Goal: Task Accomplishment & Management: Manage account settings

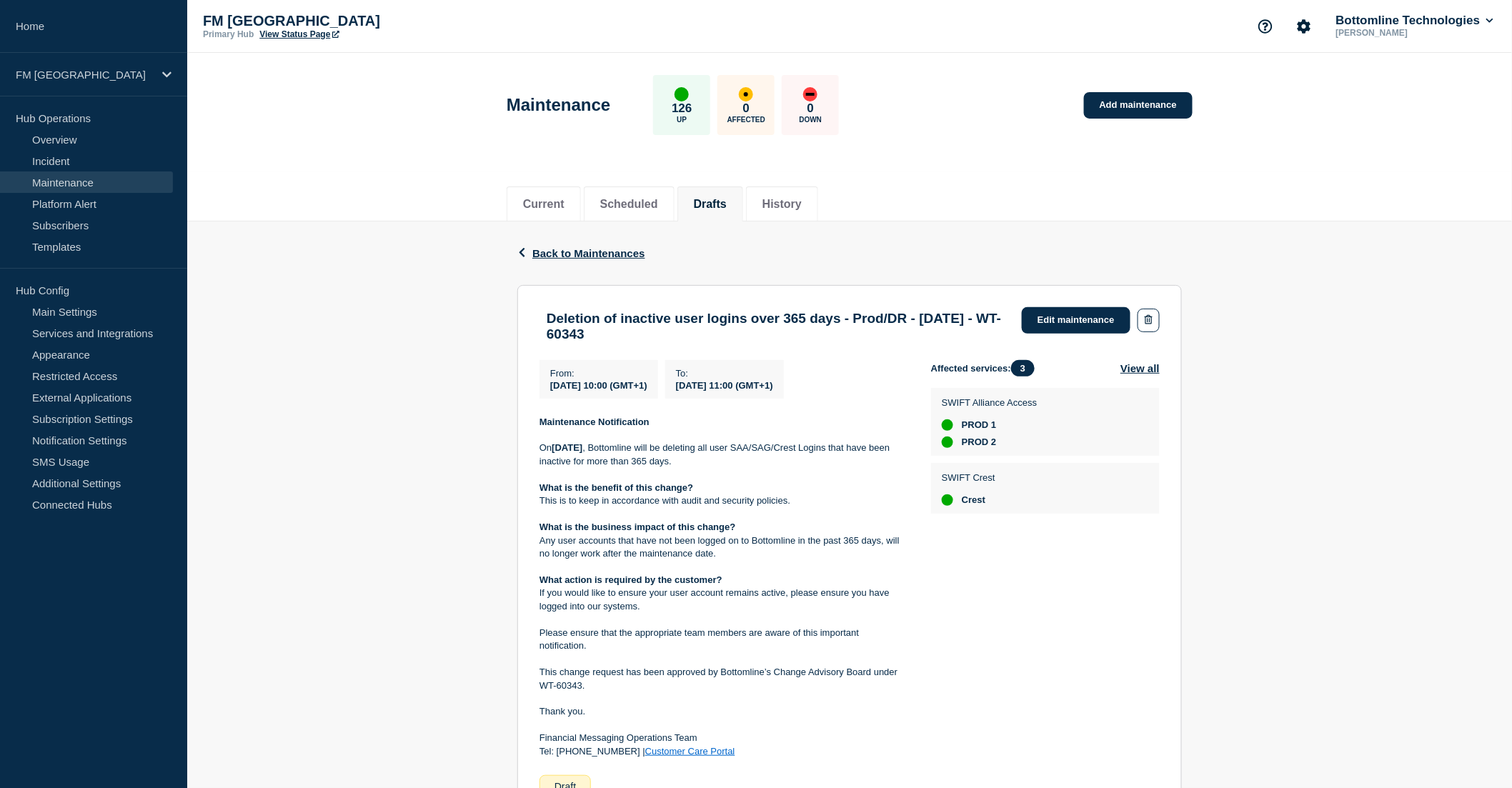
drag, startPoint x: 612, startPoint y: 391, endPoint x: 684, endPoint y: 388, distance: 72.1
click at [658, 388] on div "From : 2025-10-17 10:00 (GMT+1)" at bounding box center [599, 379] width 119 height 39
click at [763, 387] on span "[DATE] 11:00 (GMT+1)" at bounding box center [725, 385] width 97 height 11
click at [1072, 316] on link "Edit maintenance" at bounding box center [1076, 320] width 108 height 26
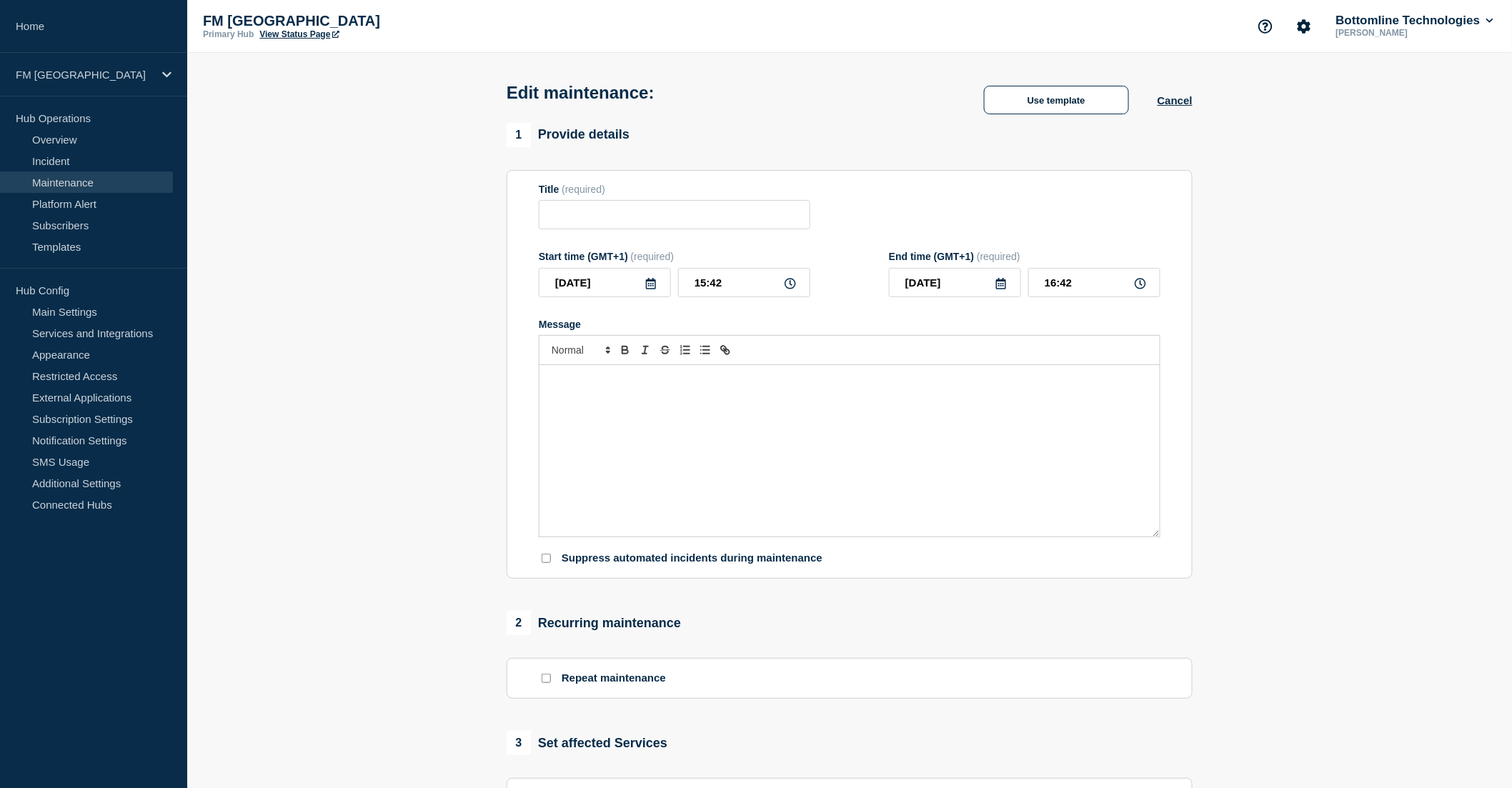
type input "Deletion of inactive user logins over 365 days - Prod/DR - 17/OCT/2025 - WT-603…"
type input "2025-10-17"
type input "10:00"
type input "2025-10-17"
type input "11:00"
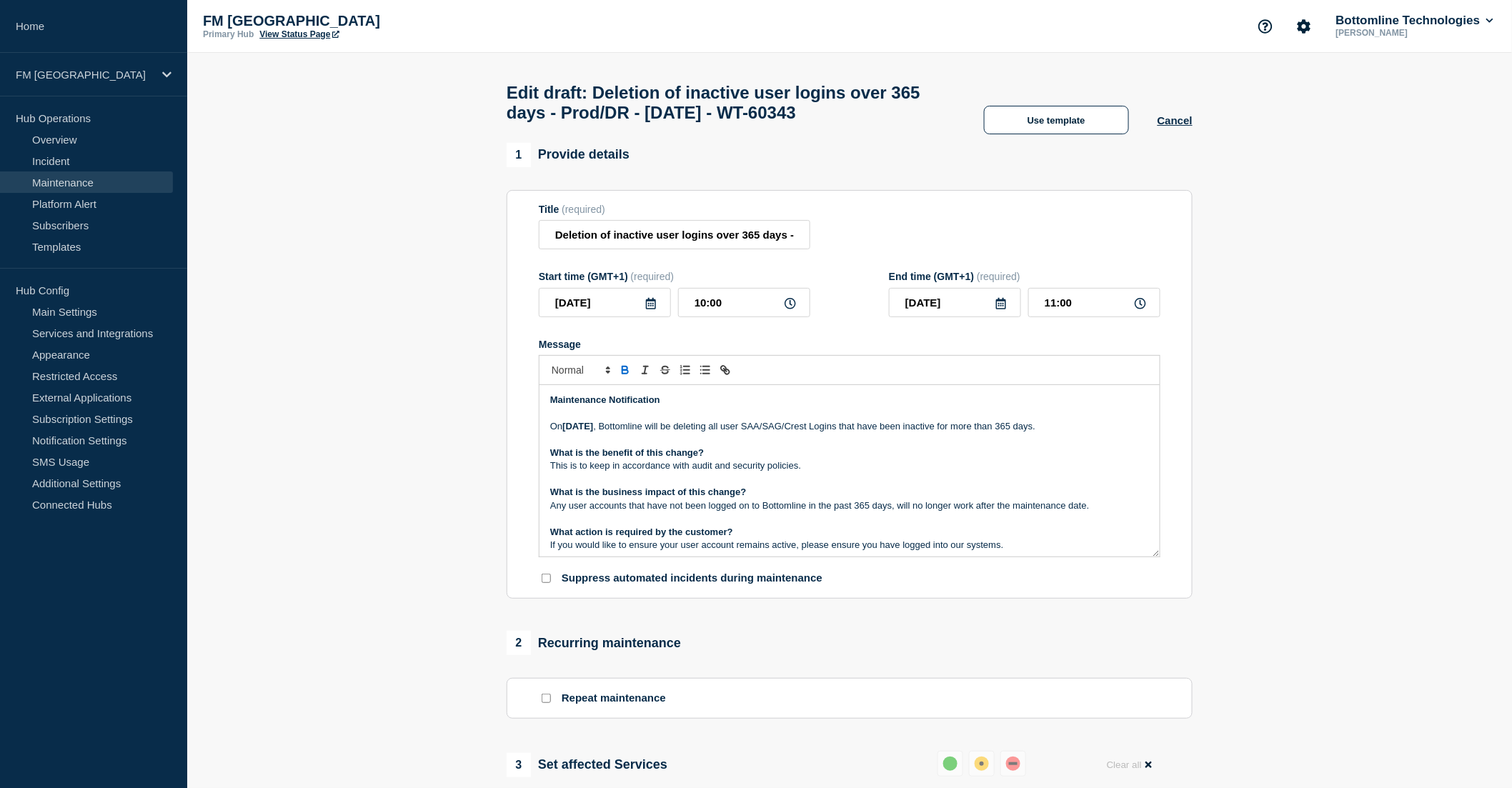
click at [593, 432] on strong "17th Oct 2025" at bounding box center [577, 426] width 30 height 11
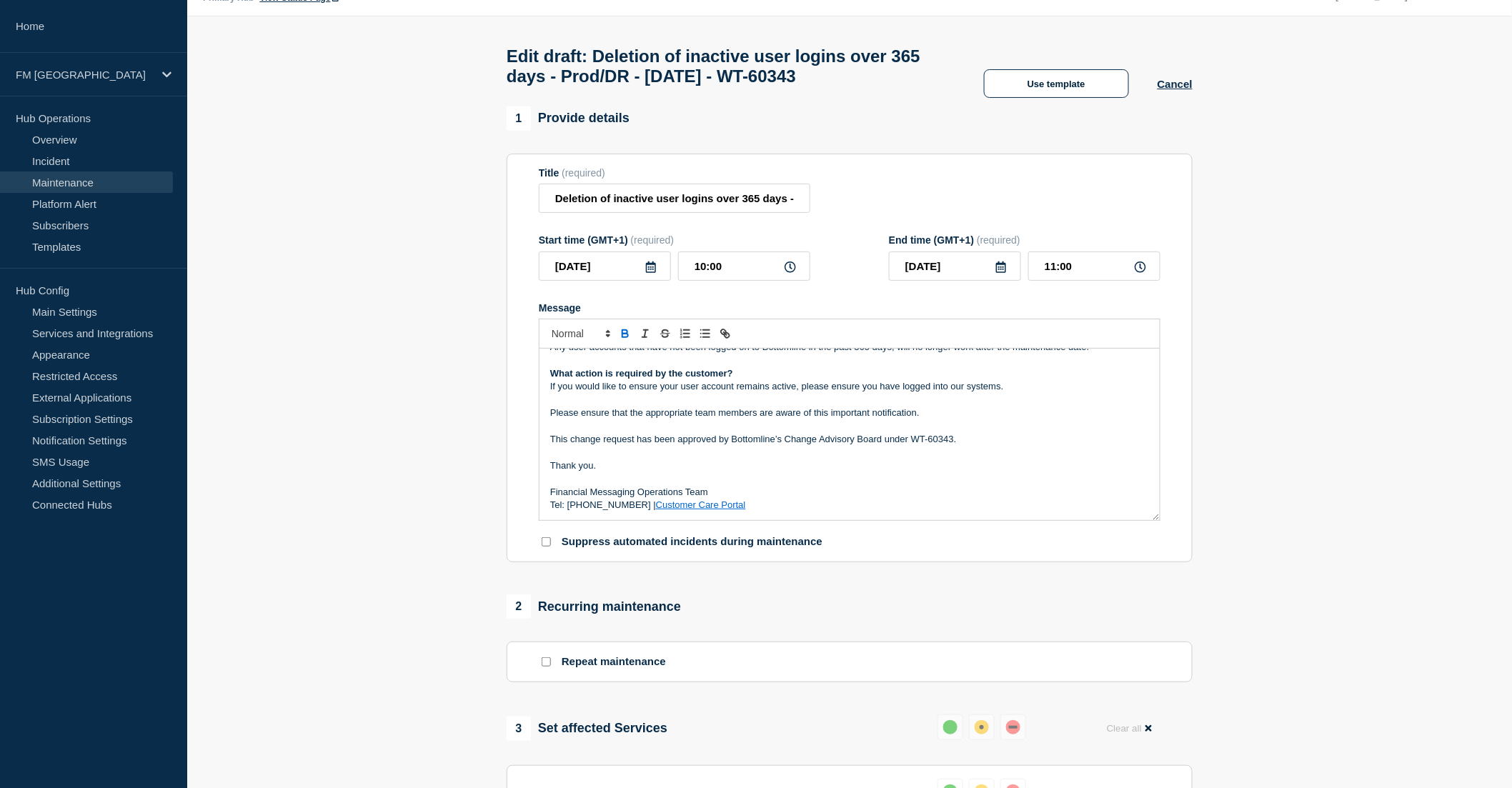
scroll to position [8, 0]
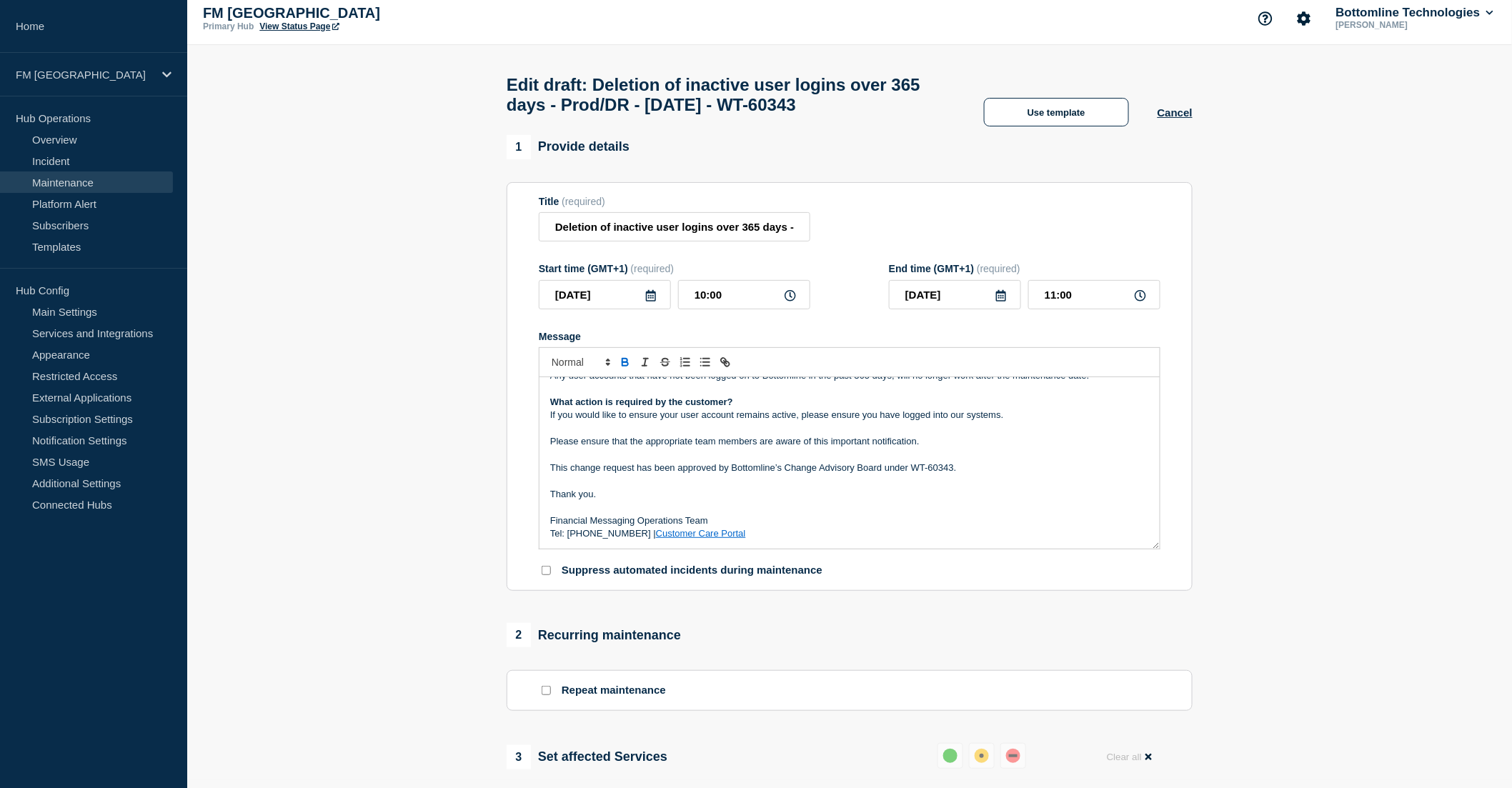
click at [876, 484] on p "Message" at bounding box center [849, 480] width 599 height 13
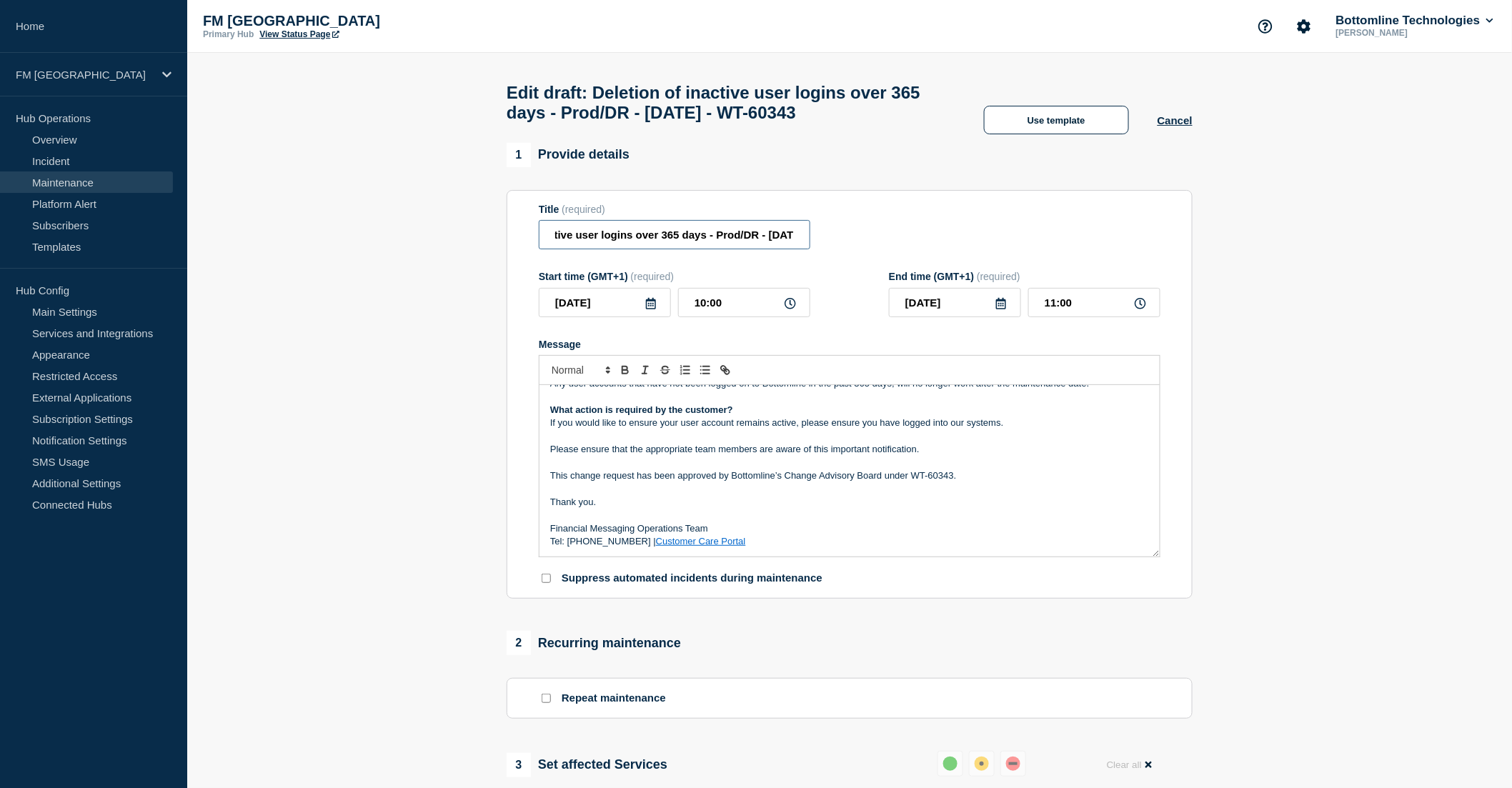
scroll to position [0, 179]
drag, startPoint x: 782, startPoint y: 243, endPoint x: 795, endPoint y: 241, distance: 13.2
click at [795, 241] on input "Deletion of inactive user logins over 365 days - Prod/DR - 17/OCT/2025 - WT-603…" at bounding box center [674, 234] width 272 height 30
click at [764, 241] on input "Deletion of inactive user logins over 365 days - Prod/DR - 17/OCT/2025 - WT-603…" at bounding box center [674, 234] width 272 height 30
click at [644, 241] on input "Deletion of inactive user logins over 365 days - Prod/DR - 17/OCT/2025 - WT-603…" at bounding box center [674, 234] width 272 height 30
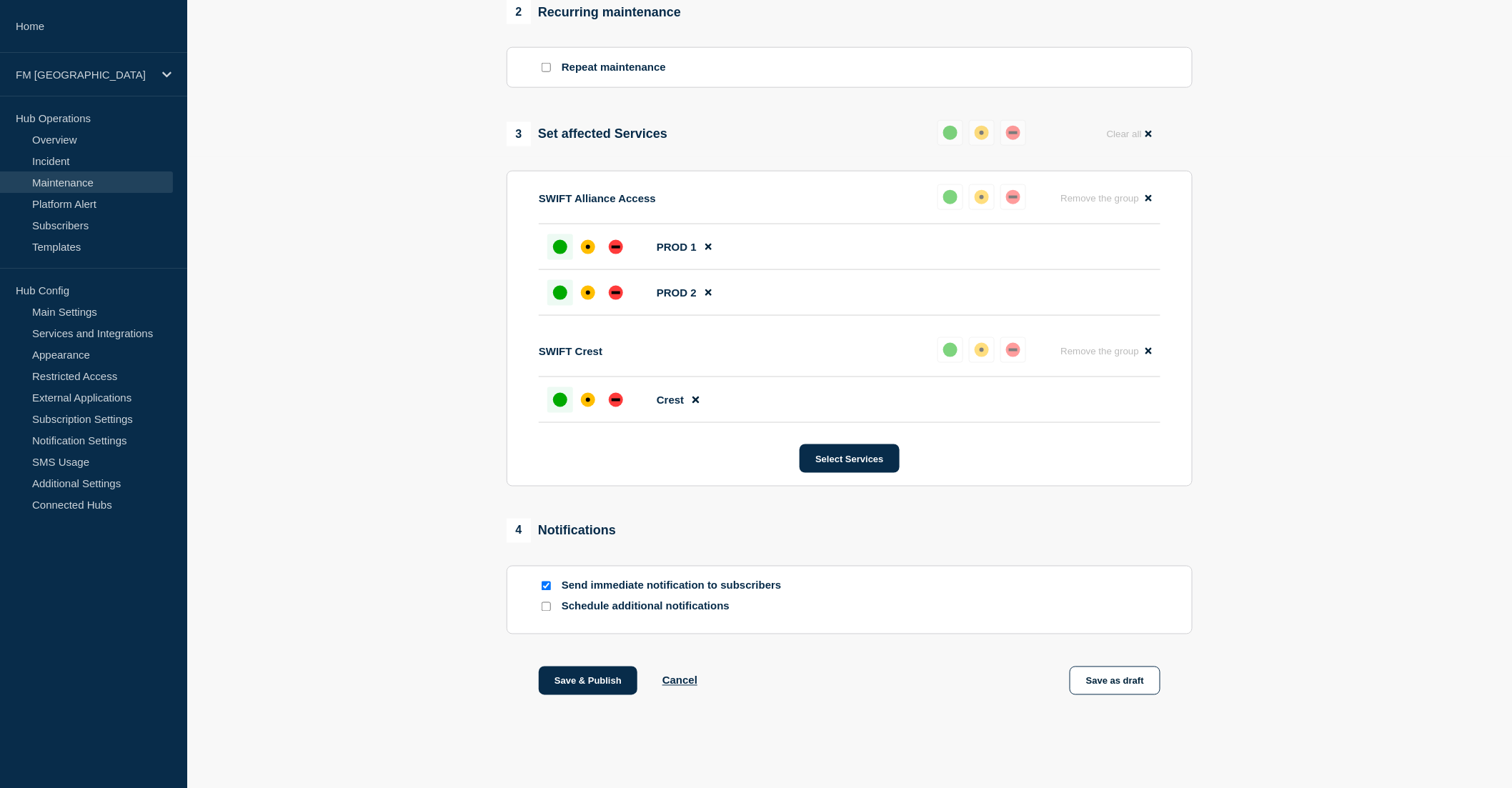
scroll to position [643, 0]
type input "Deletion of inactive user logins over 365 days - PROD/DR - 17/OCT/2025 - WT-603…"
click at [591, 680] on button "Save & Publish" at bounding box center [588, 681] width 98 height 29
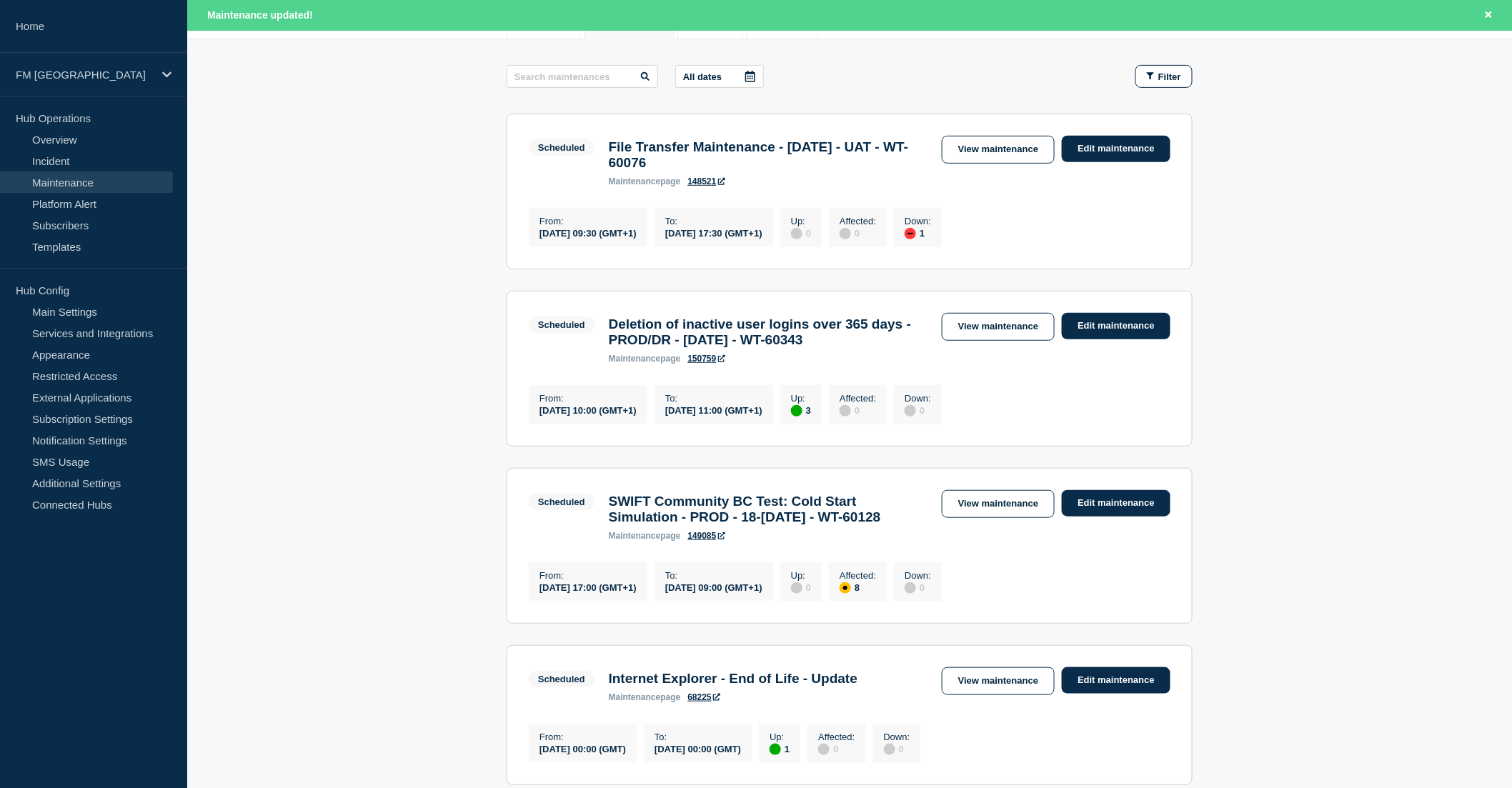
scroll to position [238, 0]
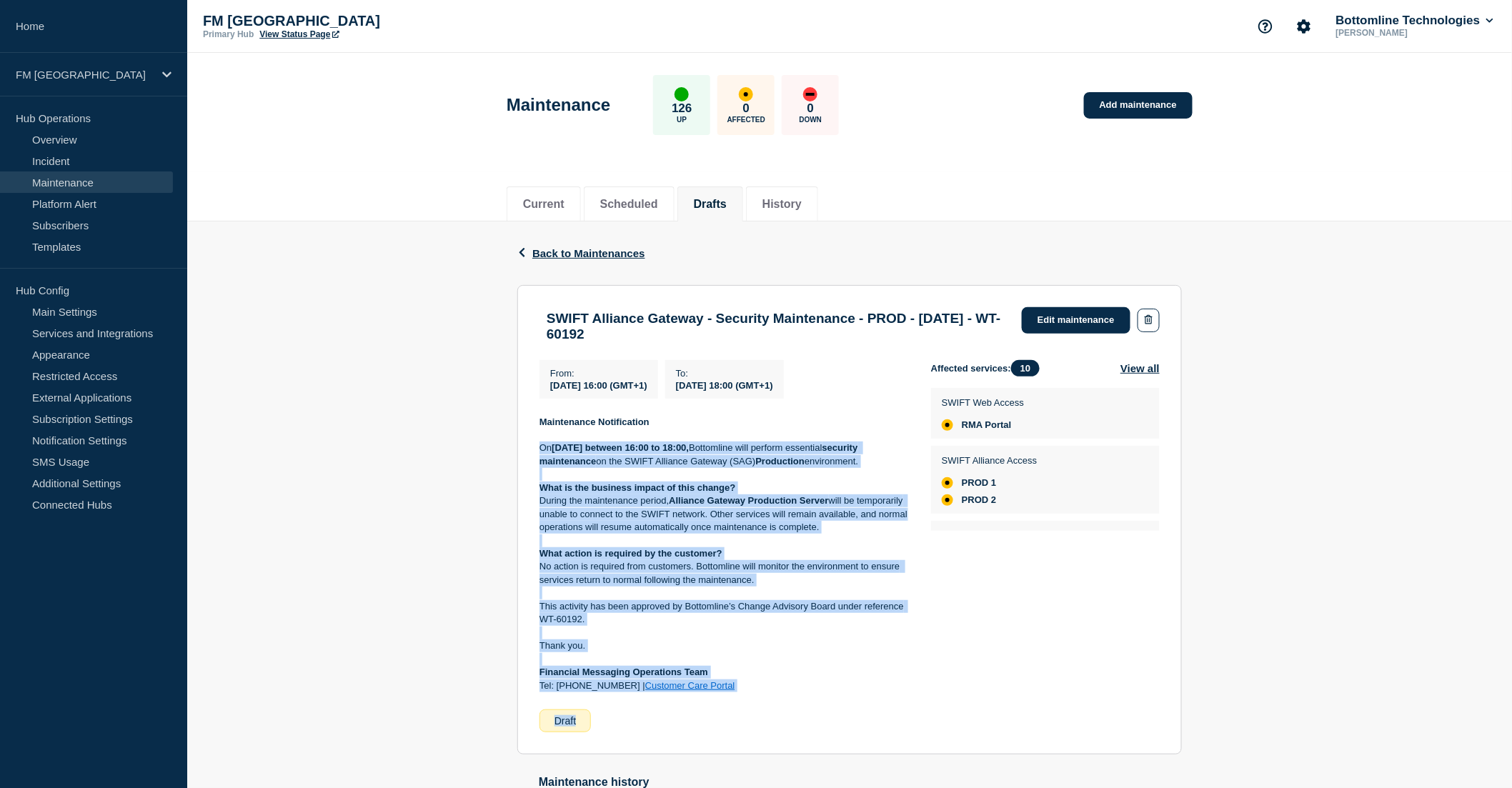
drag, startPoint x: 538, startPoint y: 454, endPoint x: 833, endPoint y: 704, distance: 386.7
click at [833, 704] on section "SWIFT Alliance Gateway - Security Maintenance - PROD - 18/OCT/2025 - WT-60192 E…" at bounding box center [849, 520] width 665 height 470
click at [833, 704] on div "From : 2025-10-18 16:00 (GMT+1) To : 2025-10-18 18:00 (GMT+1) Maintenance Notif…" at bounding box center [735, 546] width 392 height 373
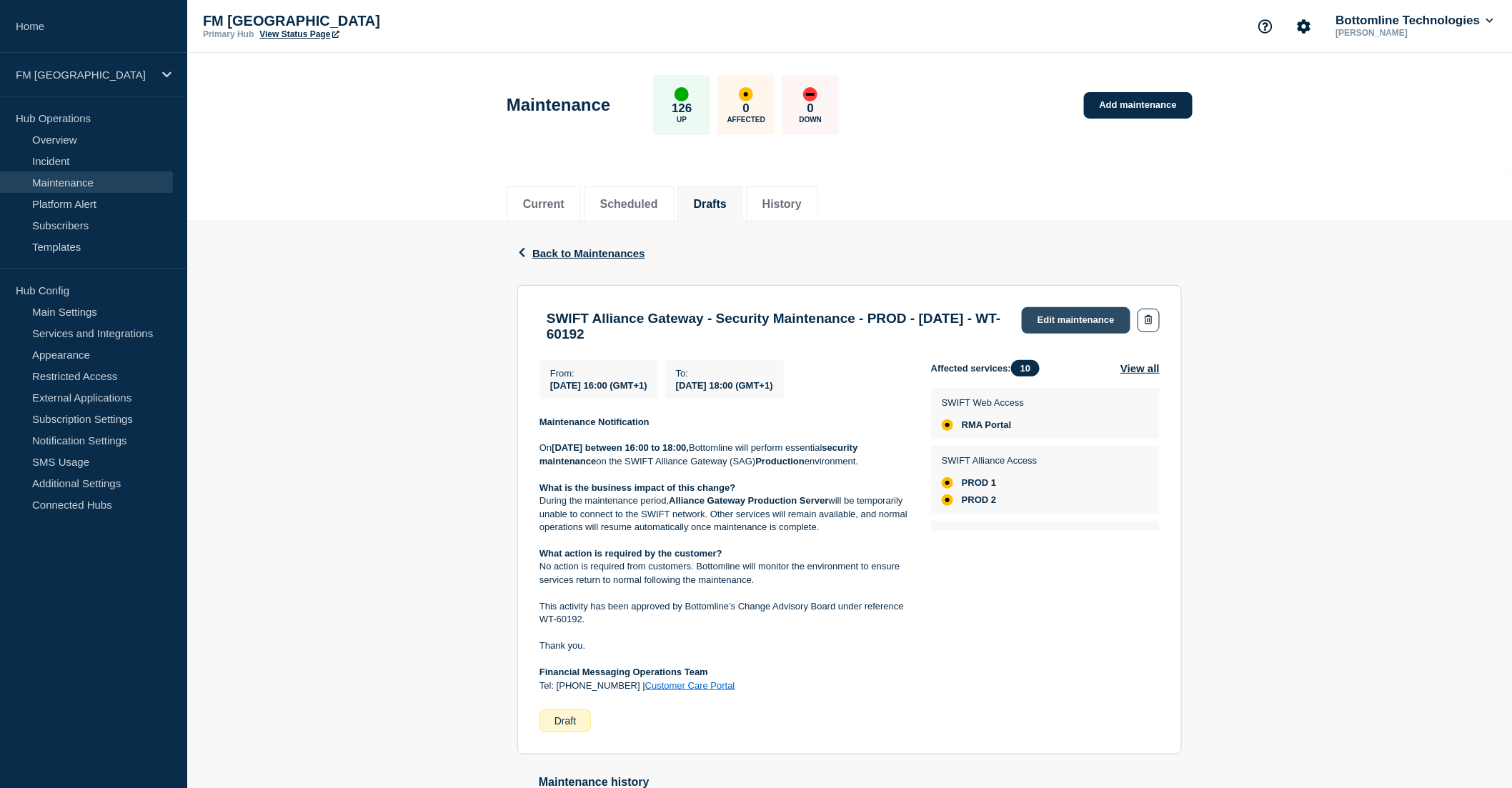
click at [1098, 318] on link "Edit maintenance" at bounding box center [1076, 320] width 108 height 26
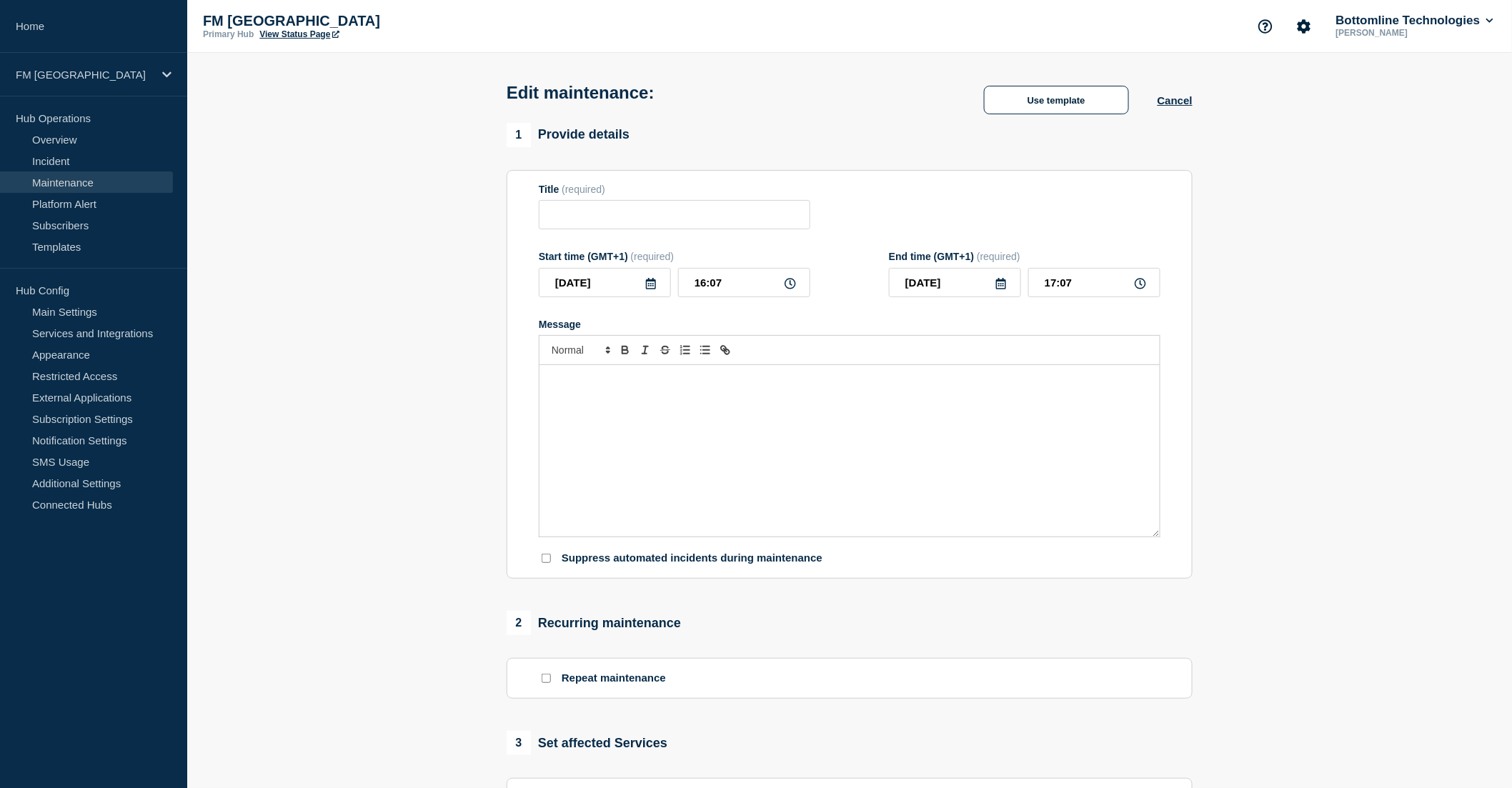
type input "SWIFT Alliance Gateway - Security Maintenance - PROD - [DATE] - WT-60192"
type input "[DATE]"
type input "16:00"
type input "[DATE]"
type input "18:00"
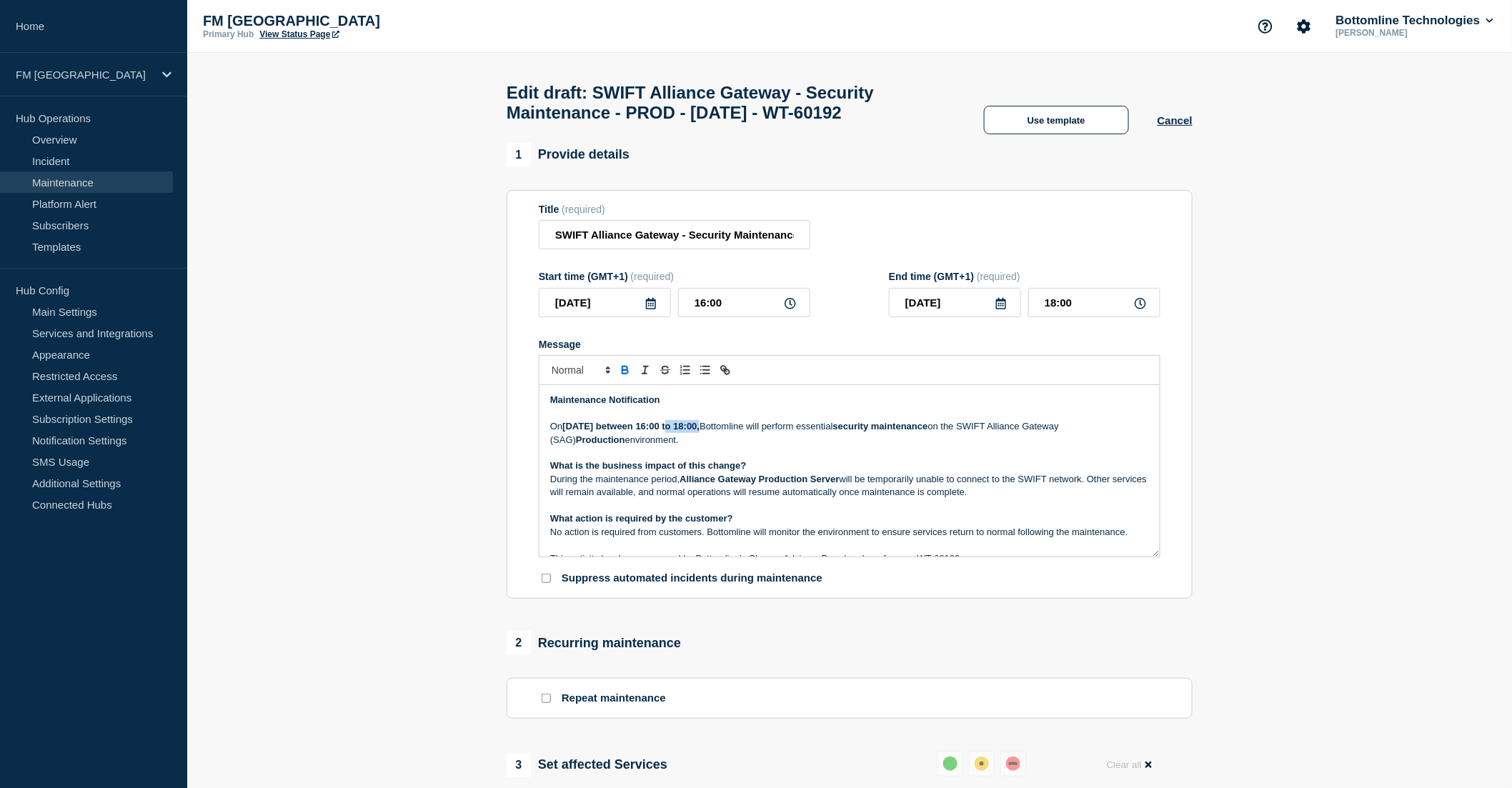
drag, startPoint x: 669, startPoint y: 433, endPoint x: 704, endPoint y: 433, distance: 35.0
click at [699, 432] on strong "18th October between 16:00 to 18:00," at bounding box center [631, 426] width 137 height 11
click at [713, 447] on p "On 18th October between 16:00 to 18:00, Bottomline will perform essential secur…" at bounding box center [849, 433] width 599 height 26
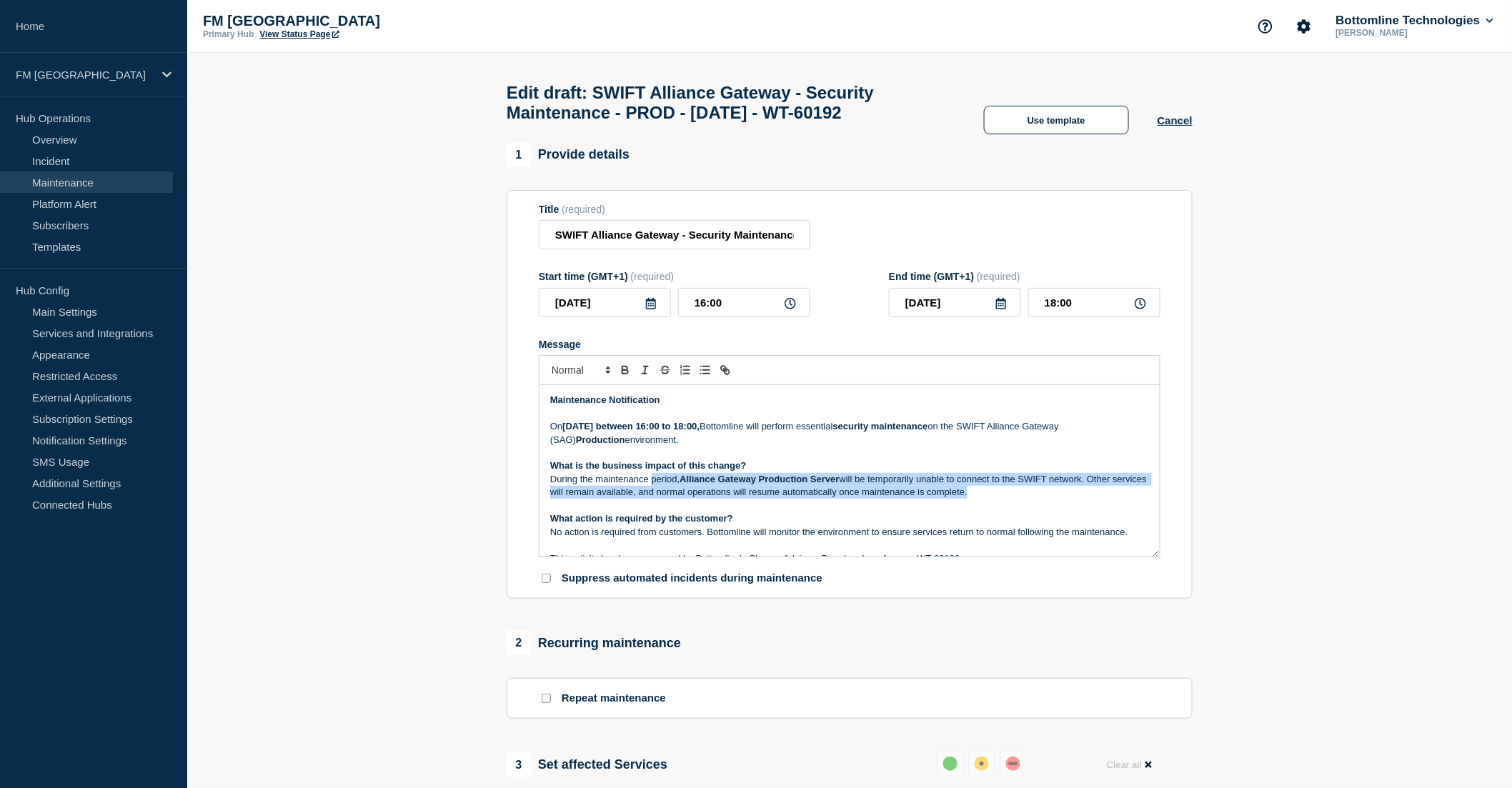
drag, startPoint x: 652, startPoint y: 484, endPoint x: 1063, endPoint y: 497, distance: 411.2
click at [1063, 497] on p "During the maintenance period, Alliance Gateway Production Server will be tempo…" at bounding box center [849, 486] width 599 height 26
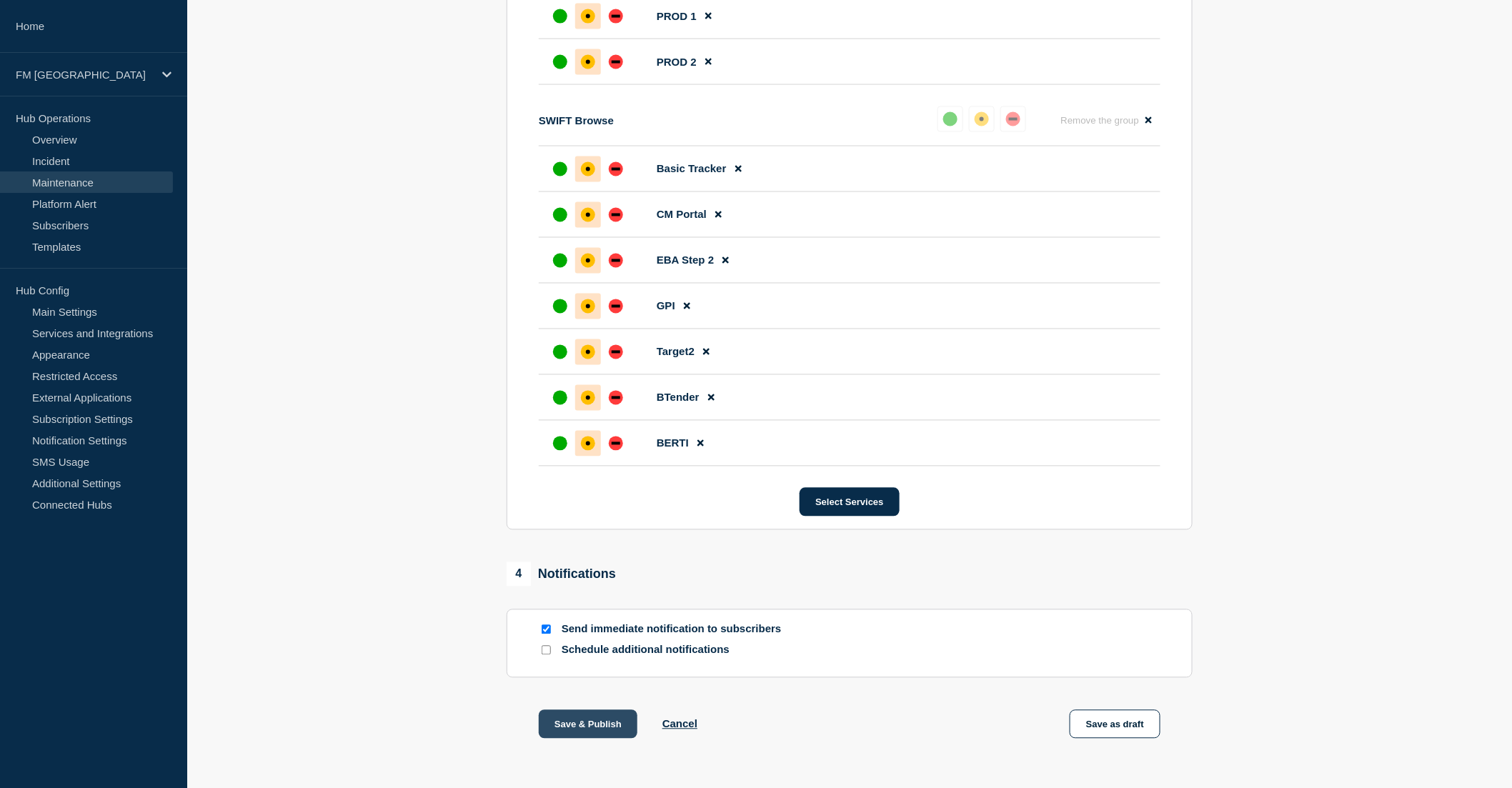
scroll to position [1028, 0]
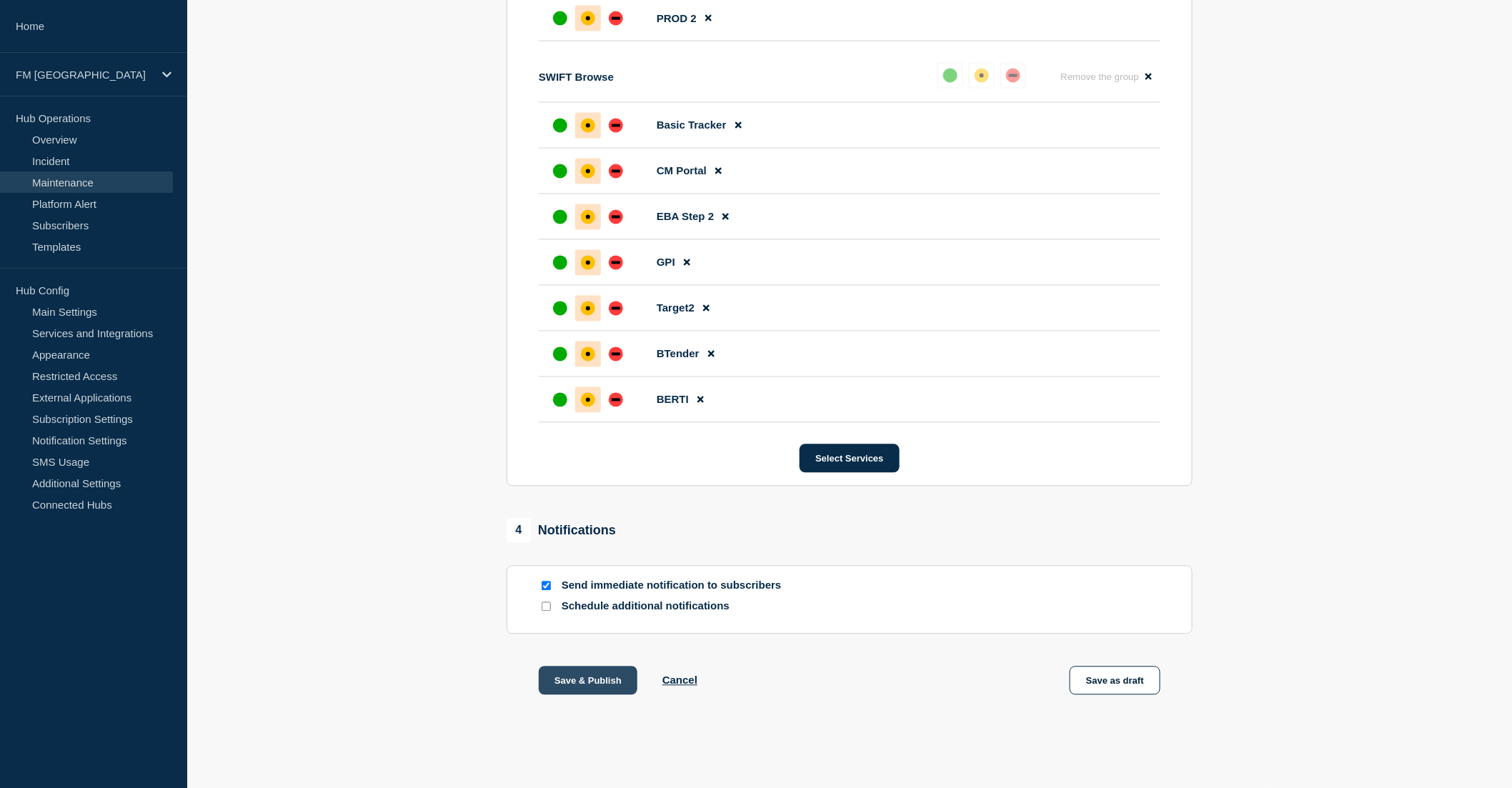
click at [609, 680] on button "Save & Publish" at bounding box center [588, 681] width 98 height 29
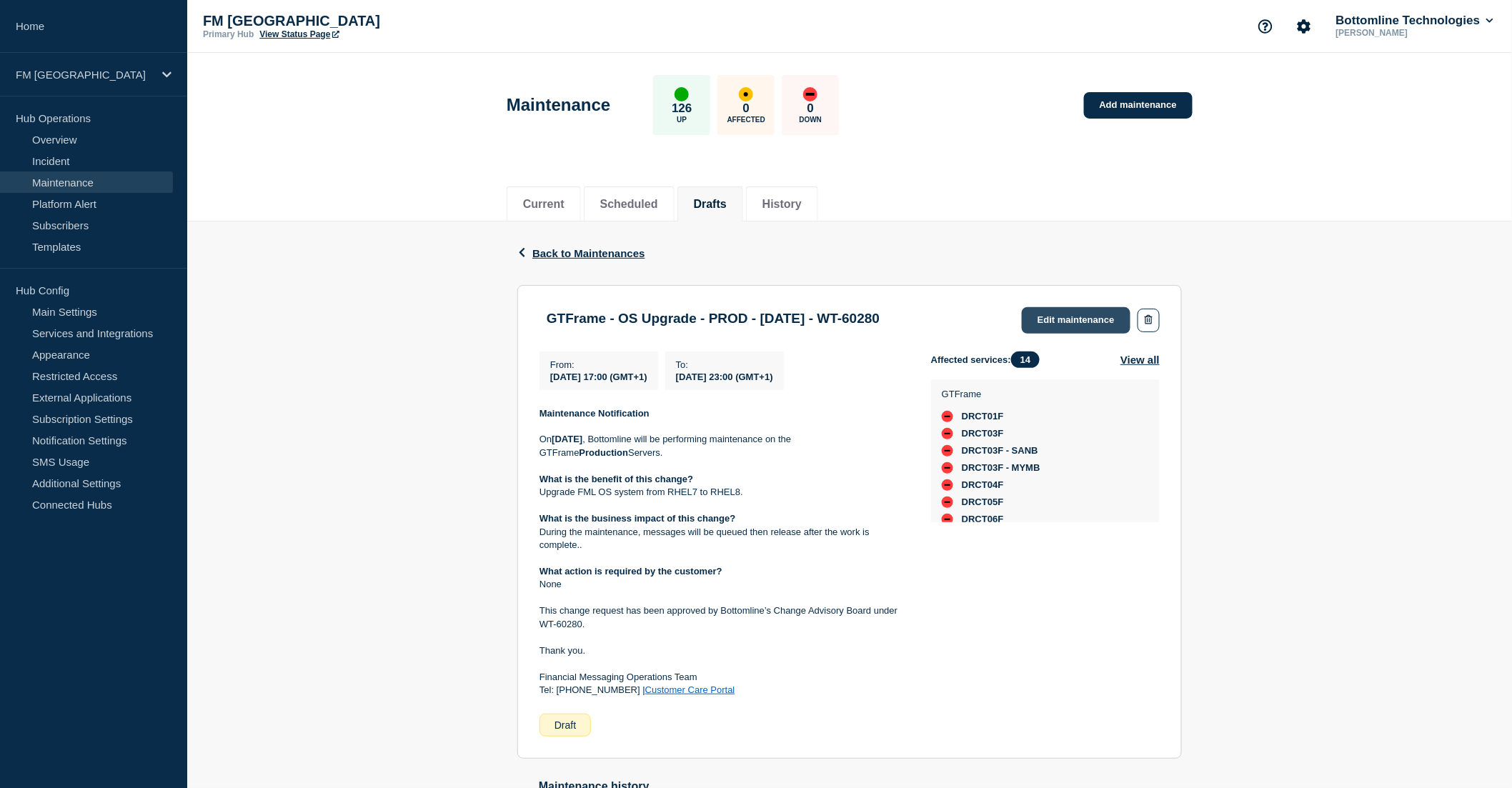
click at [1077, 320] on link "Edit maintenance" at bounding box center [1076, 320] width 108 height 26
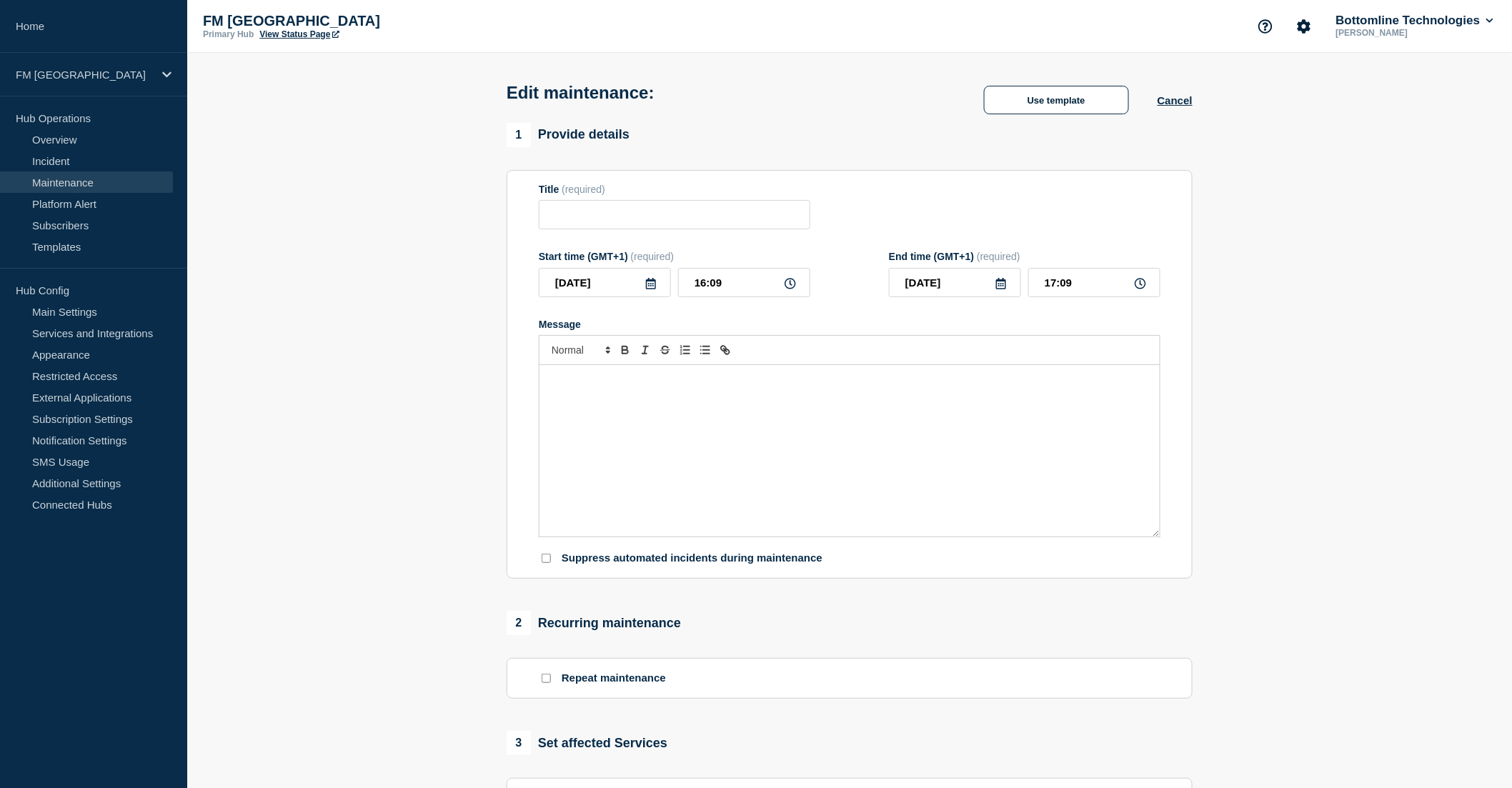
type input "GTFrame - OS Upgrade - PROD - [DATE] - WT-60280"
type input "[DATE]"
type input "17:00"
type input "[DATE]"
type input "23:00"
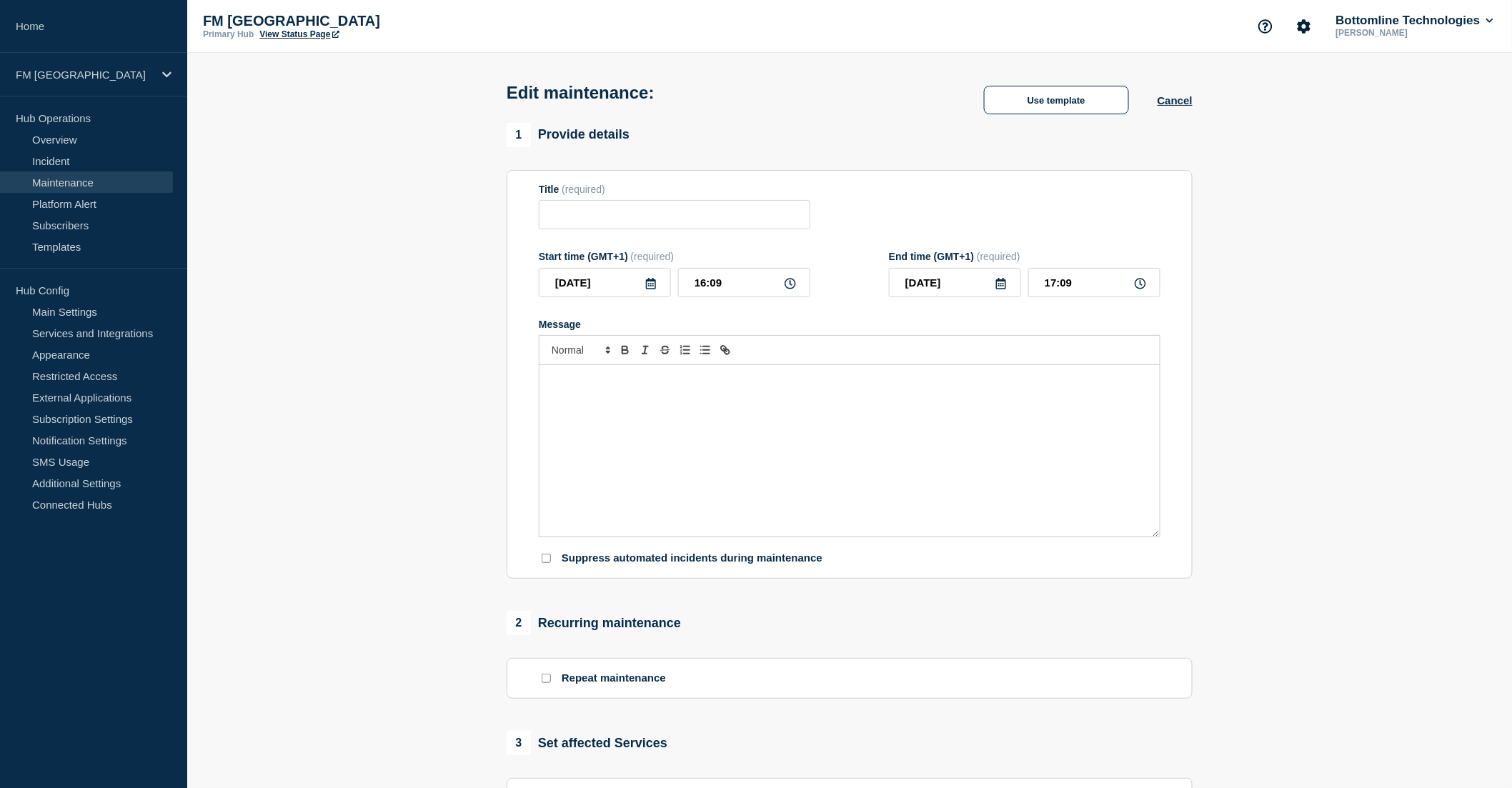
checkbox input "false"
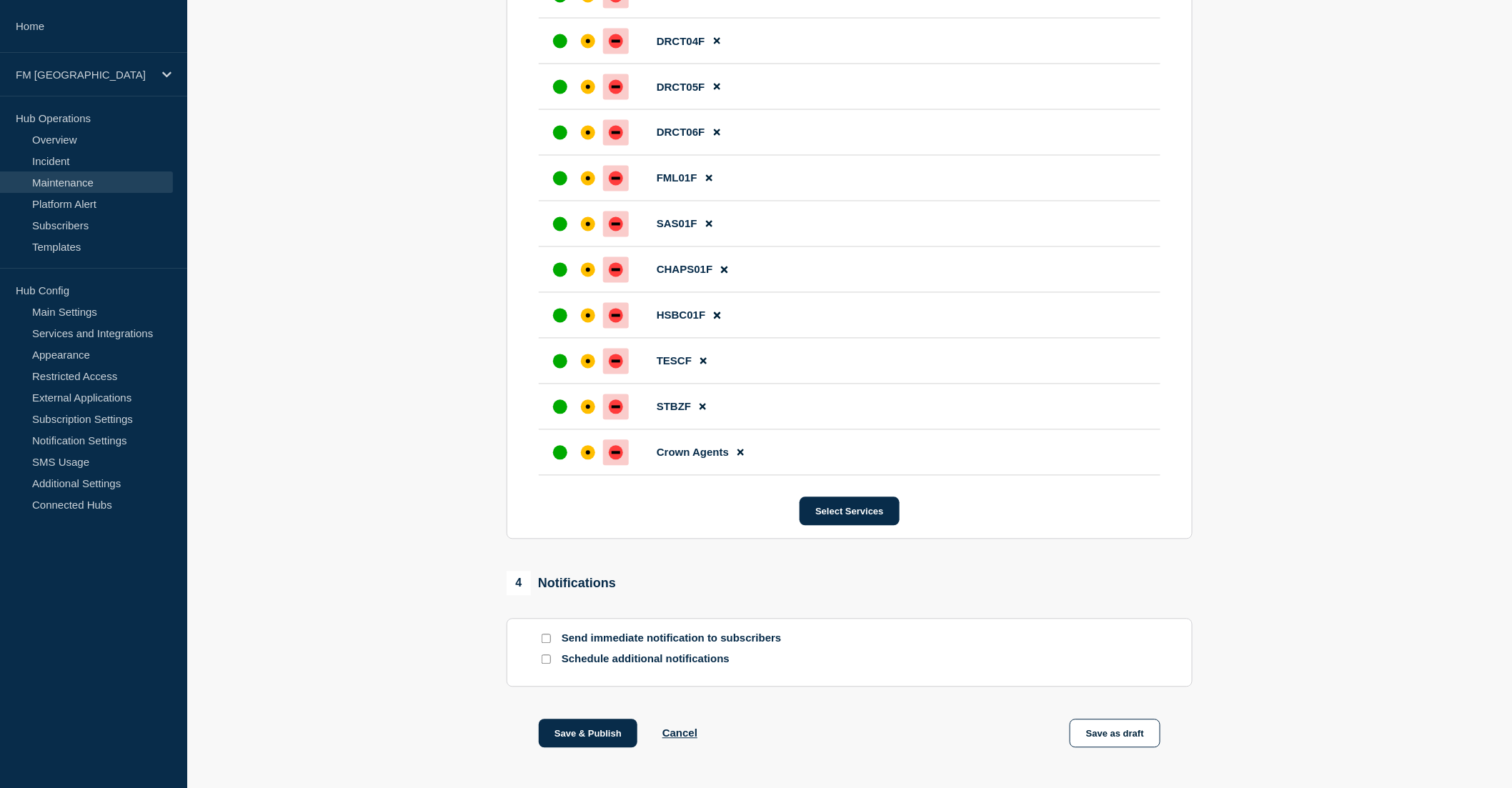
scroll to position [1088, 0]
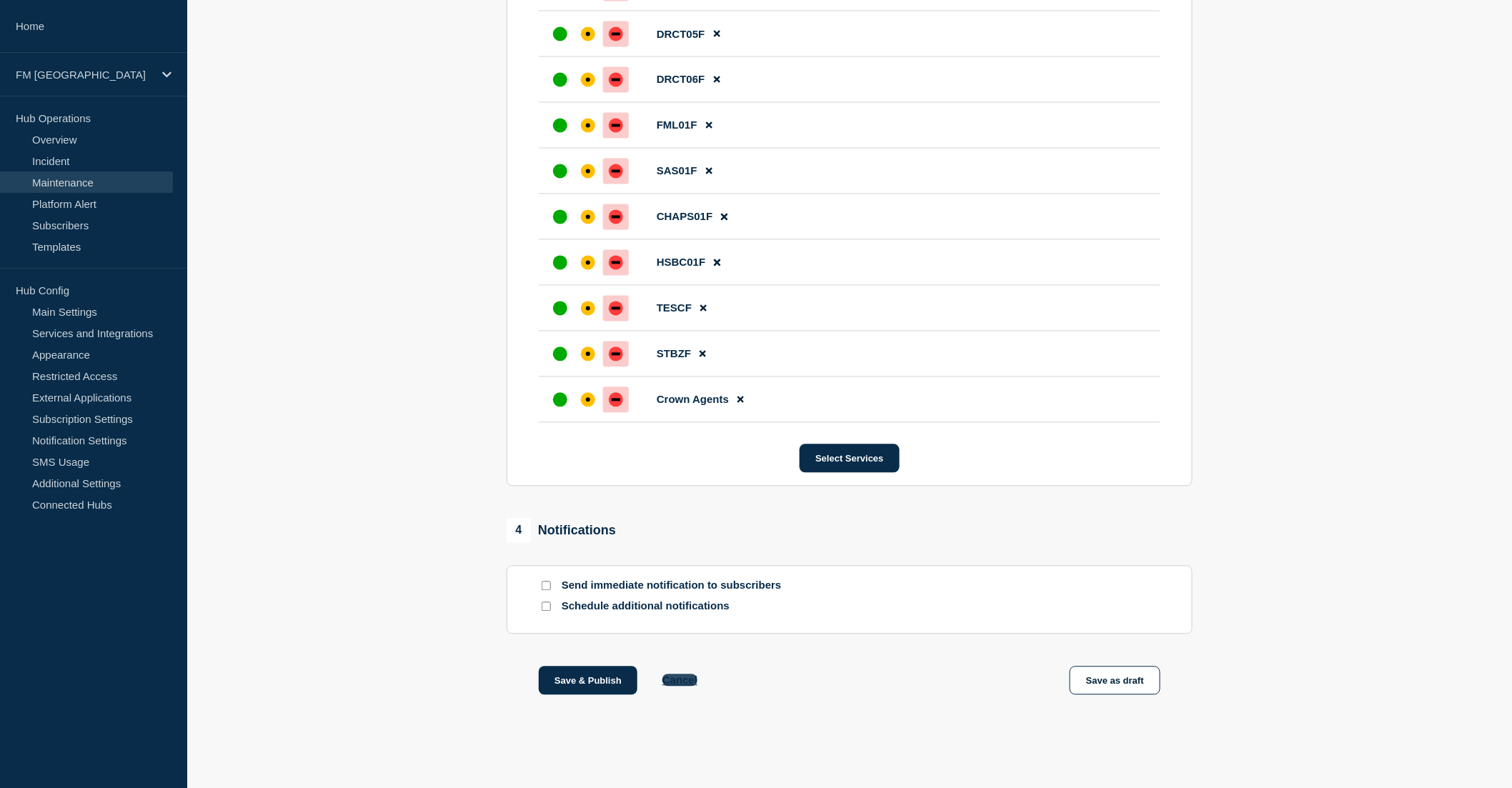
click at [687, 686] on button "Cancel" at bounding box center [679, 681] width 35 height 12
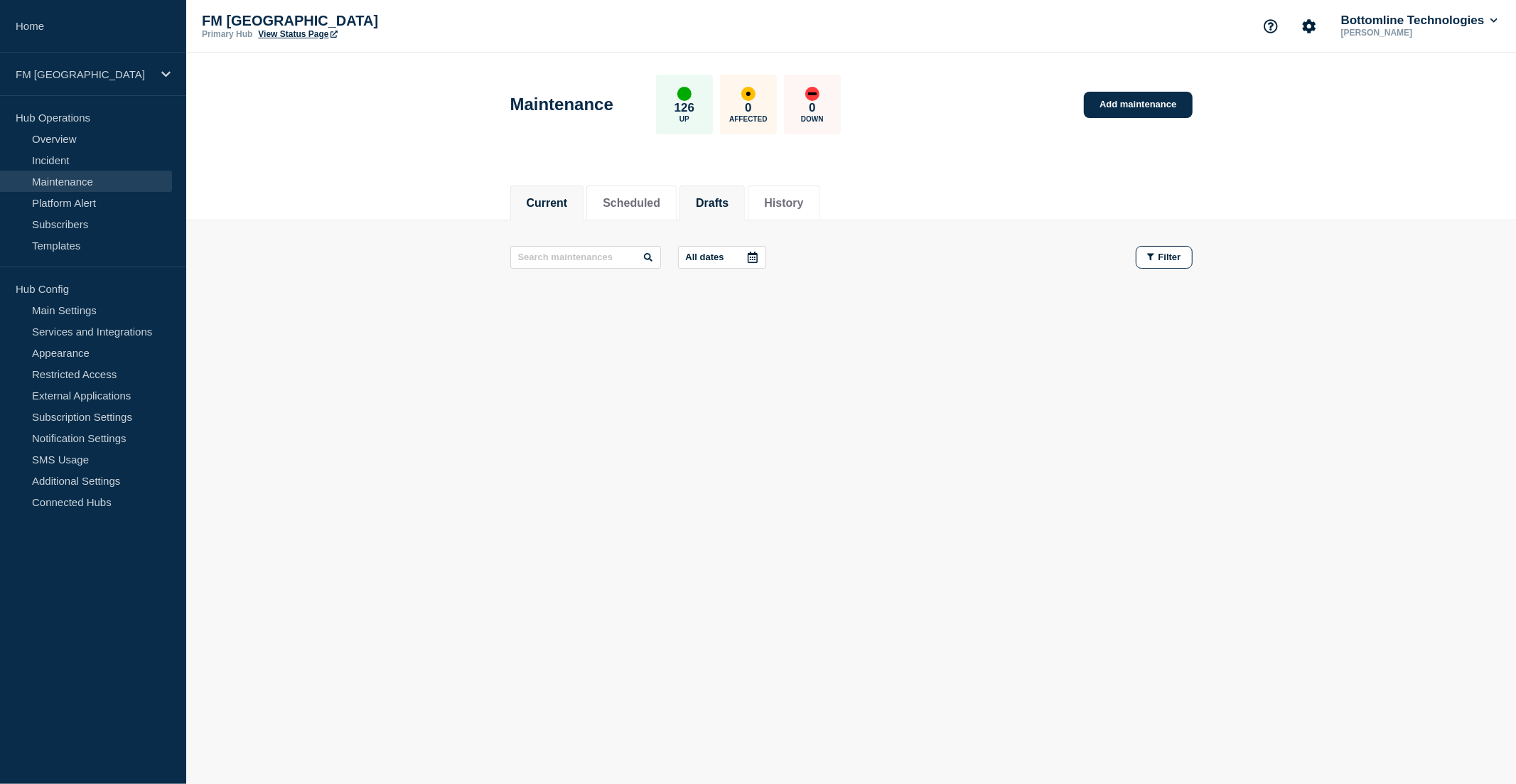
click at [723, 200] on button "Drafts" at bounding box center [712, 203] width 33 height 13
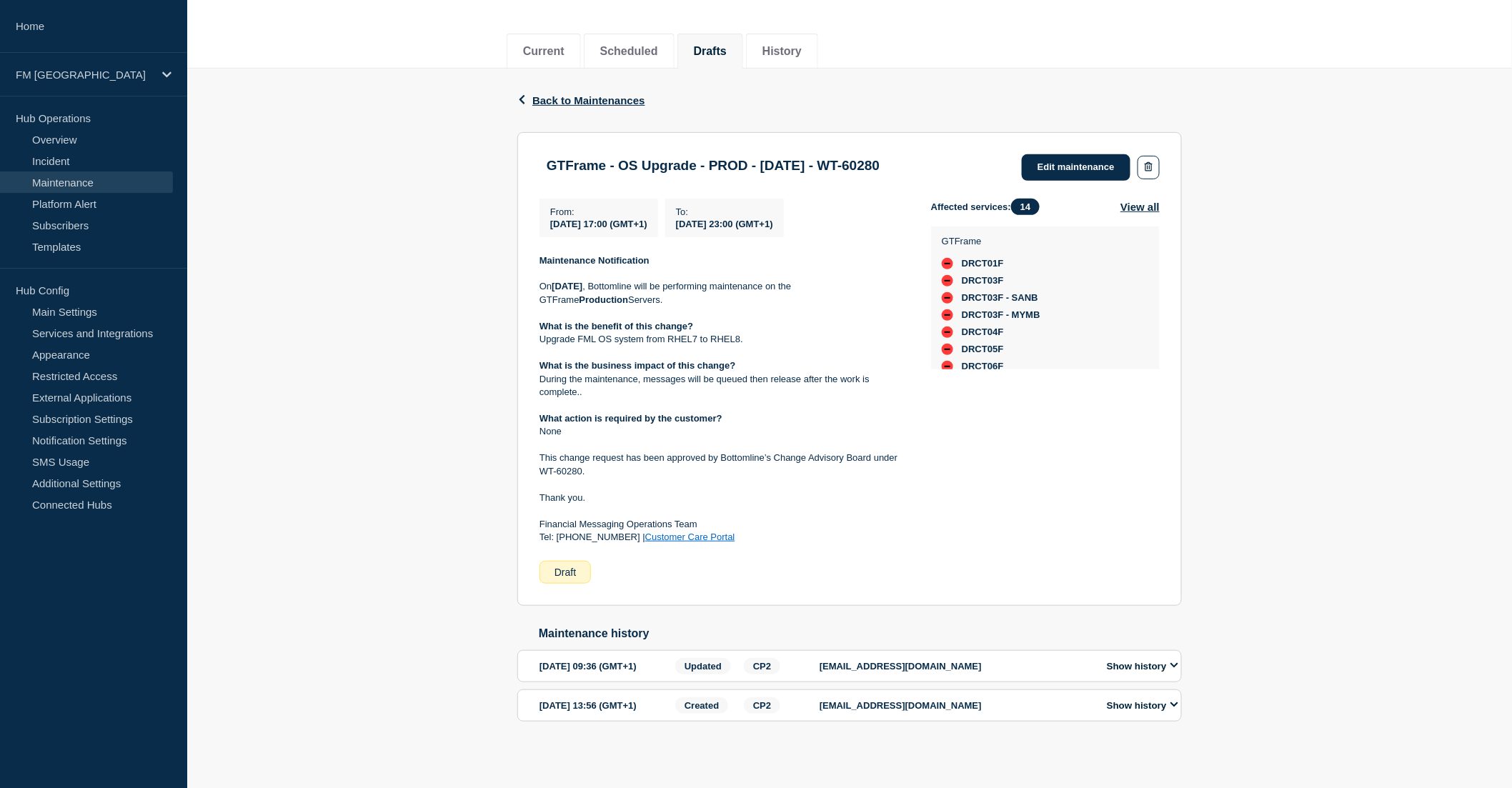
scroll to position [179, 0]
click at [1125, 660] on button "Show history" at bounding box center [1142, 666] width 80 height 12
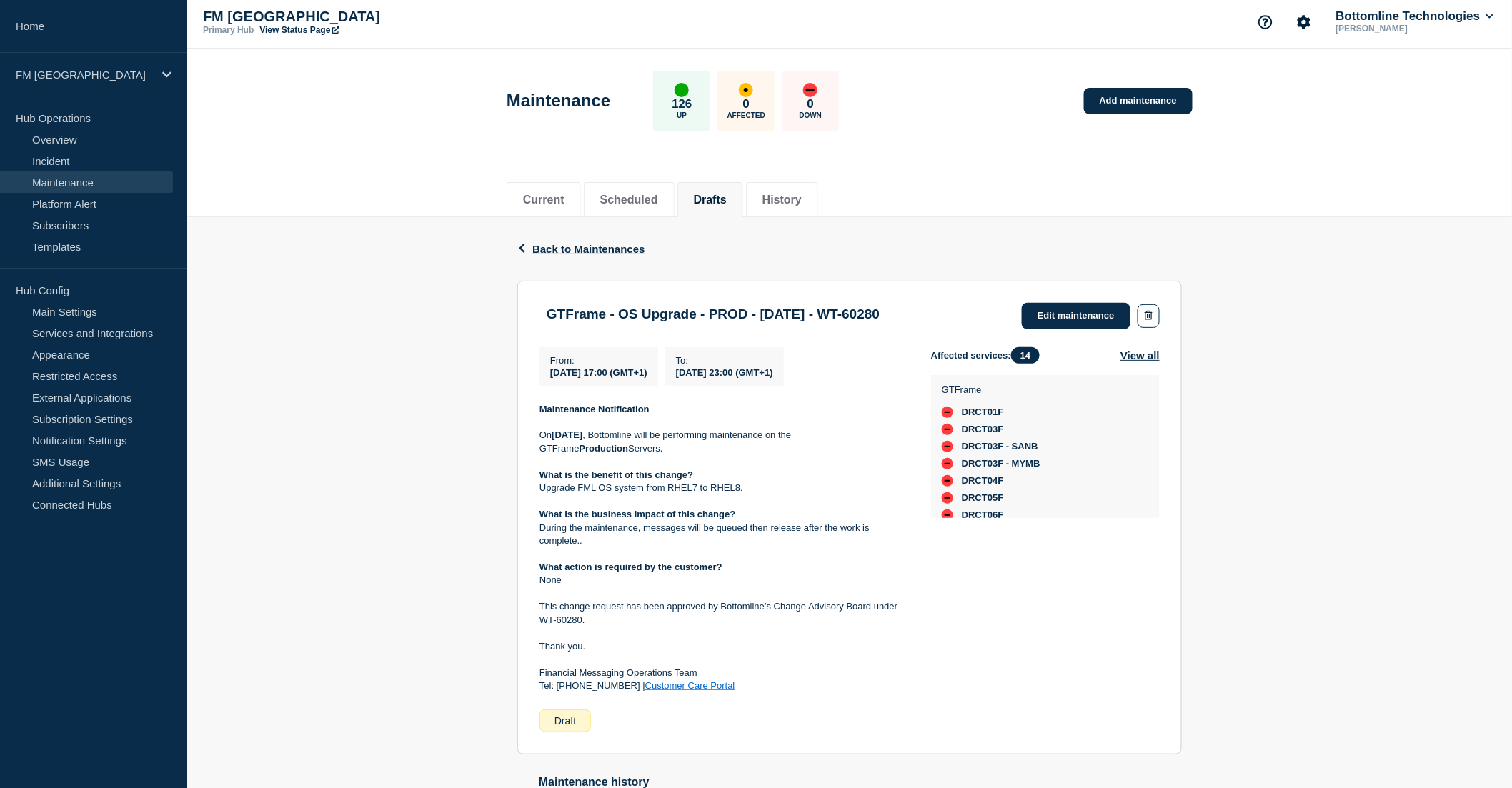
scroll to position [0, 0]
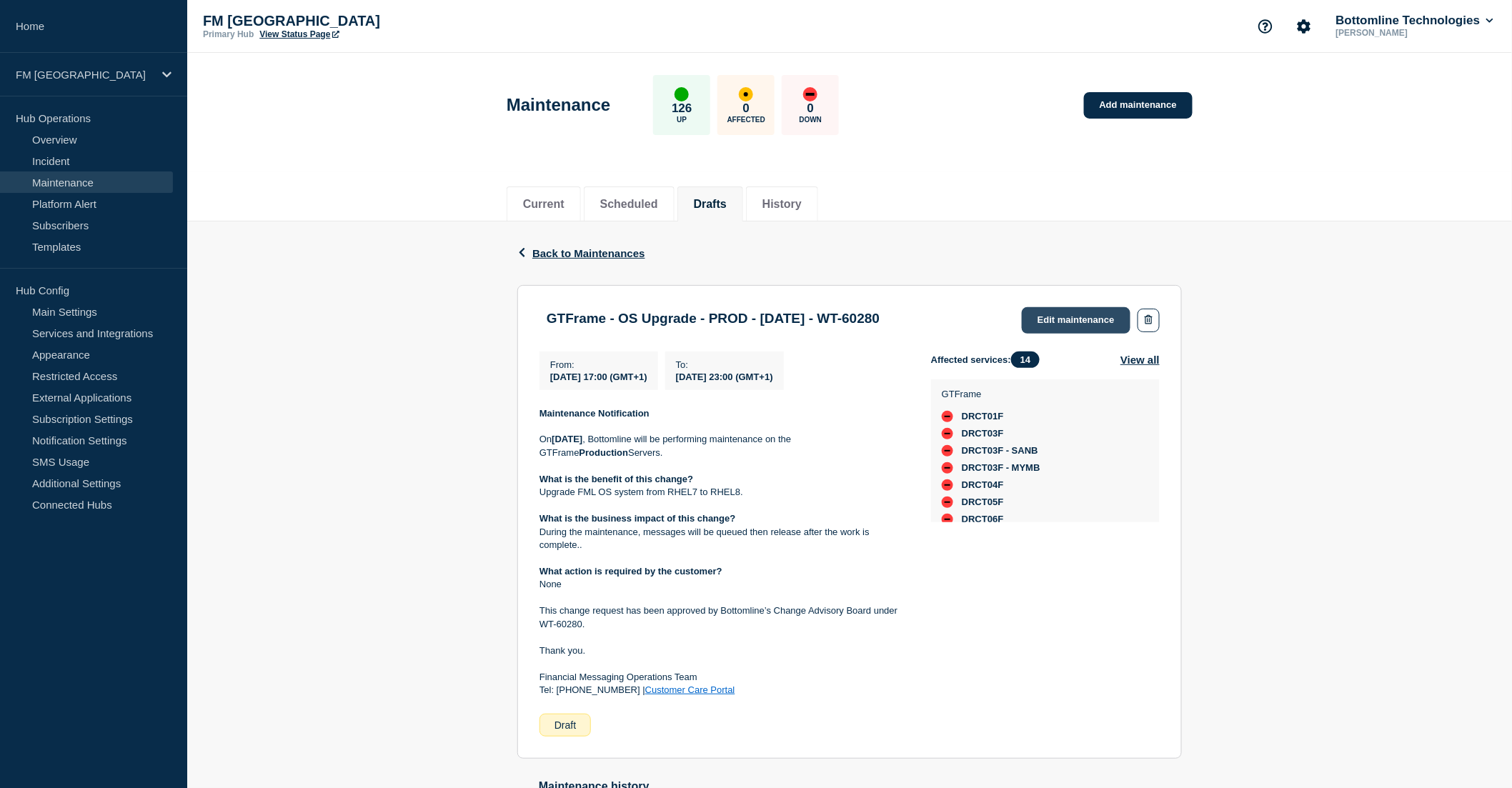
click at [1055, 326] on link "Edit maintenance" at bounding box center [1076, 320] width 108 height 26
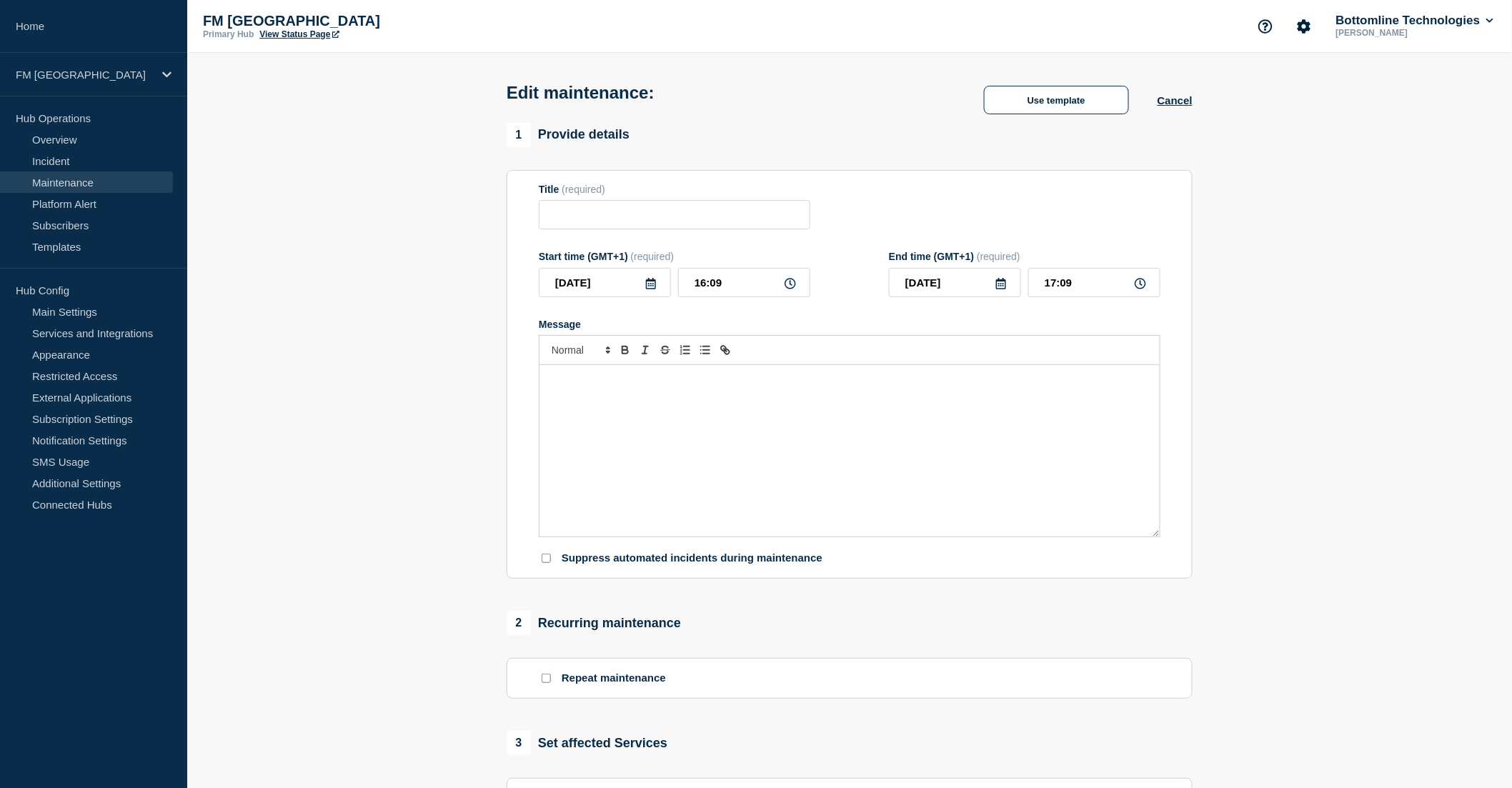
type input "GTFrame - OS Upgrade - PROD - [DATE] - WT-60280"
type input "2025-10-18"
type input "17:00"
type input "2025-10-18"
type input "23:00"
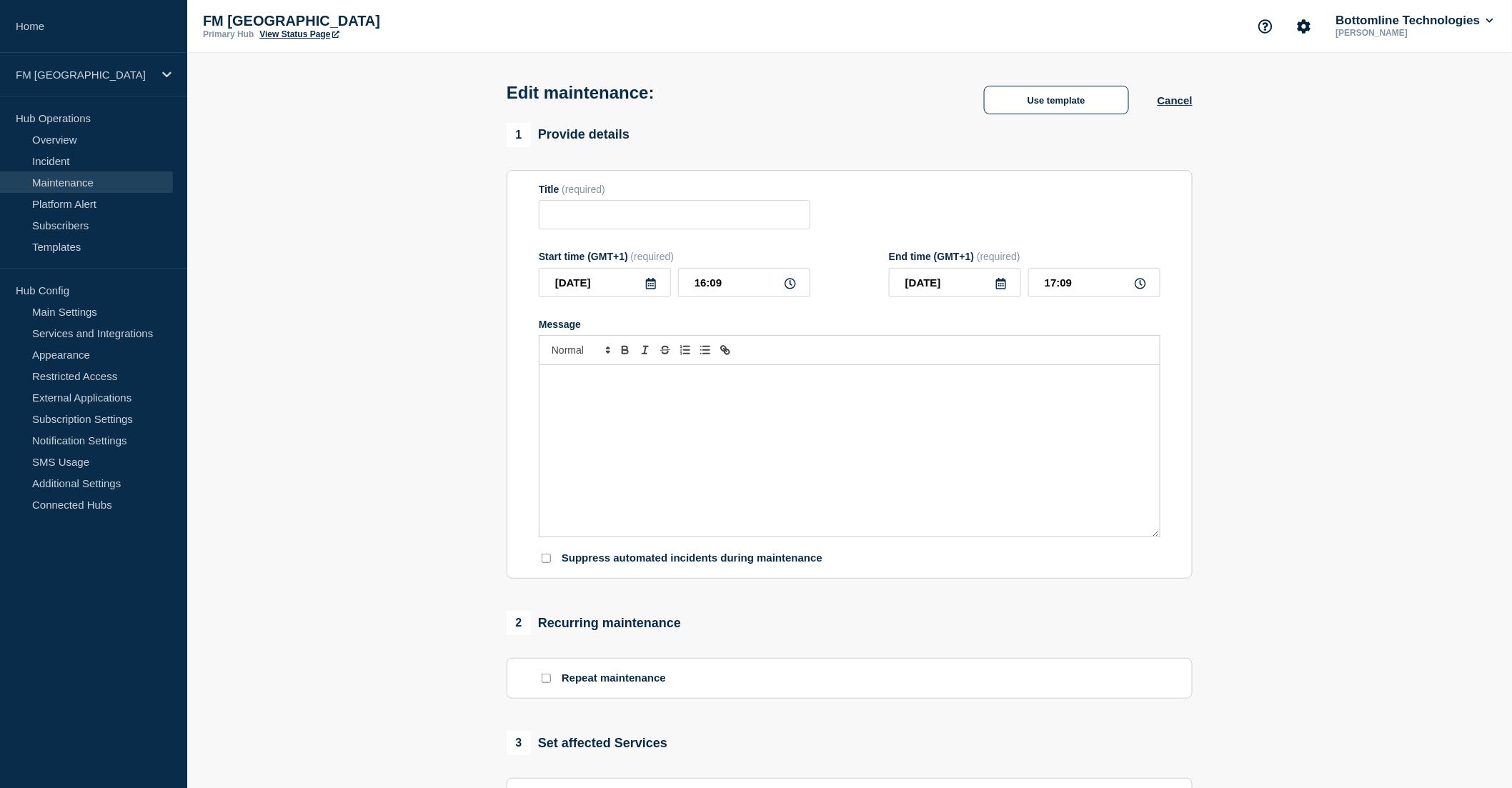
checkbox input "false"
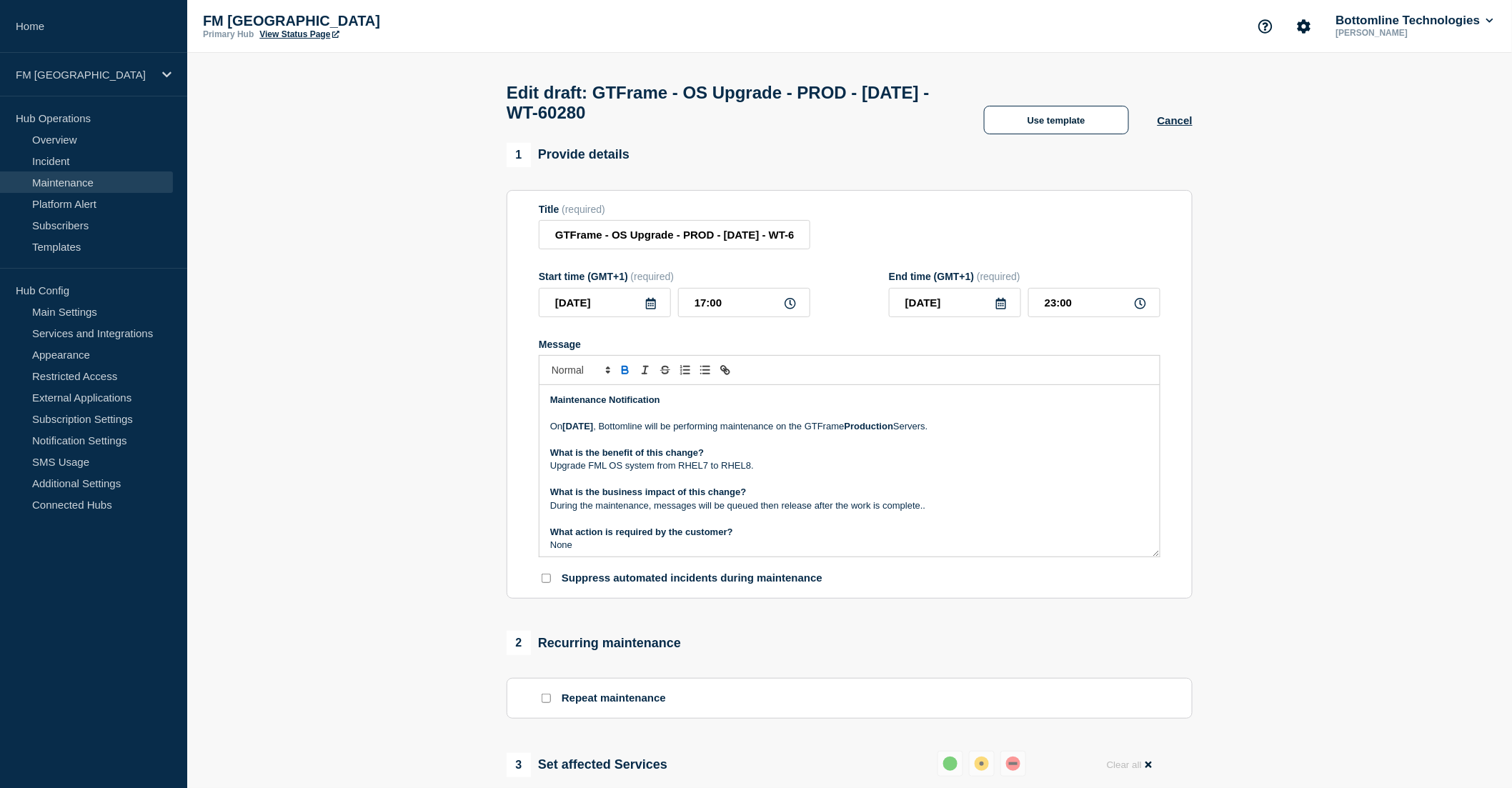
click at [814, 460] on p "What is the benefit of this change?" at bounding box center [849, 453] width 599 height 13
click at [611, 472] on p "Upgrade FML OS system from RHEL7 to RHEL8." at bounding box center [849, 466] width 599 height 13
click at [763, 470] on p "Upgrade OS system from RHEL7 to RHEL8." at bounding box center [849, 466] width 599 height 13
drag, startPoint x: 655, startPoint y: 511, endPoint x: 933, endPoint y: 515, distance: 278.0
click at [933, 512] on p "During the maintenance, messages will be queued then release after the work is …" at bounding box center [849, 505] width 599 height 13
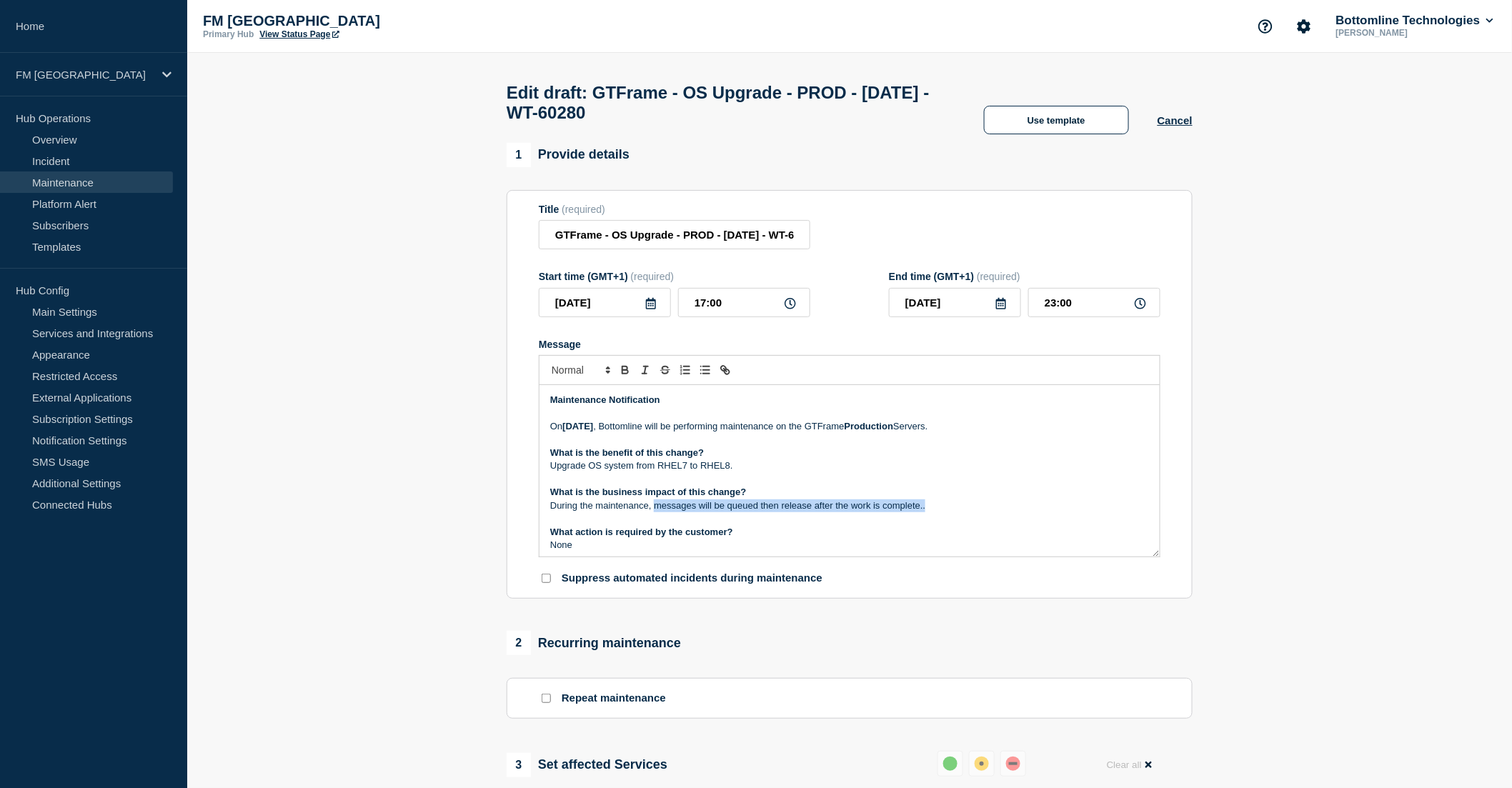
click at [827, 512] on p "During the maintenance, messages will be queued then release after the work is …" at bounding box center [849, 505] width 599 height 13
click at [811, 512] on p "During the maintenance, messages will be queued then release after the work is …" at bounding box center [849, 505] width 599 height 13
click at [957, 499] on p "What is the business impact of this change?" at bounding box center [849, 492] width 599 height 13
click at [962, 525] on p "Message" at bounding box center [849, 518] width 599 height 13
click at [954, 499] on p "What is the business impact of this change?" at bounding box center [849, 492] width 599 height 13
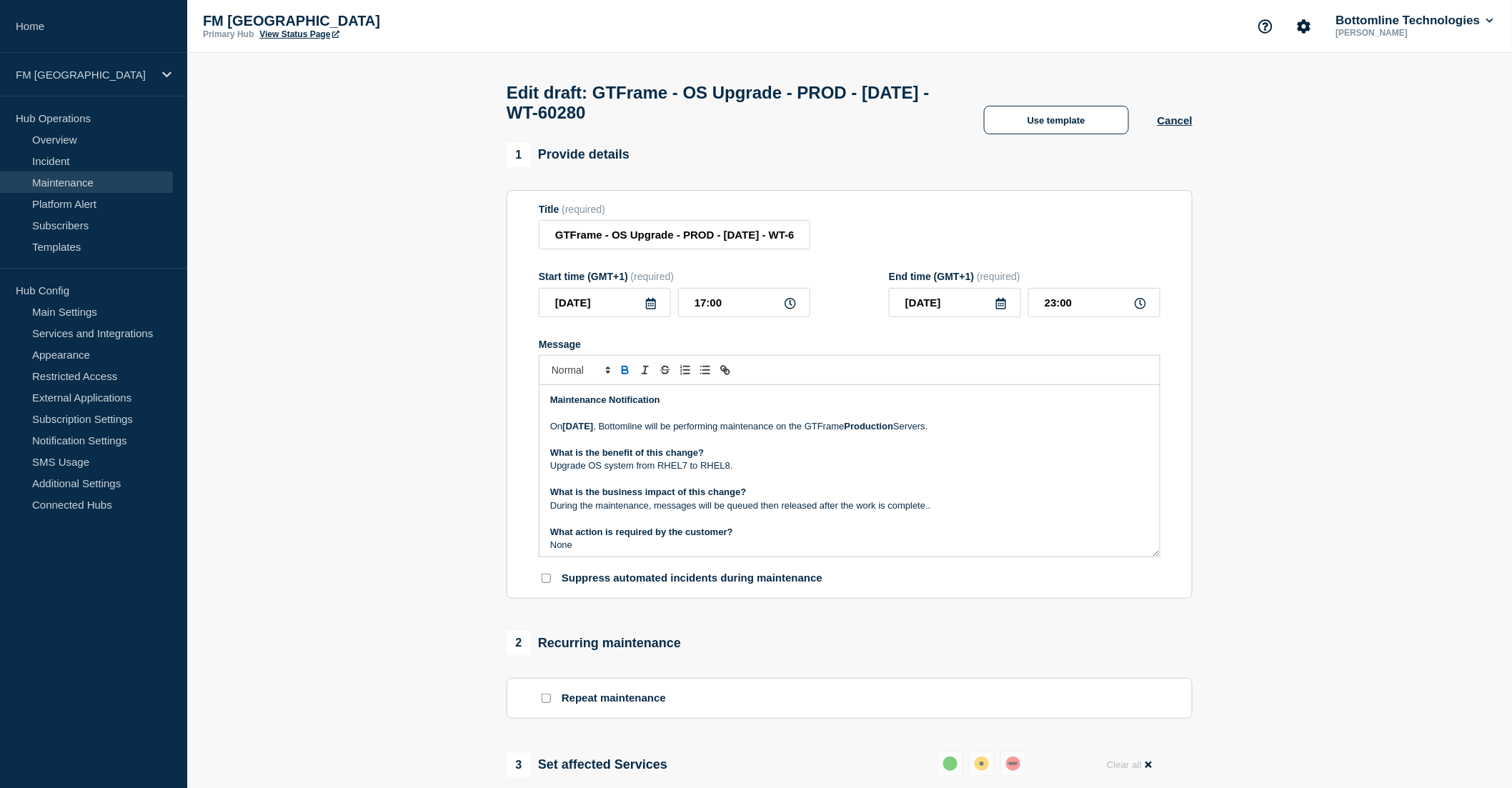
click at [941, 512] on p "During the maintenance, messages will be queued then released after the work is…" at bounding box center [849, 505] width 599 height 13
click at [973, 511] on p "During the maintenance, messages will be queued then released once the maintena…" at bounding box center [849, 505] width 599 height 13
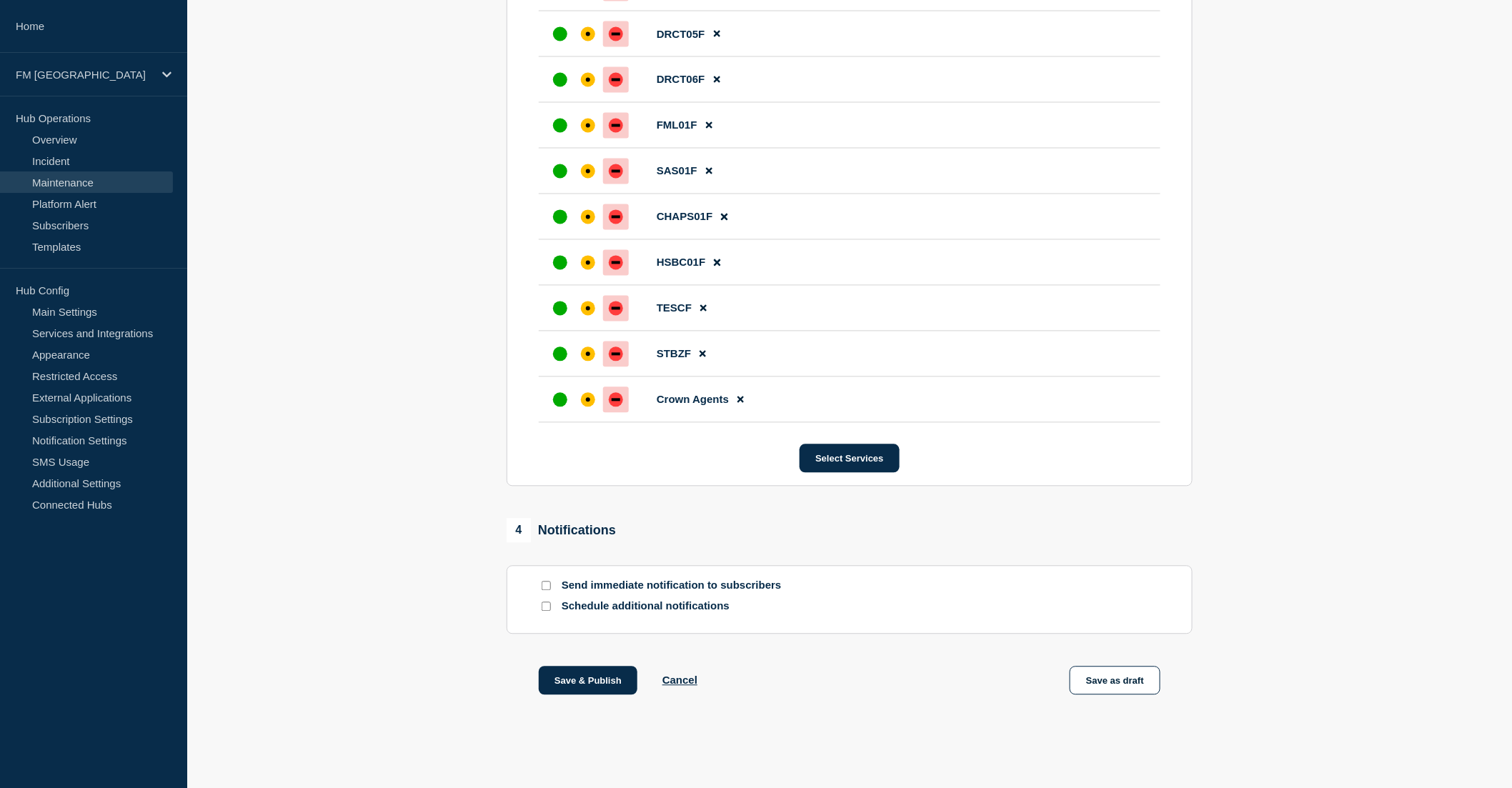
scroll to position [1088, 0]
click at [548, 589] on input "Send immediate notification to subscribers" at bounding box center [546, 586] width 9 height 9
checkbox input "true"
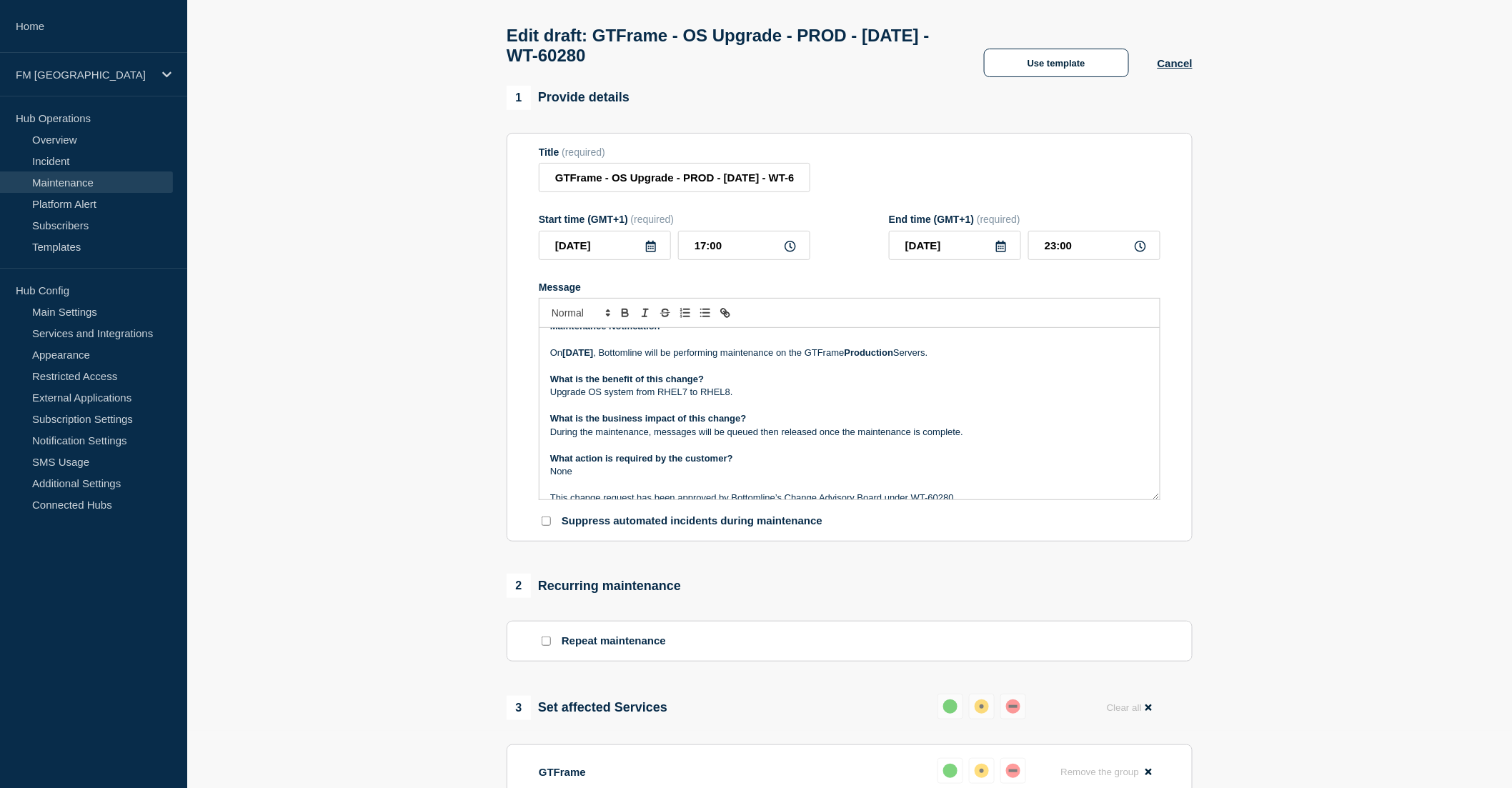
scroll to position [0, 0]
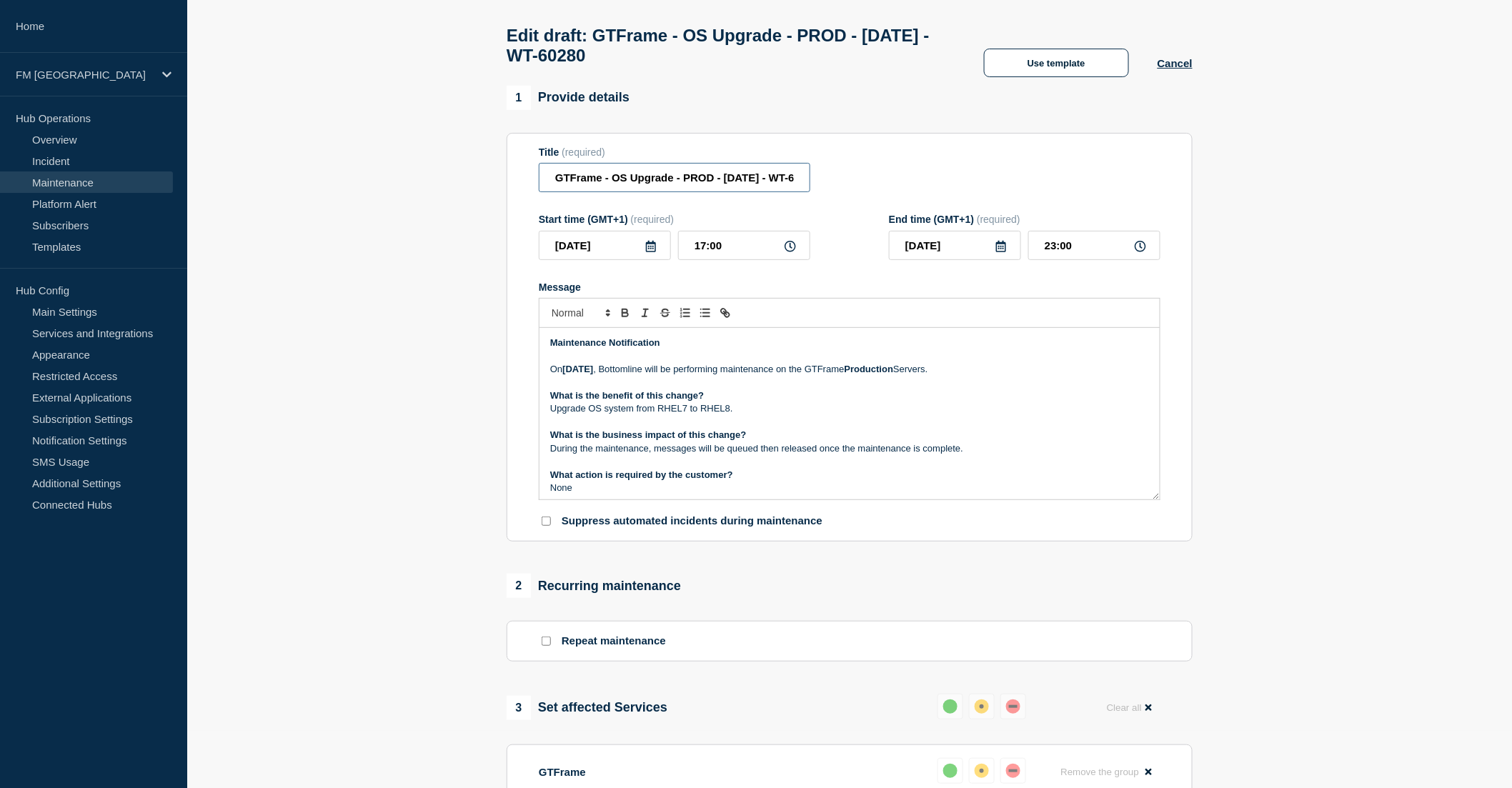
click at [605, 190] on input "GTFrame - OS Upgrade - PROD - 18/OCT/2025 - WT-60280" at bounding box center [674, 177] width 272 height 30
drag, startPoint x: 783, startPoint y: 189, endPoint x: 823, endPoint y: 185, distance: 40.2
click at [823, 185] on div "Title (required) GTFrame - OS Upgrade - PROD - 18/OCT/2025 - WT-60280" at bounding box center [849, 169] width 621 height 47
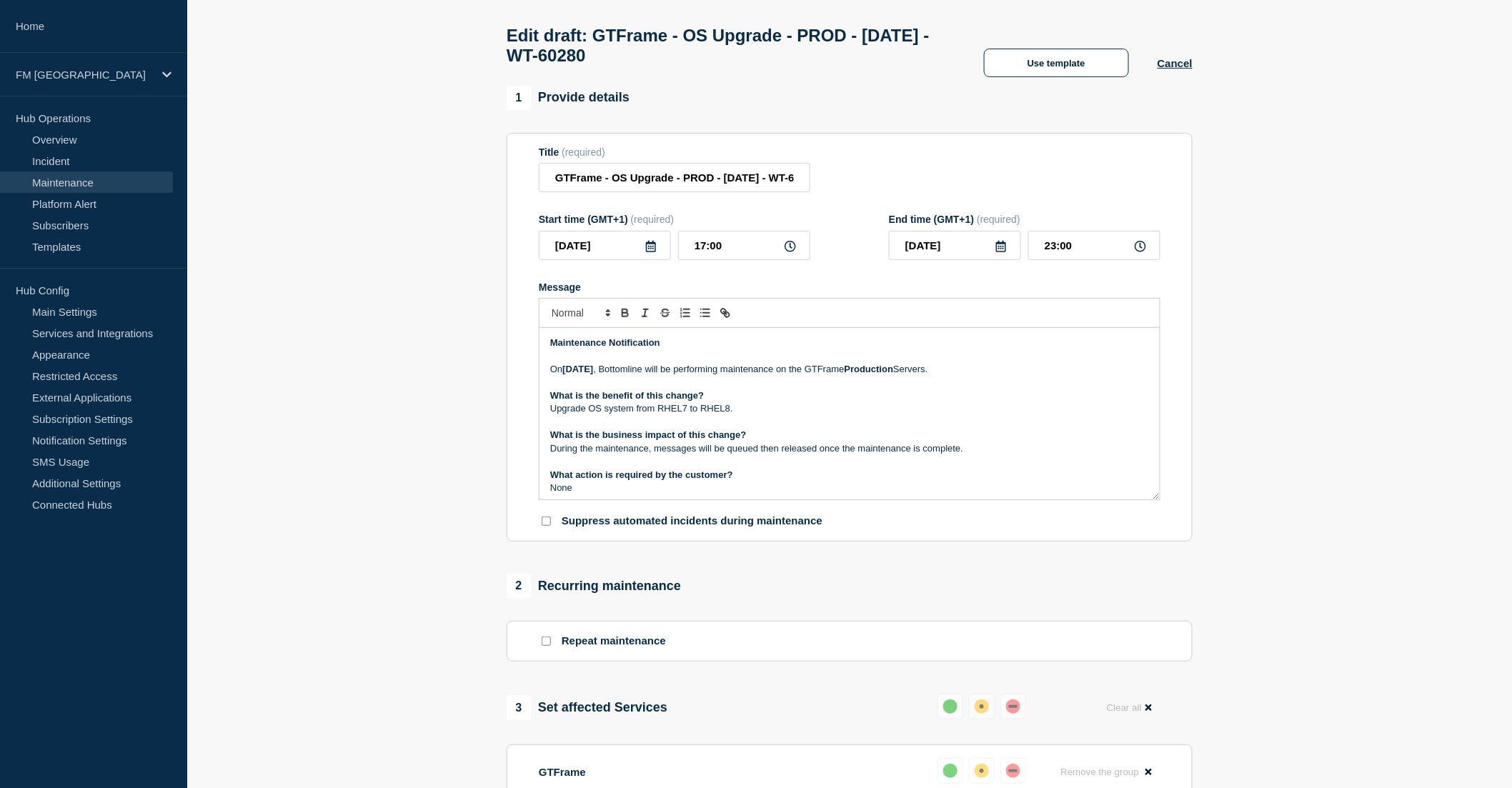
click at [832, 370] on p "On Saturday 18th of October , Bottomline will be performing maintenance on the …" at bounding box center [849, 369] width 599 height 13
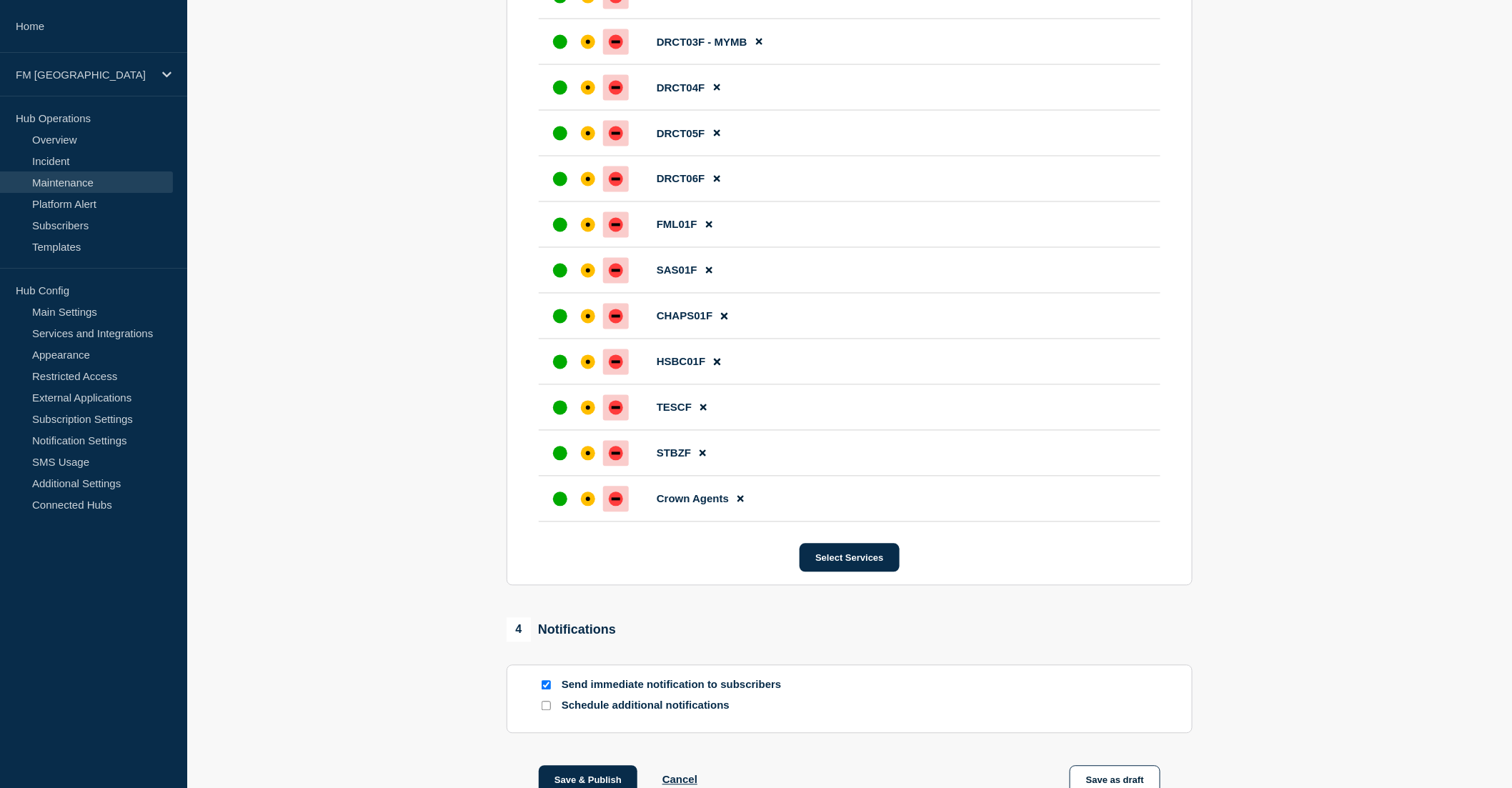
scroll to position [1088, 0]
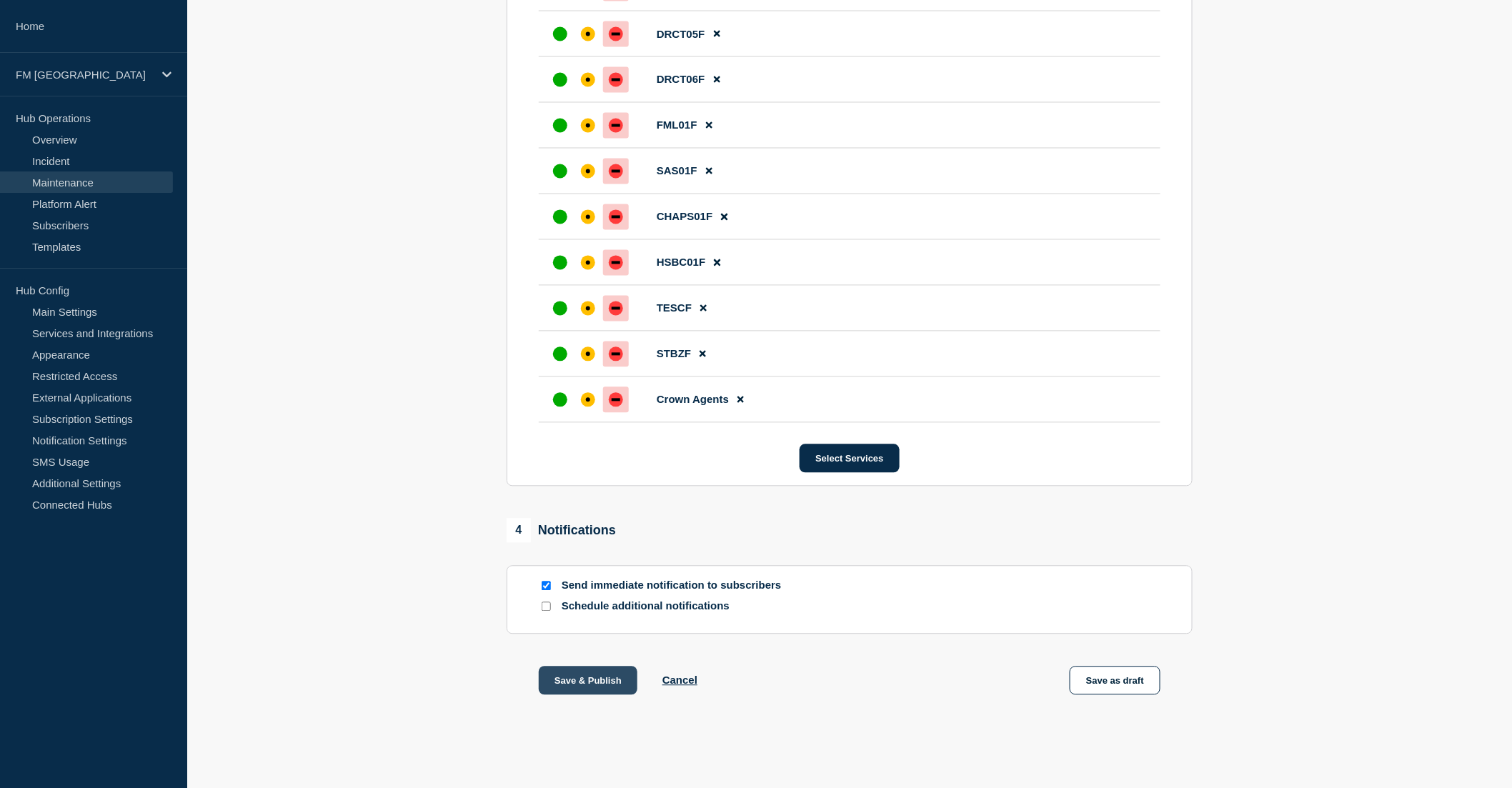
click at [615, 682] on button "Save & Publish" at bounding box center [588, 681] width 98 height 29
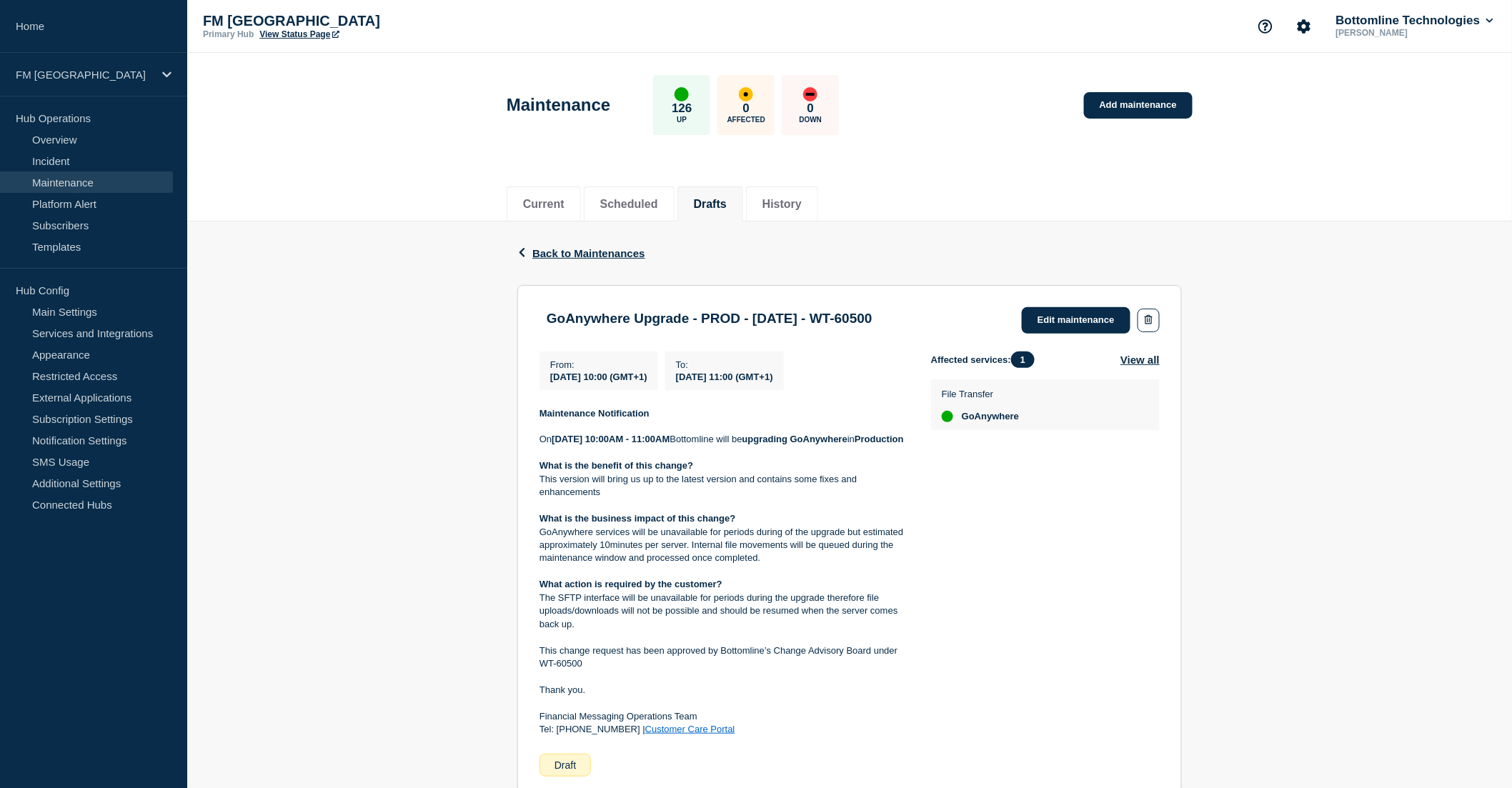
click at [630, 377] on span "[DATE] 10:00 (GMT+1)" at bounding box center [599, 377] width 97 height 11
click at [773, 373] on span "[DATE] 11:00 (GMT+1)" at bounding box center [725, 377] width 97 height 11
click at [1094, 317] on link "Edit maintenance" at bounding box center [1076, 320] width 108 height 26
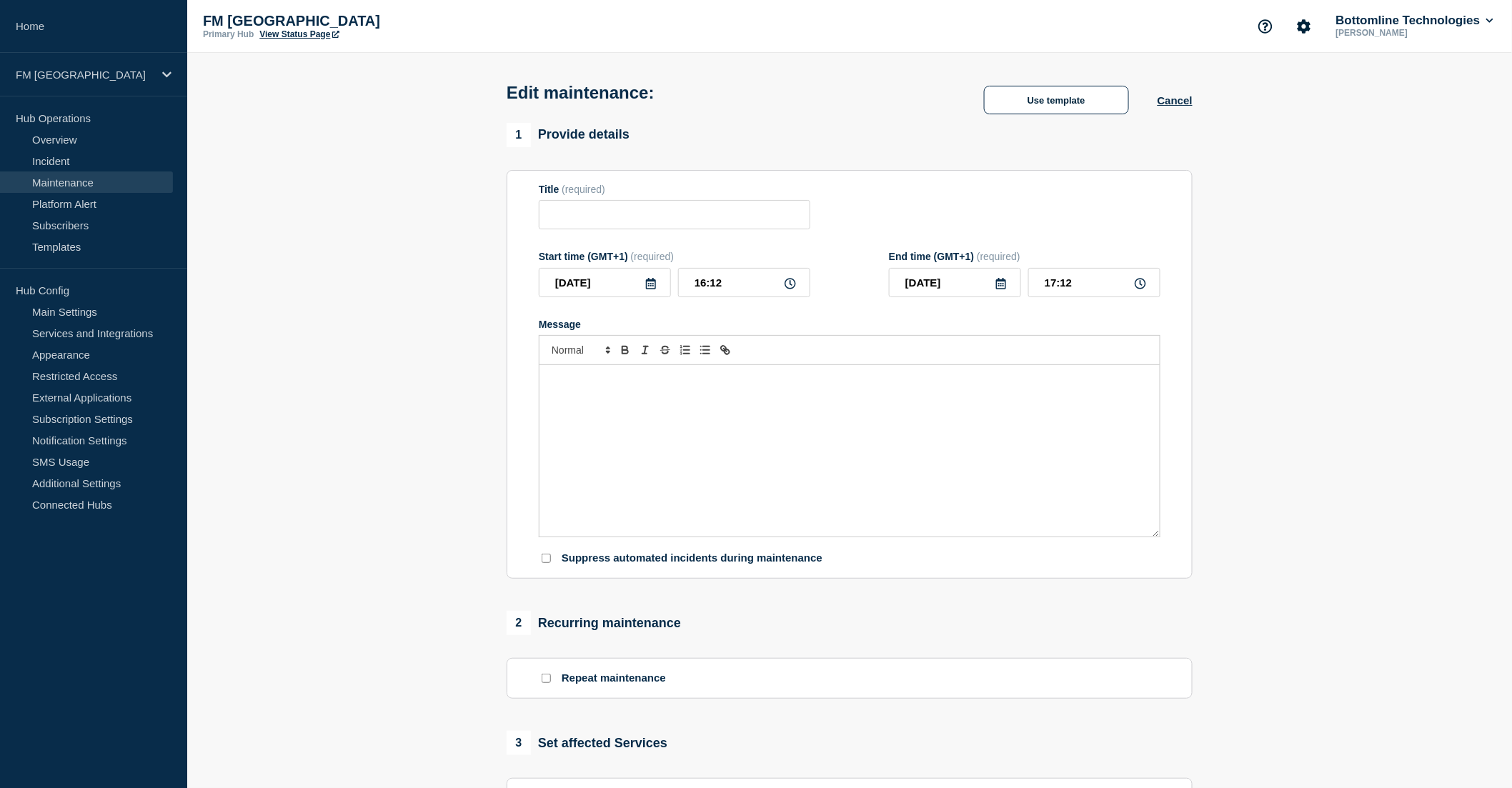
type input "GoAnywhere Upgrade - PROD - [DATE] - WT-60500"
type input "2025-10-19"
type input "10:00"
type input "2025-10-19"
type input "11:00"
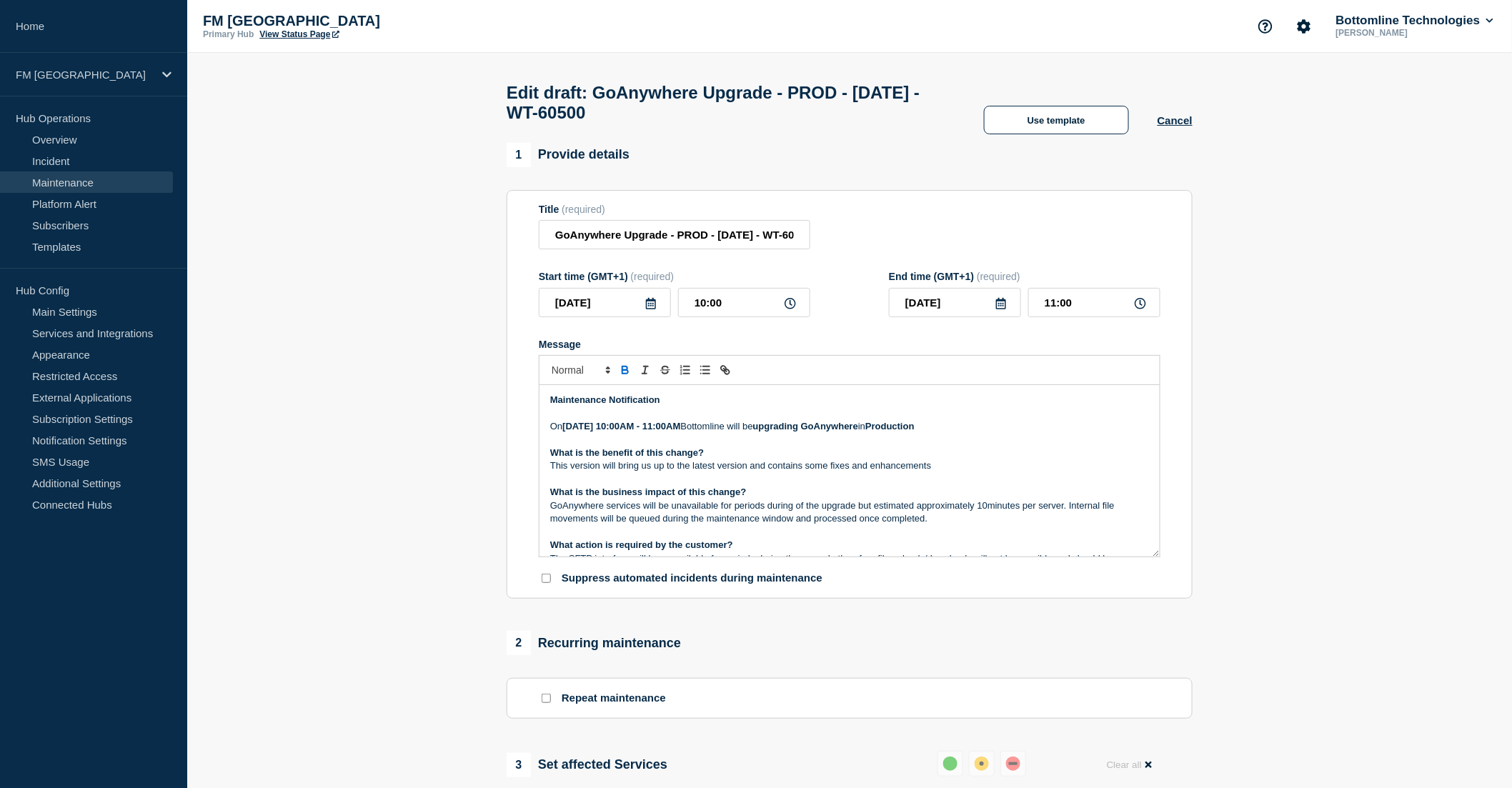
click at [623, 432] on strong "19th October 10:00AM - 11:00AM" at bounding box center [621, 426] width 118 height 11
click at [690, 432] on strong "19th October between 10:00AM - 11:00AM" at bounding box center [641, 426] width 158 height 11
click at [738, 432] on strong "19th October between 10:00 AM and 11:00 AM" at bounding box center [650, 426] width 176 height 11
drag, startPoint x: 846, startPoint y: 436, endPoint x: 952, endPoint y: 433, distance: 106.0
click at [952, 433] on p "On 19th October between 10:00 AM and 11:00 AM, Bottomline will be upgrading GoA…" at bounding box center [849, 426] width 599 height 13
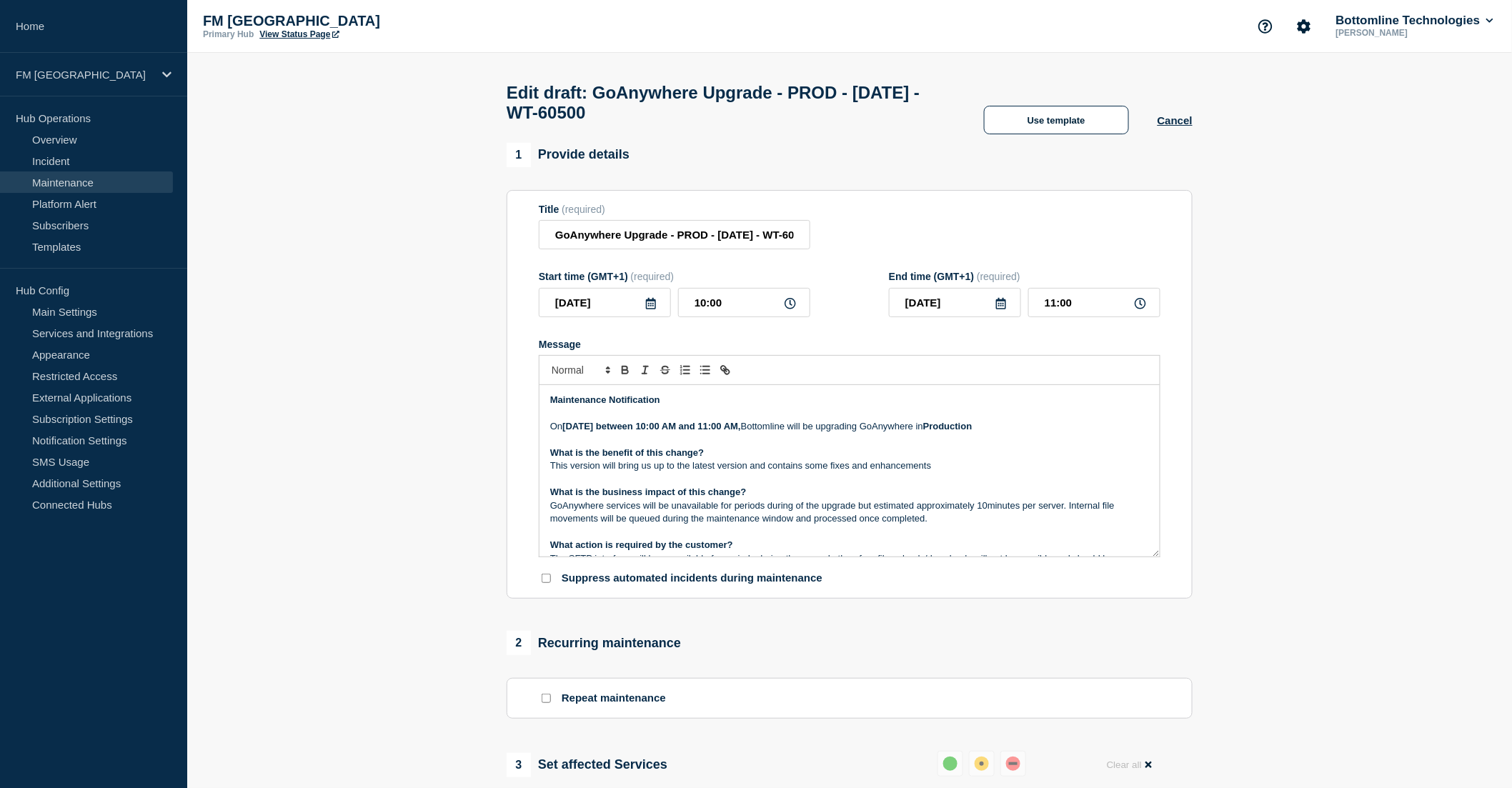
click at [890, 460] on p "What is the benefit of this change?" at bounding box center [849, 453] width 599 height 13
click at [1020, 429] on p "On 19th October between 10:00 AM and 11:00 AM, Bottomline will be upgrading GoA…" at bounding box center [849, 426] width 599 height 13
click at [1034, 432] on strong "Production environment." at bounding box center [979, 426] width 110 height 11
drag, startPoint x: 1075, startPoint y: 437, endPoint x: 1010, endPoint y: 431, distance: 65.3
click at [1010, 431] on p "On 19th October between 10:00 AM and 11:00 AM, Bottomline will be upgrading GoA…" at bounding box center [849, 426] width 599 height 13
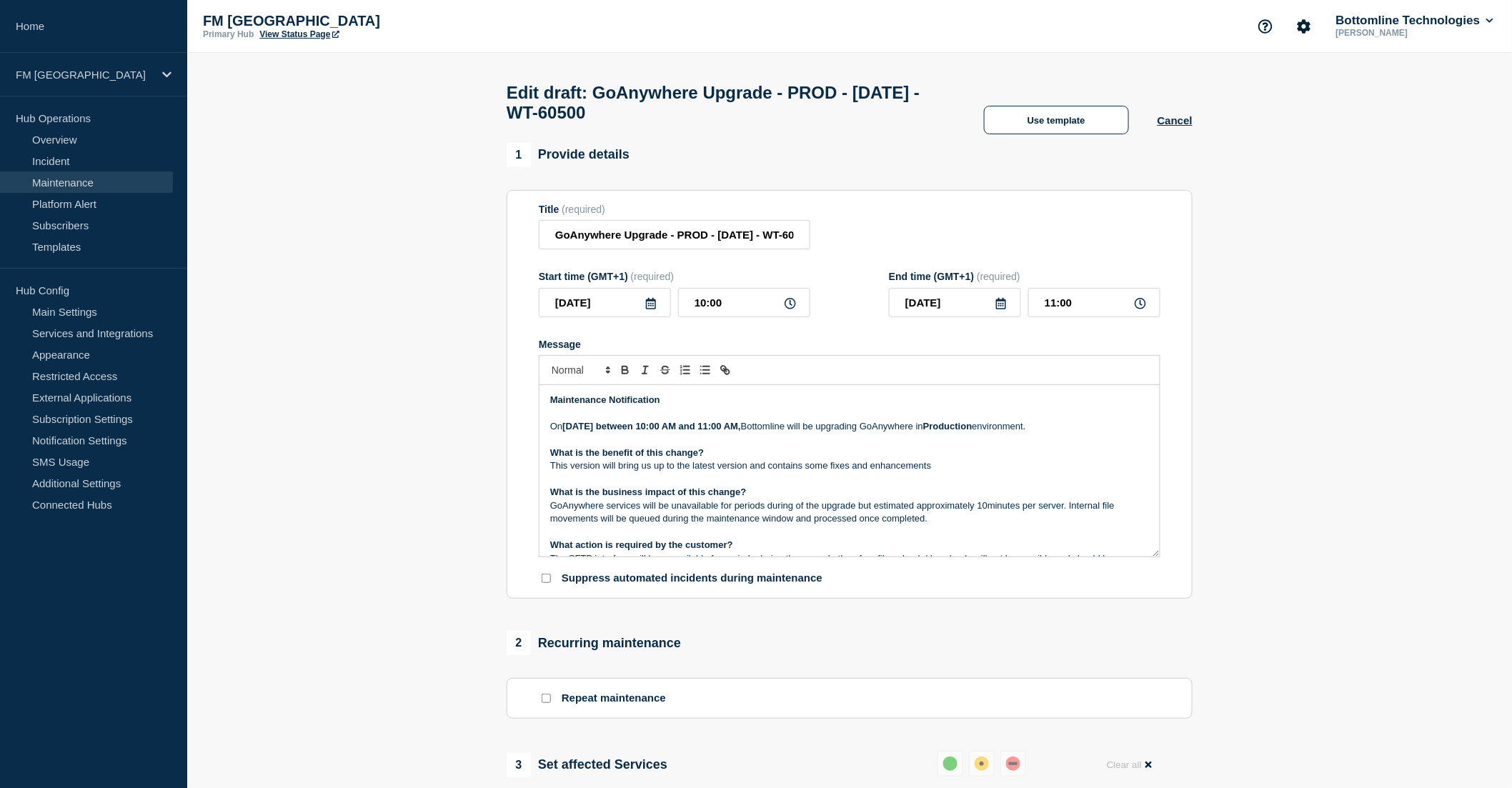
click at [963, 472] on p "This version will bring us up to the latest version and contains some fixes and…" at bounding box center [849, 466] width 599 height 13
click at [813, 472] on p "This version will bring us up to the latest version and contains some fixes and…" at bounding box center [849, 466] width 599 height 13
click at [912, 471] on p "This version will bring us up to the latest version and contains fixes and enha…" at bounding box center [849, 466] width 599 height 13
click at [806, 511] on p "GoAnywhere services will be unavailable for periods during of the upgrade but e…" at bounding box center [849, 512] width 599 height 26
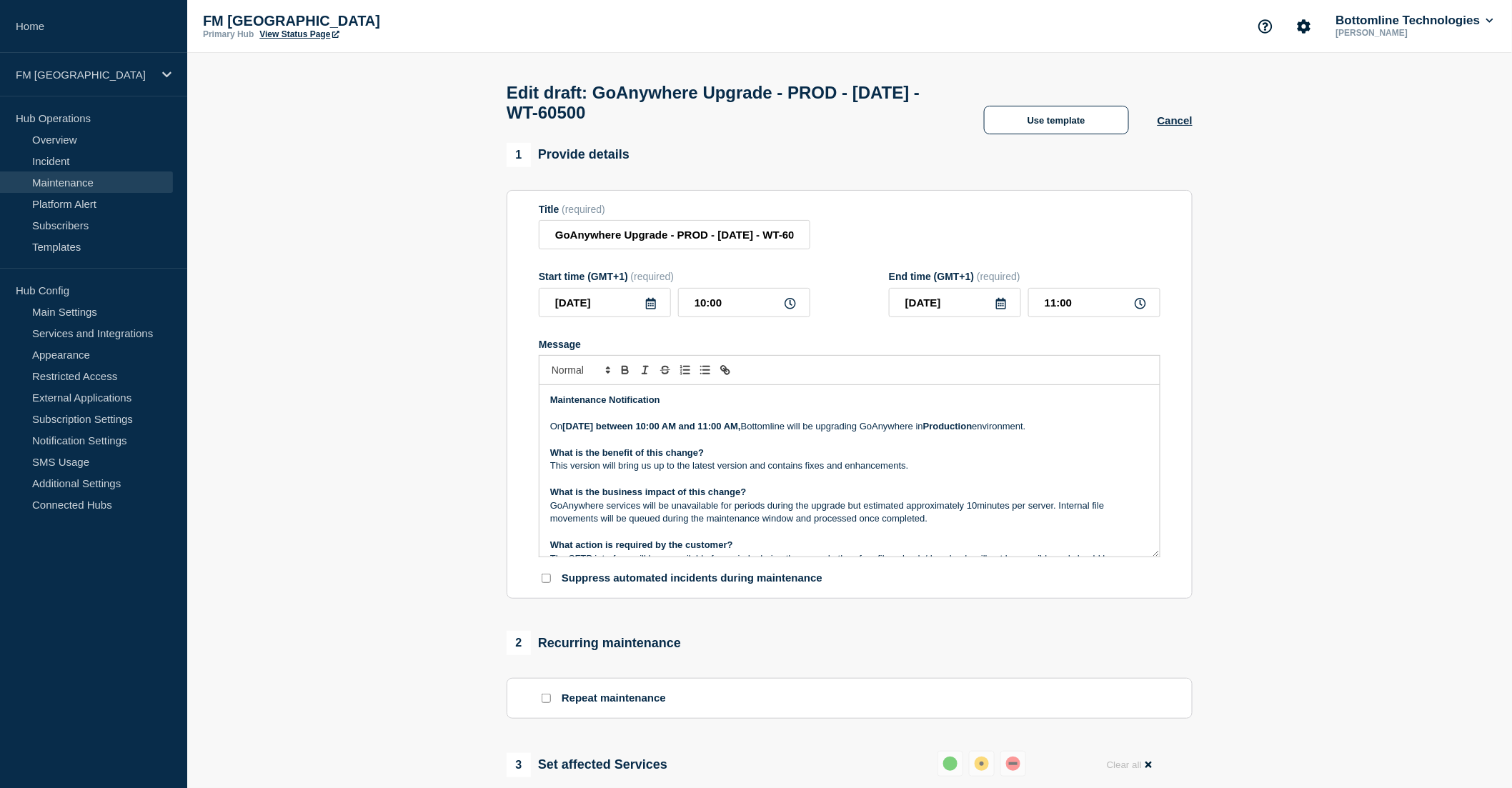
click at [978, 515] on p "GoAnywhere services will be unavailable for periods during the upgrade but esti…" at bounding box center [849, 512] width 599 height 26
click at [939, 526] on p "GoAnywhere services will be unavailable for periods during the upgrade but esti…" at bounding box center [849, 512] width 599 height 26
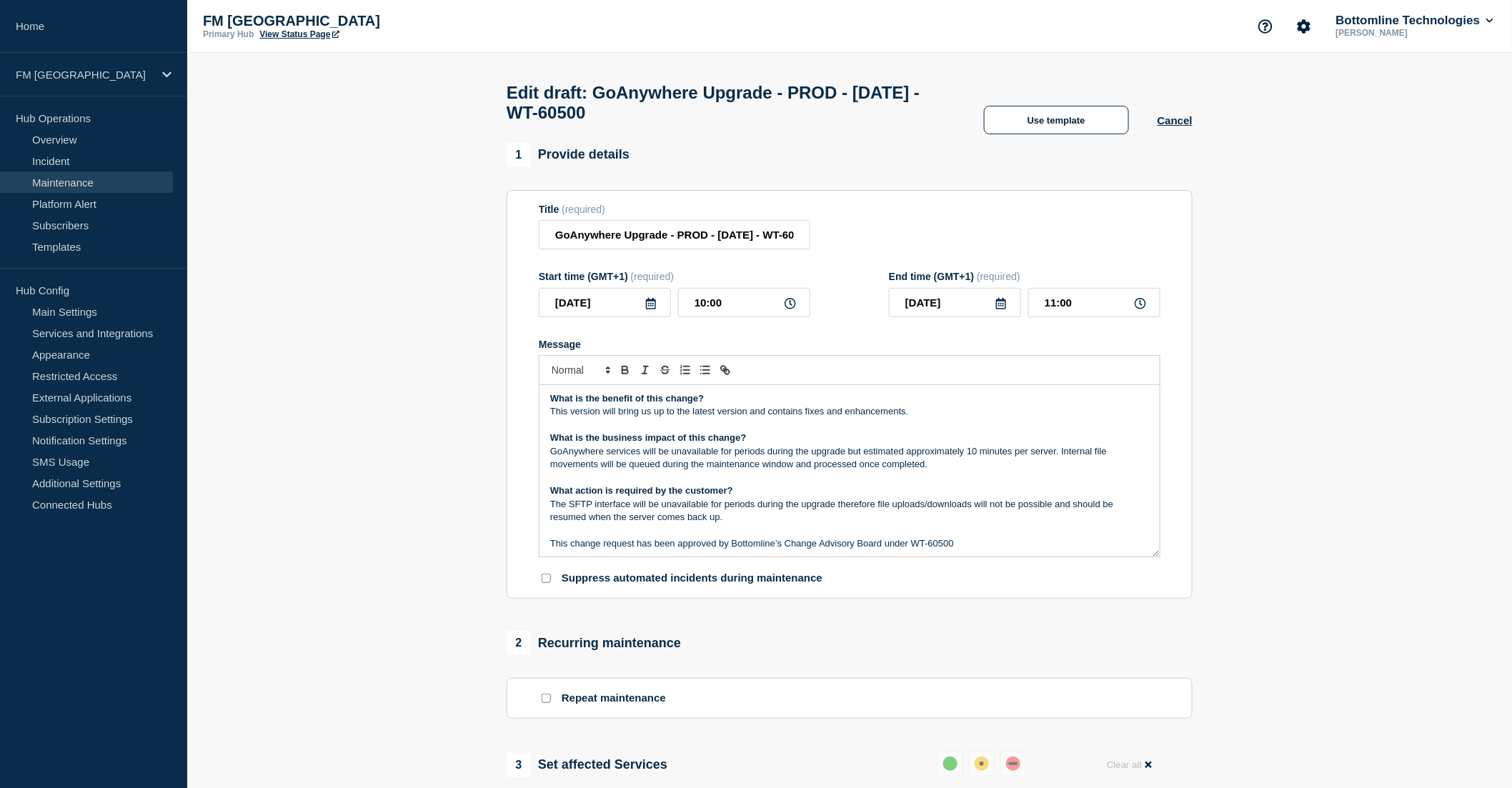
scroll to position [80, 0]
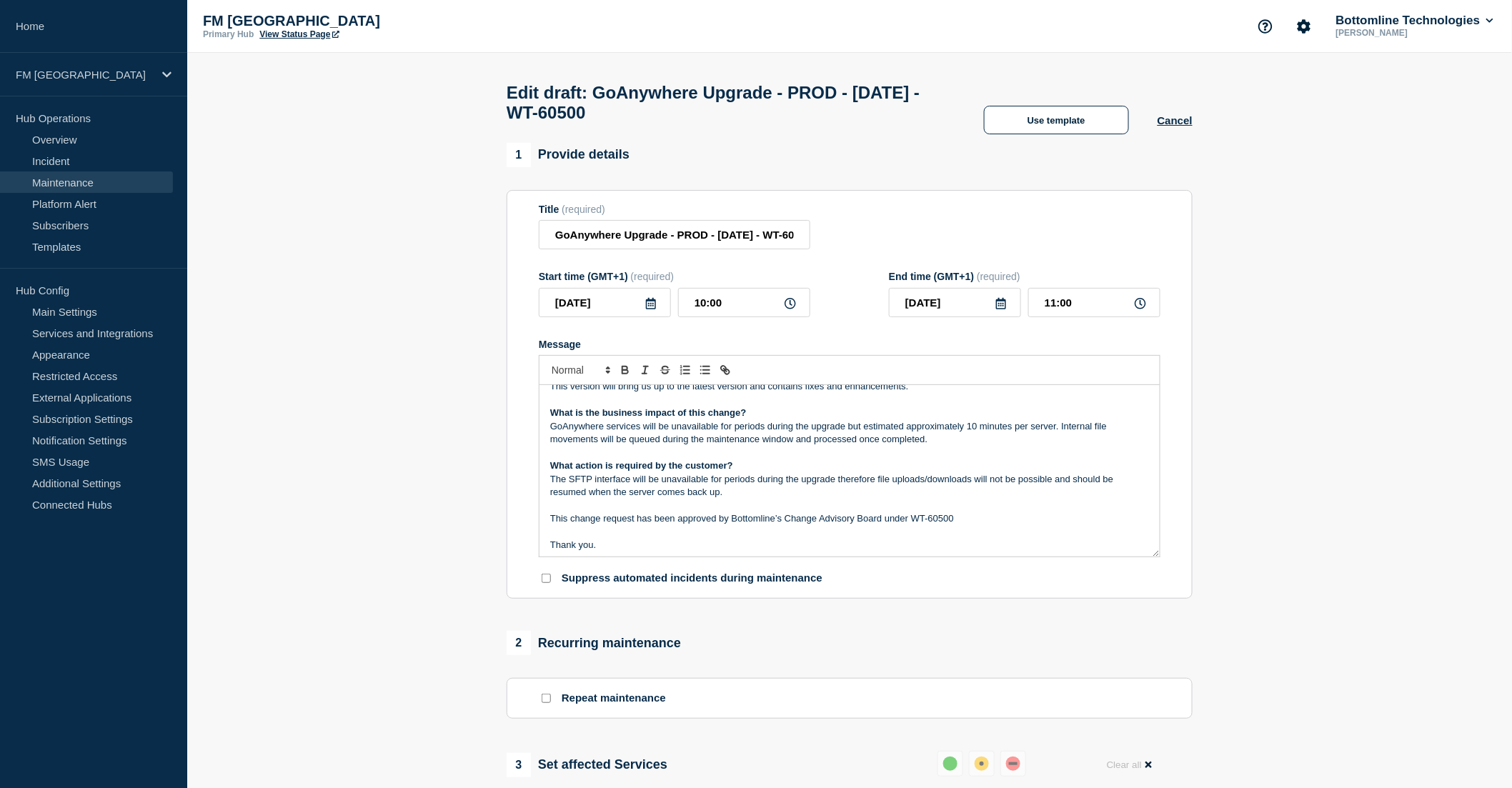
click at [752, 499] on p "The SFTP interface will be unavailable for periods during the upgrade therefore…" at bounding box center [849, 486] width 599 height 26
click at [983, 525] on p "This change request has been approved by Bottomline’s Change Advisory Board und…" at bounding box center [849, 518] width 599 height 13
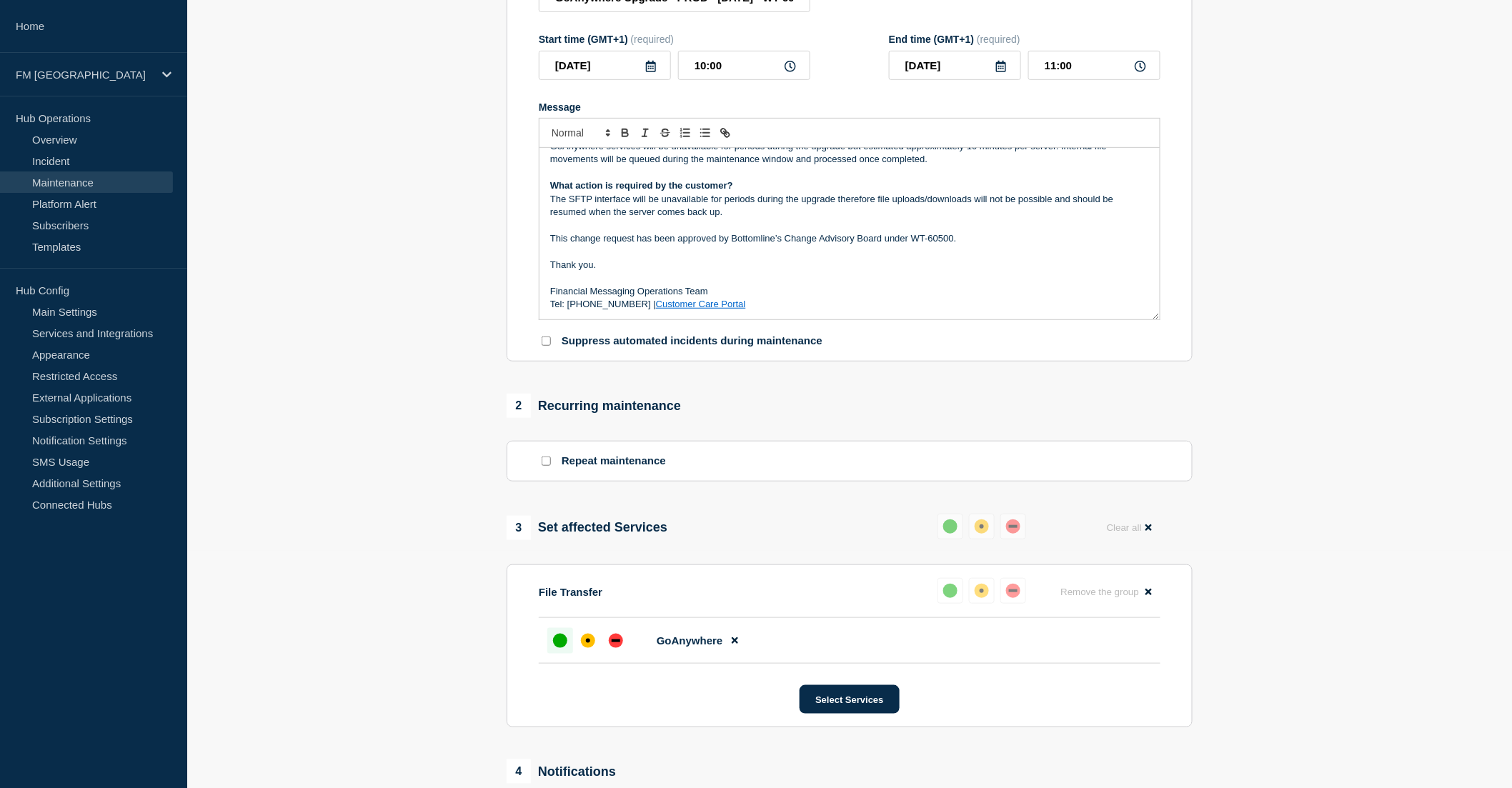
scroll to position [0, 0]
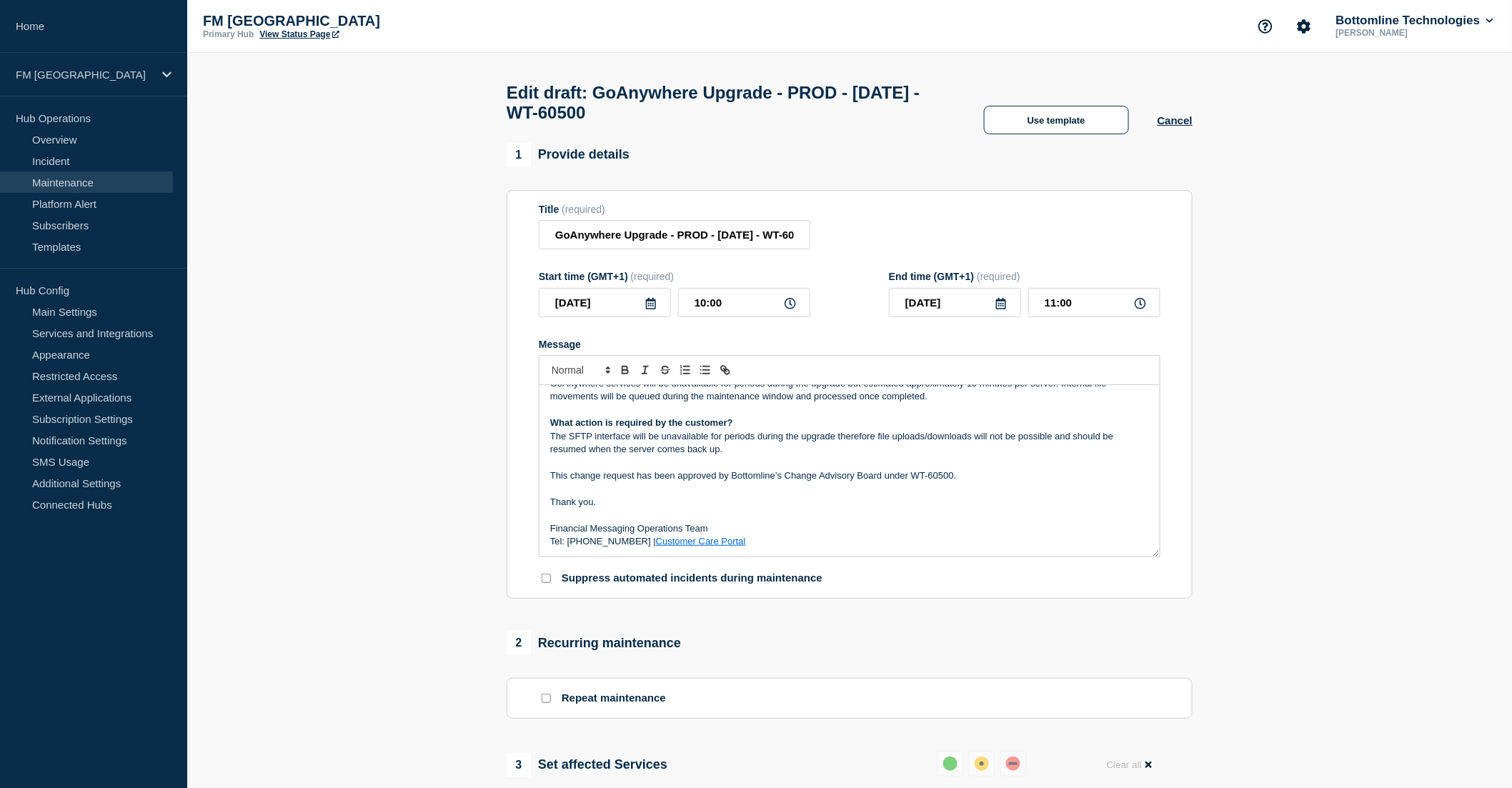
click at [744, 456] on p "The SFTP interface will be unavailable for periods during the upgrade therefore…" at bounding box center [849, 443] width 599 height 26
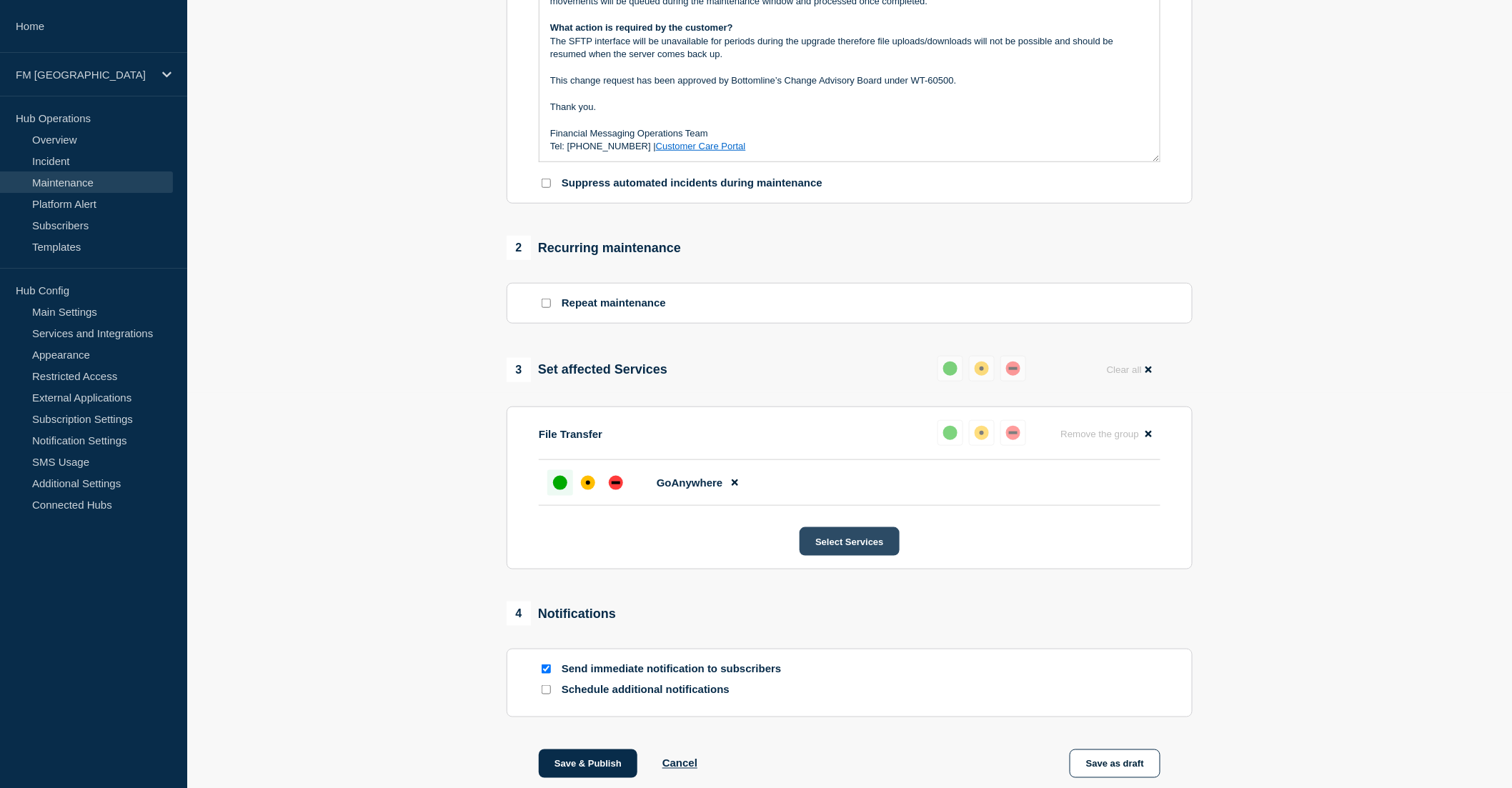
scroll to position [476, 0]
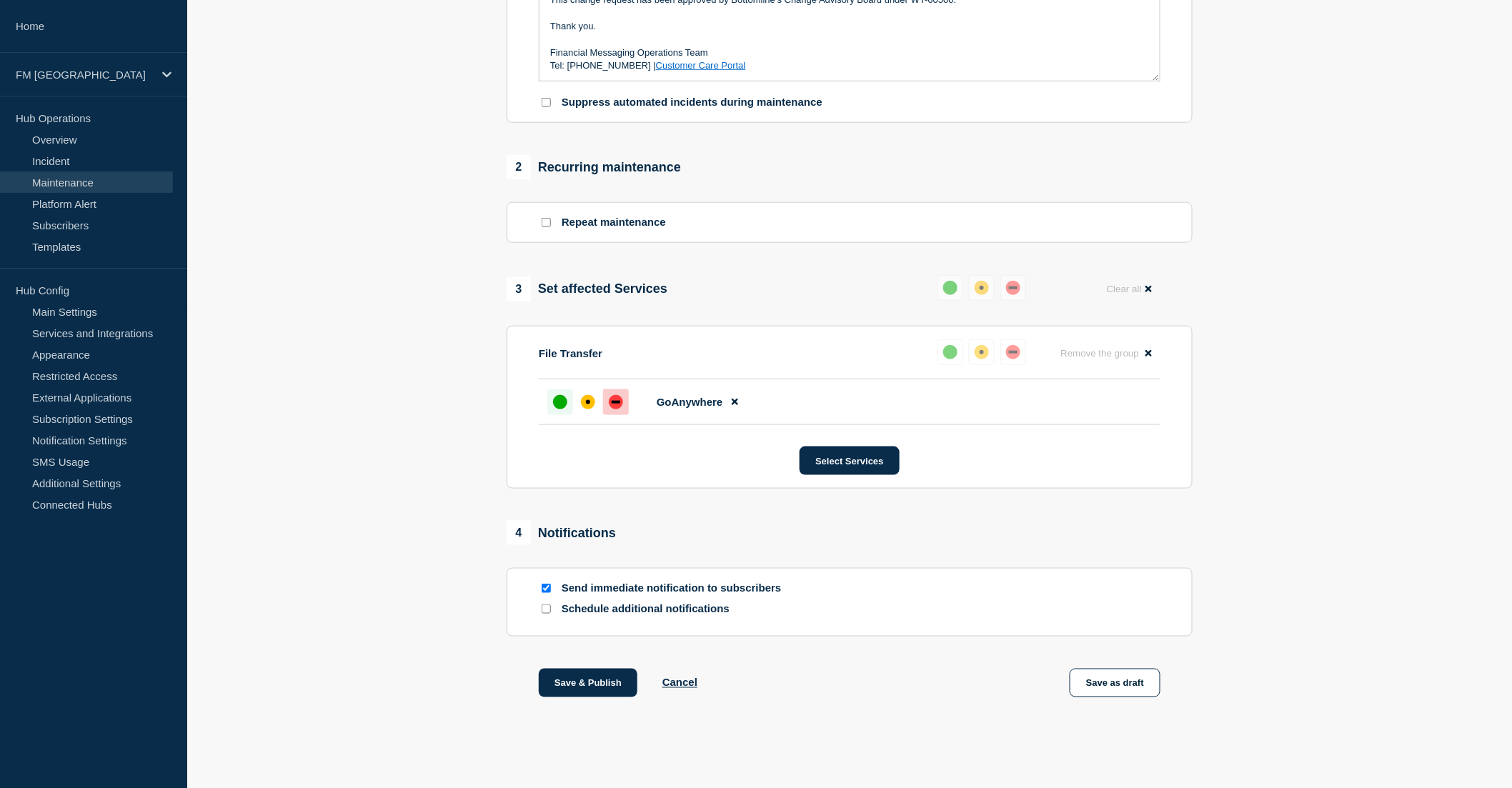
click at [616, 404] on div "down" at bounding box center [616, 402] width 8 height 3
click at [1130, 690] on button "Save as draft" at bounding box center [1115, 683] width 91 height 29
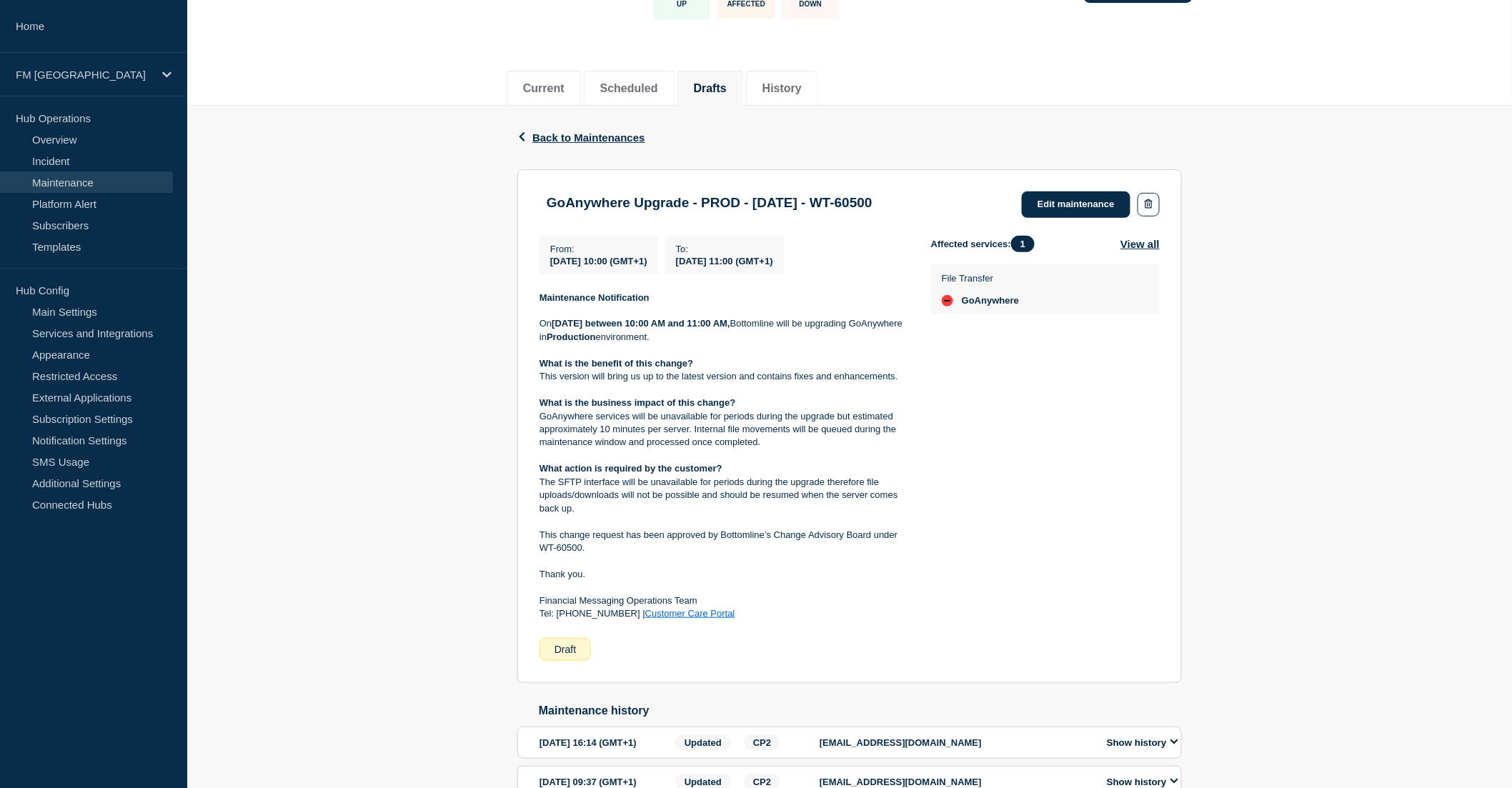
scroll to position [110, 0]
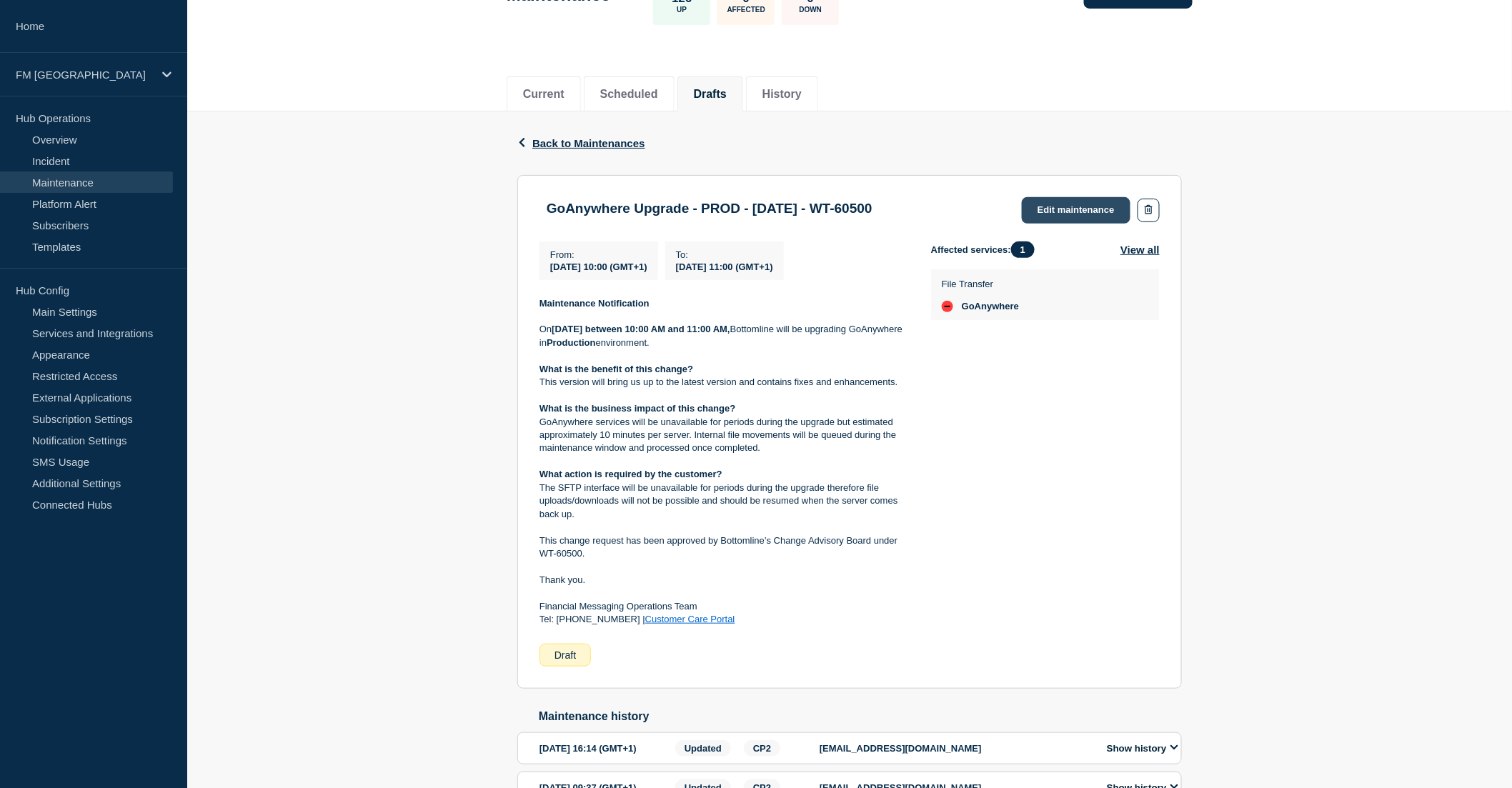
click at [1086, 203] on link "Edit maintenance" at bounding box center [1076, 210] width 108 height 26
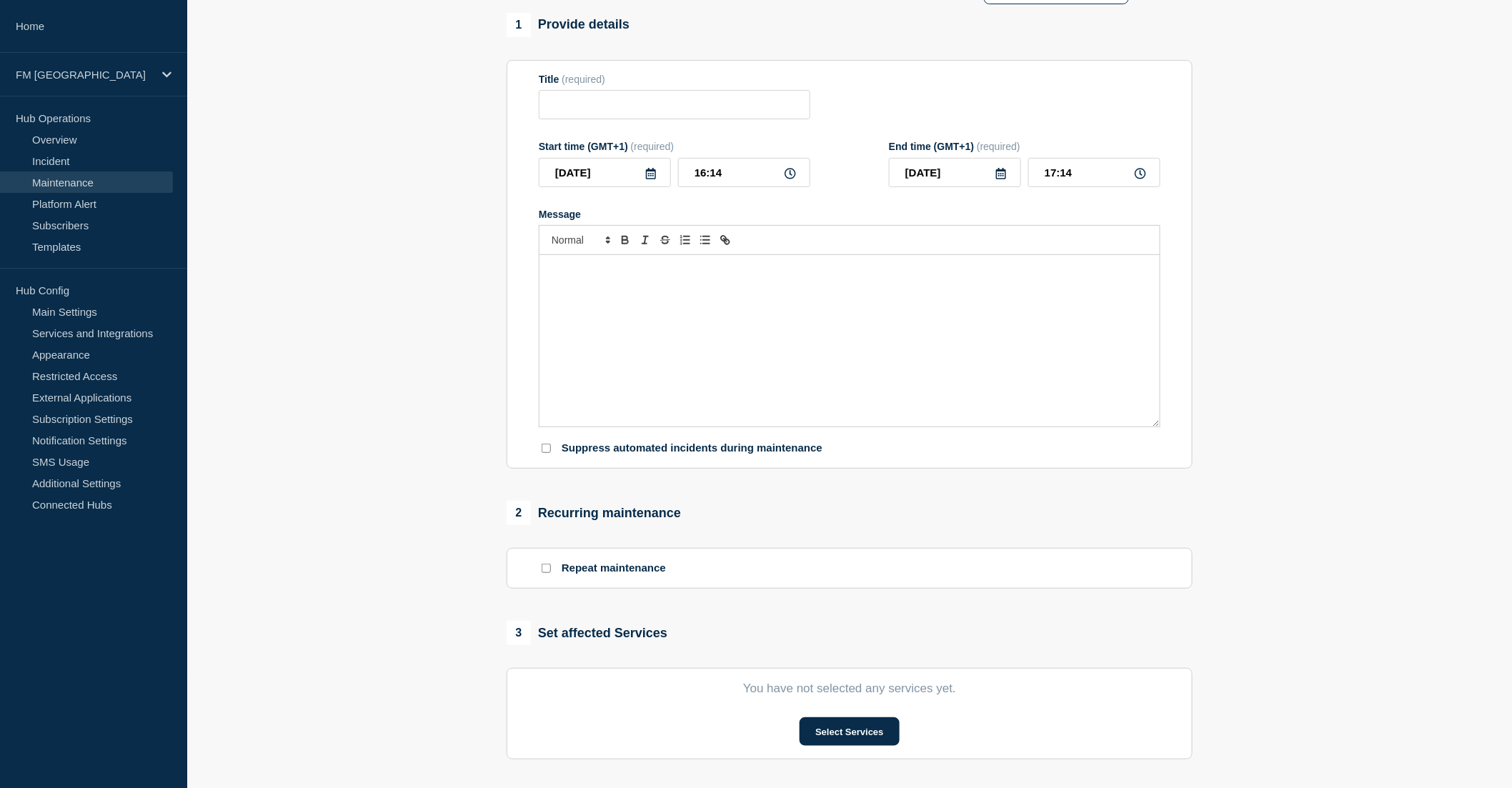
type input "GoAnywhere Upgrade - PROD - [DATE] - WT-60500"
type input "[DATE]"
type input "10:00"
type input "[DATE]"
type input "11:00"
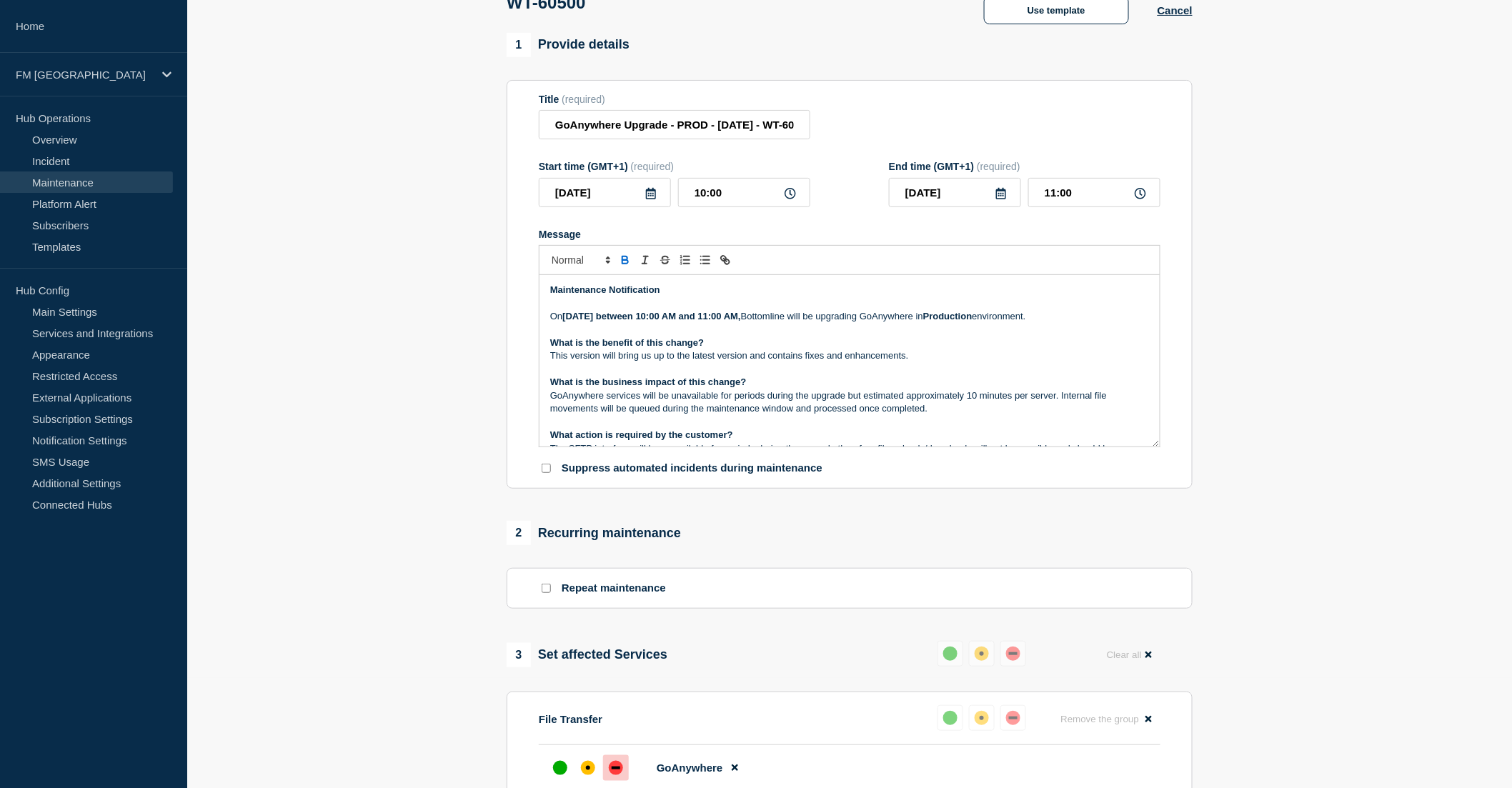
click at [764, 344] on p "What is the benefit of this change?" at bounding box center [849, 343] width 599 height 13
click at [748, 372] on p "Message" at bounding box center [849, 369] width 599 height 13
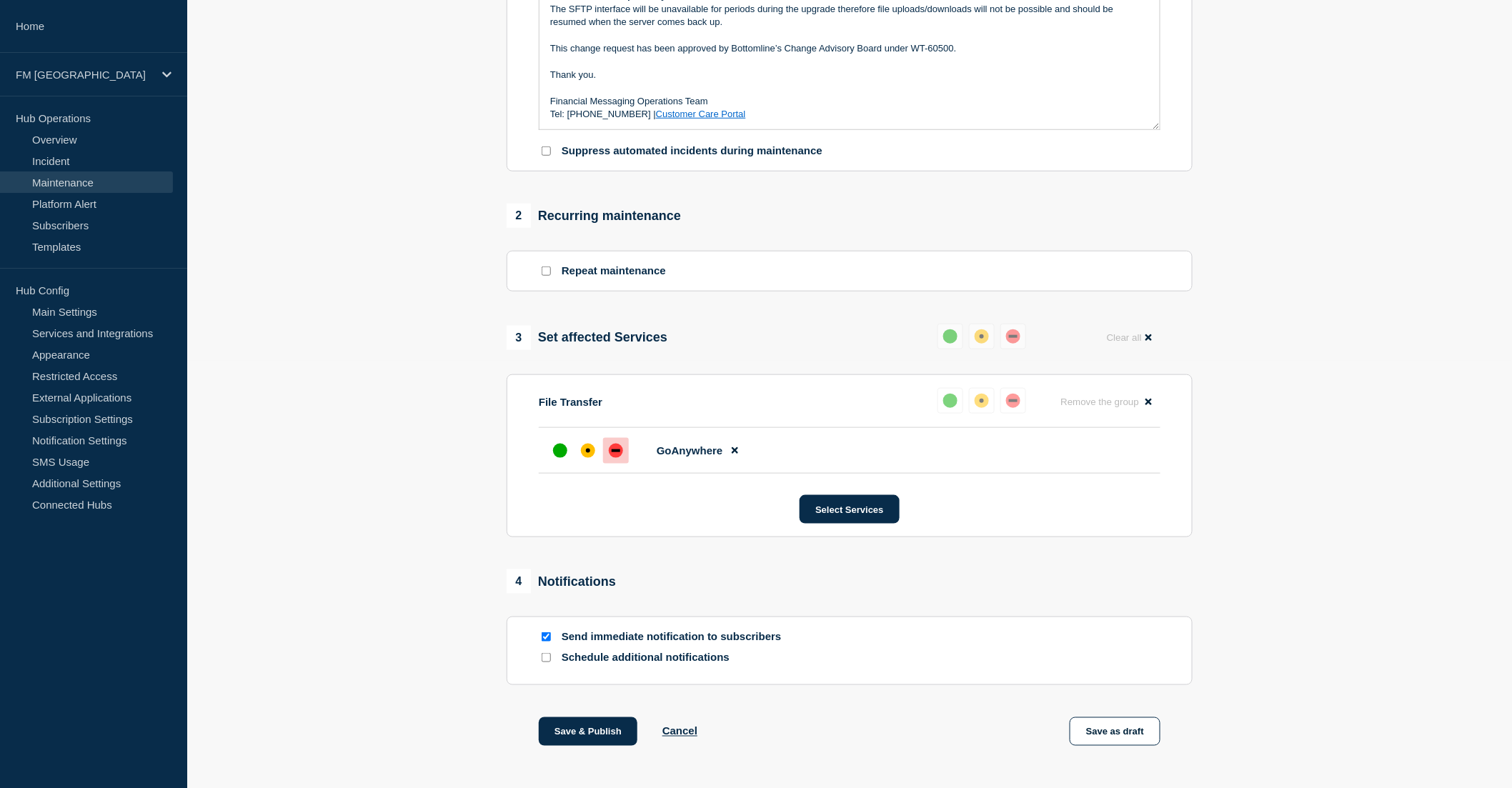
scroll to position [488, 0]
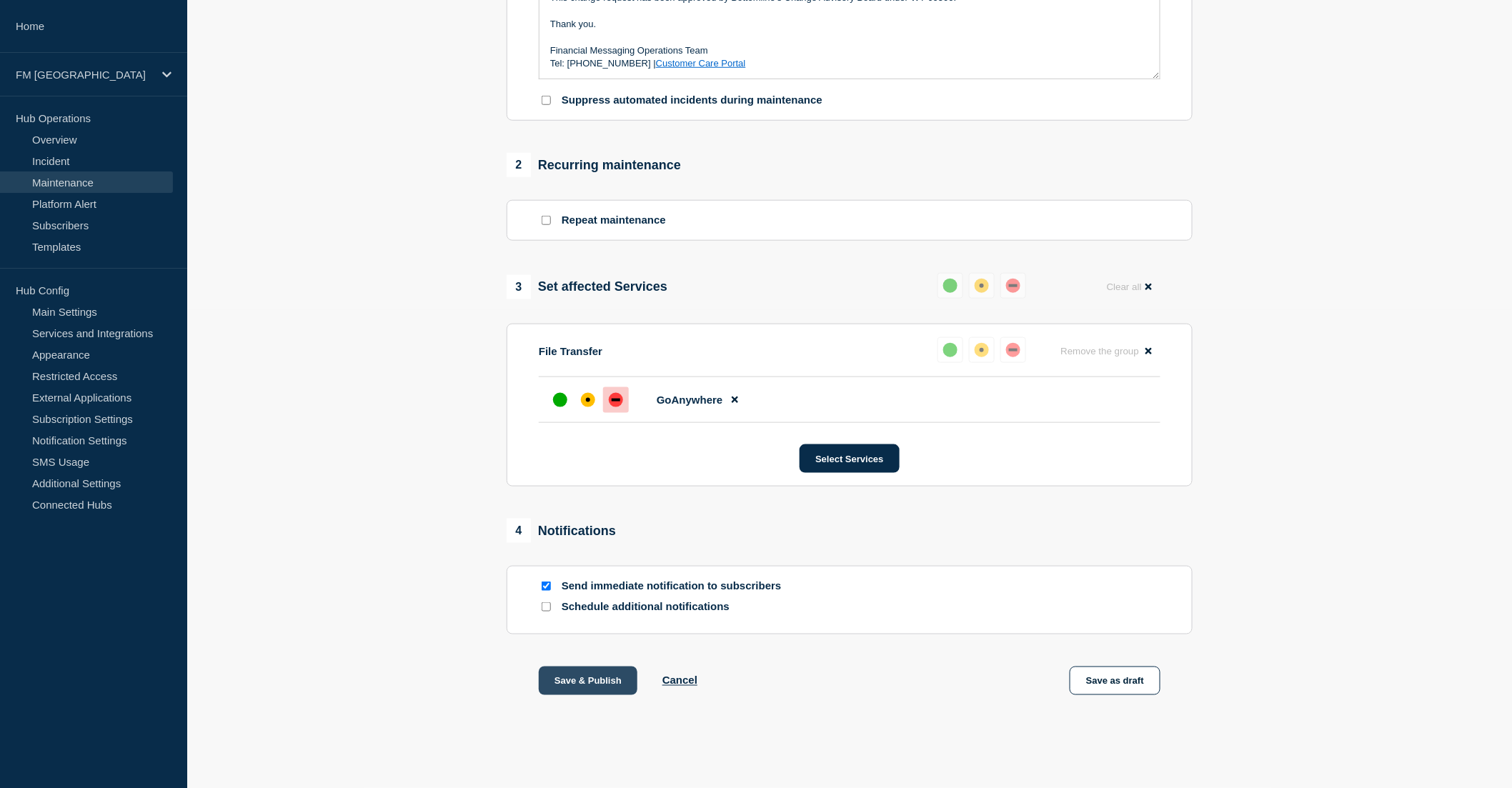
click at [596, 681] on button "Save & Publish" at bounding box center [588, 681] width 98 height 29
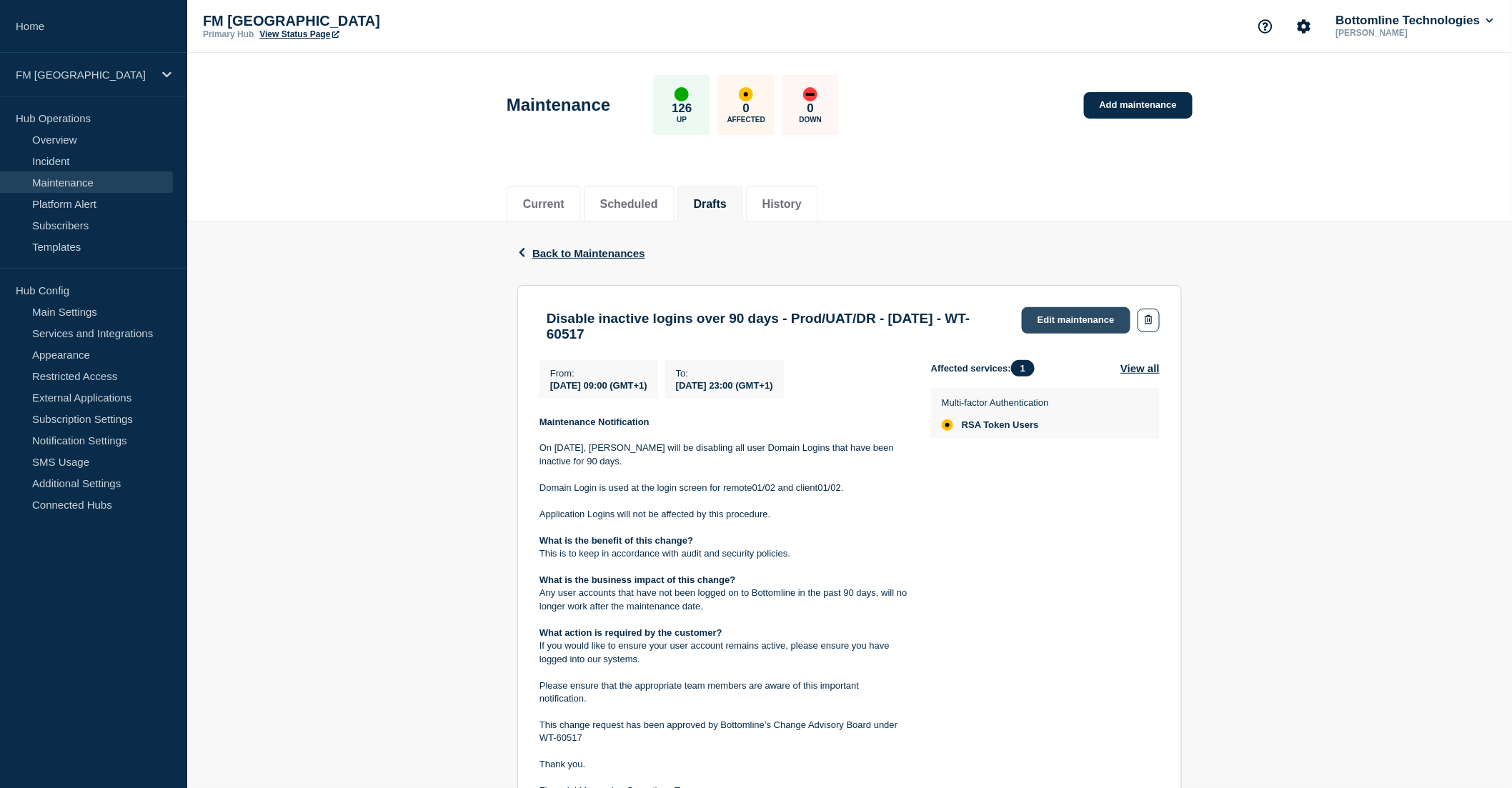
click at [1079, 329] on link "Edit maintenance" at bounding box center [1076, 320] width 108 height 26
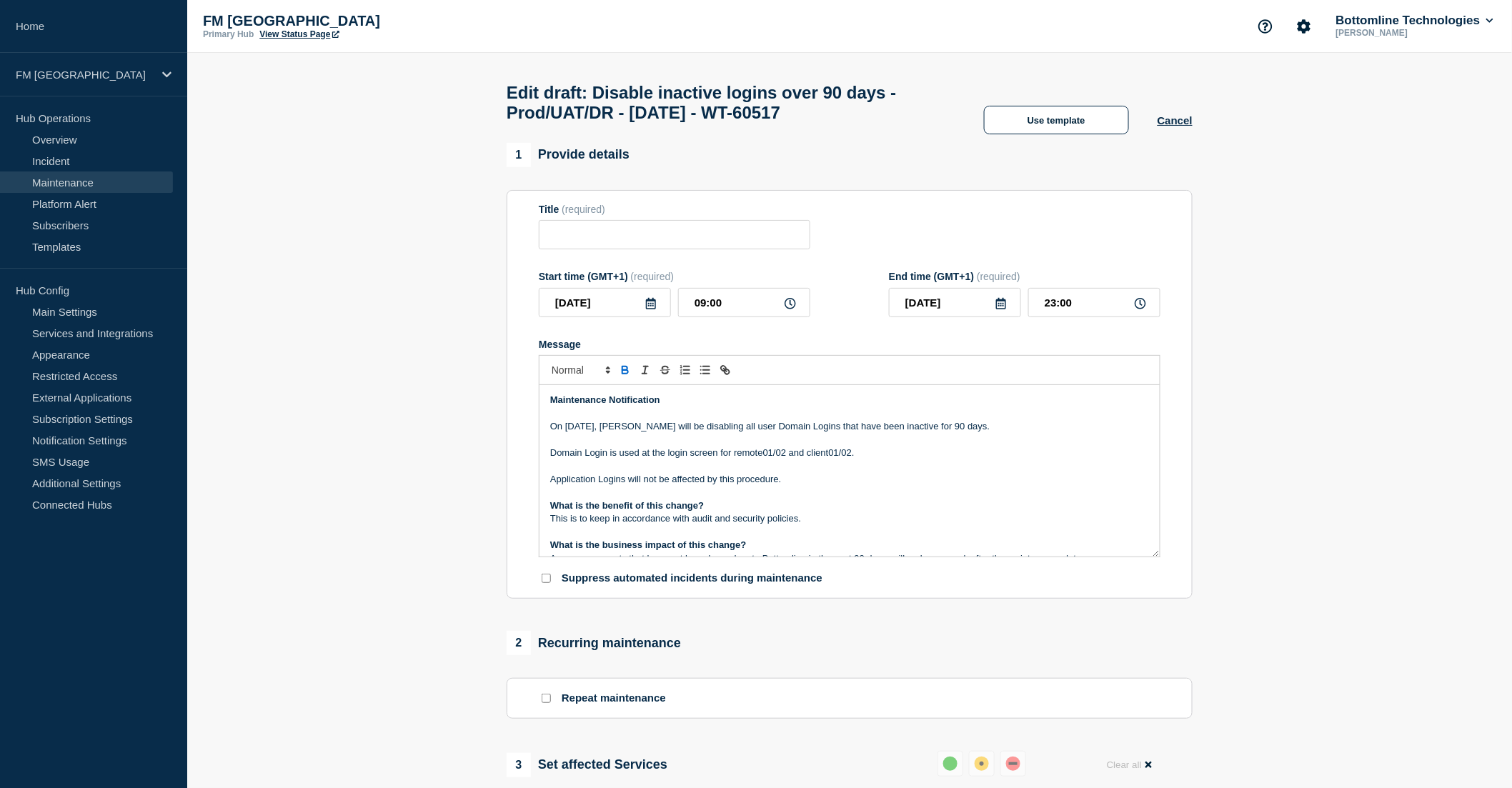
type input "Disable inactive logins over 90 days - Prod/UAT/DR - 25/OCT/2025 - WT-60517"
type input "2025-10-25"
type input "09:00"
type input "2025-10-25"
type input "23:00"
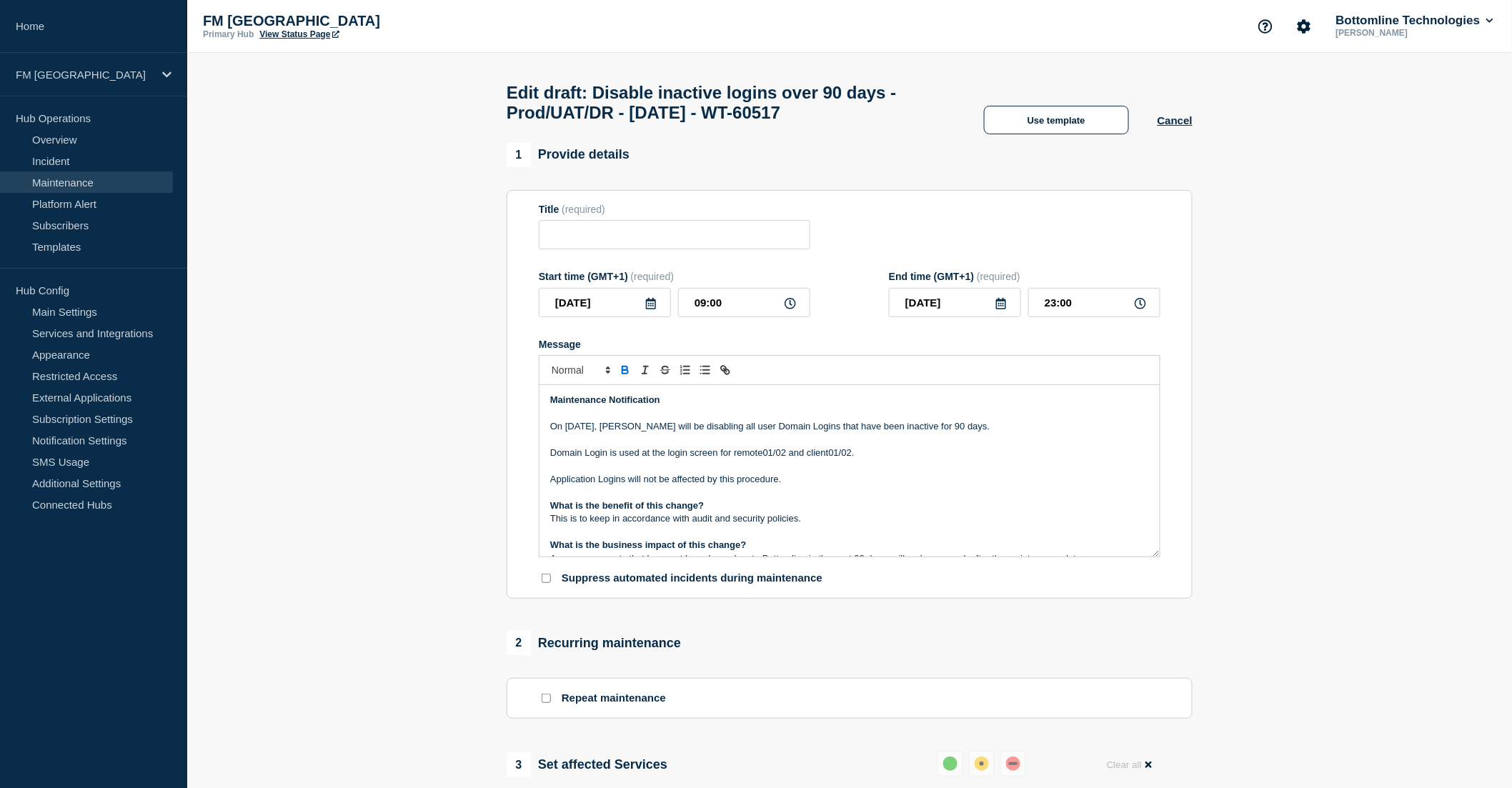
checkbox input "false"
drag, startPoint x: 712, startPoint y: 244, endPoint x: 797, endPoint y: 241, distance: 85.1
click at [797, 241] on input "Disable inactive logins over 90 days - Prod/UAT/DR - 25/OCT/2025 - WT-60517" at bounding box center [674, 234] width 272 height 30
click at [613, 241] on input "Disable inactive logins over 90 days - Prod/UAT/DR - 25/OCT/2025 - WT-60517" at bounding box center [674, 234] width 272 height 30
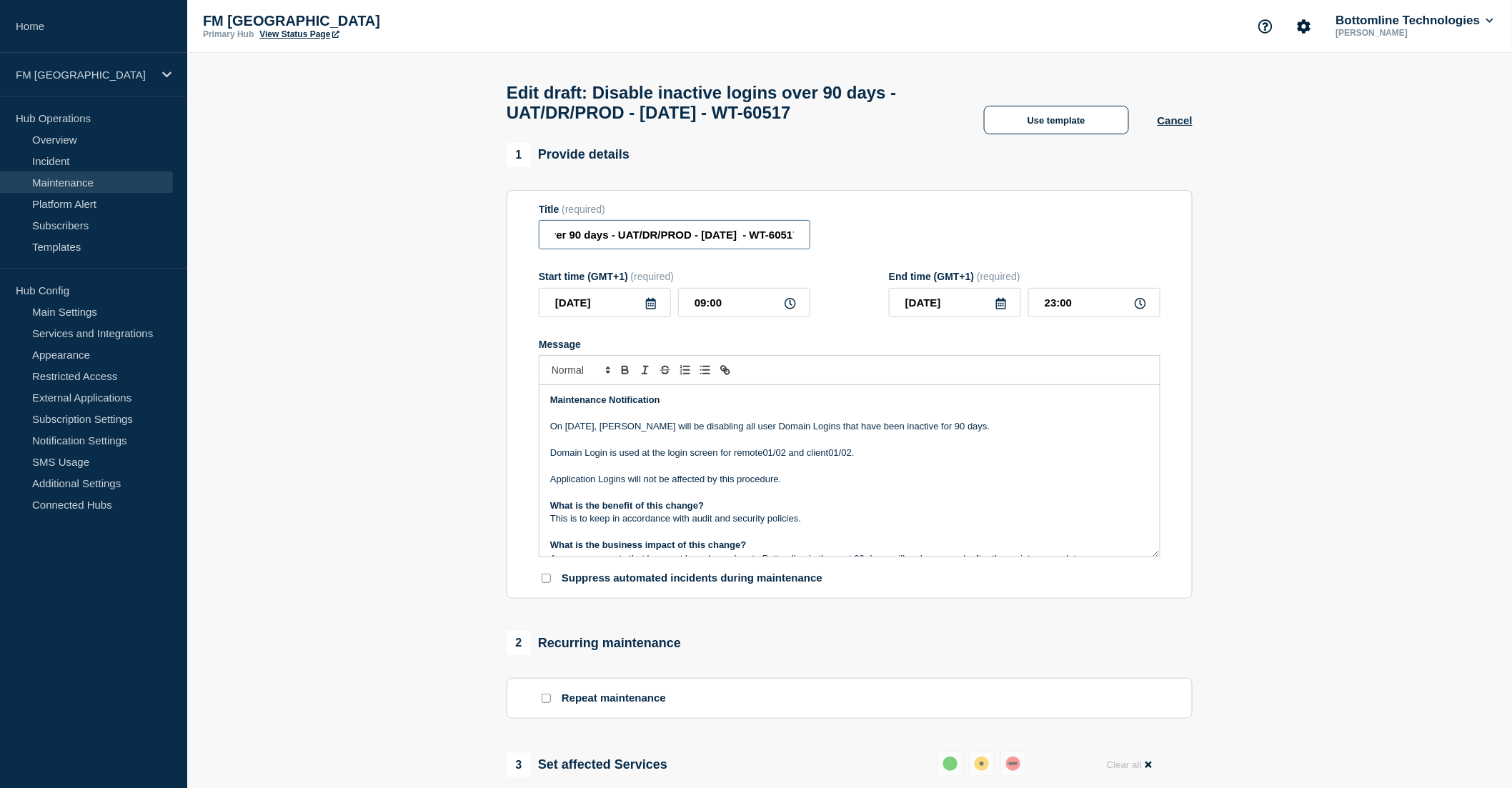
scroll to position [0, 163]
type input "Disable inactive logins over 90 days - UAT/DR/PROD - 25/OCT/2025 - WT-60517"
drag, startPoint x: 566, startPoint y: 433, endPoint x: 618, endPoint y: 431, distance: 52.0
click at [618, 431] on p "On 25th October, Bottomline will be disabling all user Domain Logins that have …" at bounding box center [849, 426] width 599 height 13
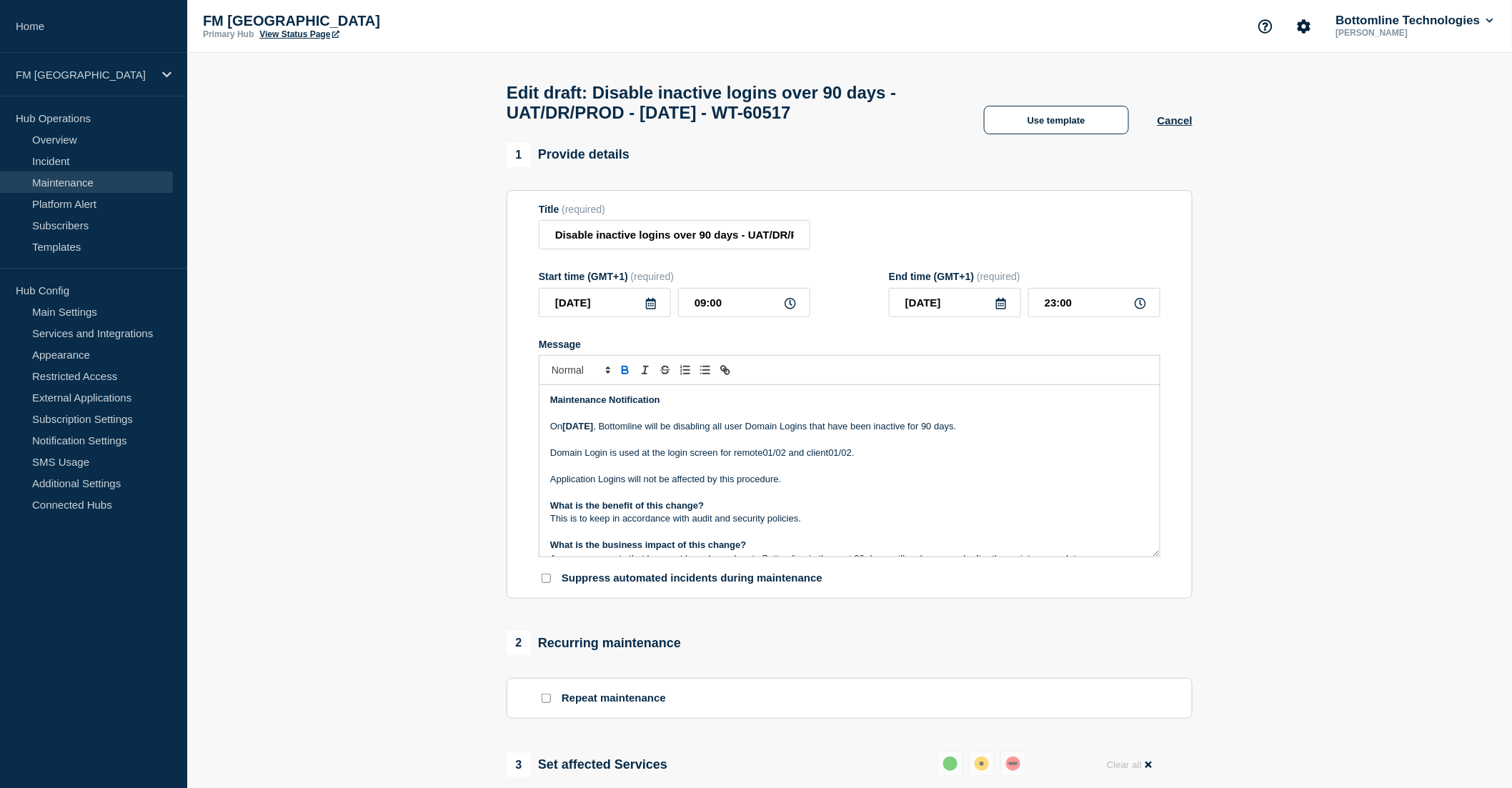
click at [995, 432] on p "On 25th October , Bottomline will be disabling all user Domain Logins that have…" at bounding box center [849, 426] width 599 height 13
click at [549, 460] on div "Maintenance Notification On 25th October , Bottomline will be disabling all use…" at bounding box center [849, 471] width 621 height 172
click at [550, 486] on p "Application Logins will not be affected by this procedure." at bounding box center [849, 479] width 599 height 13
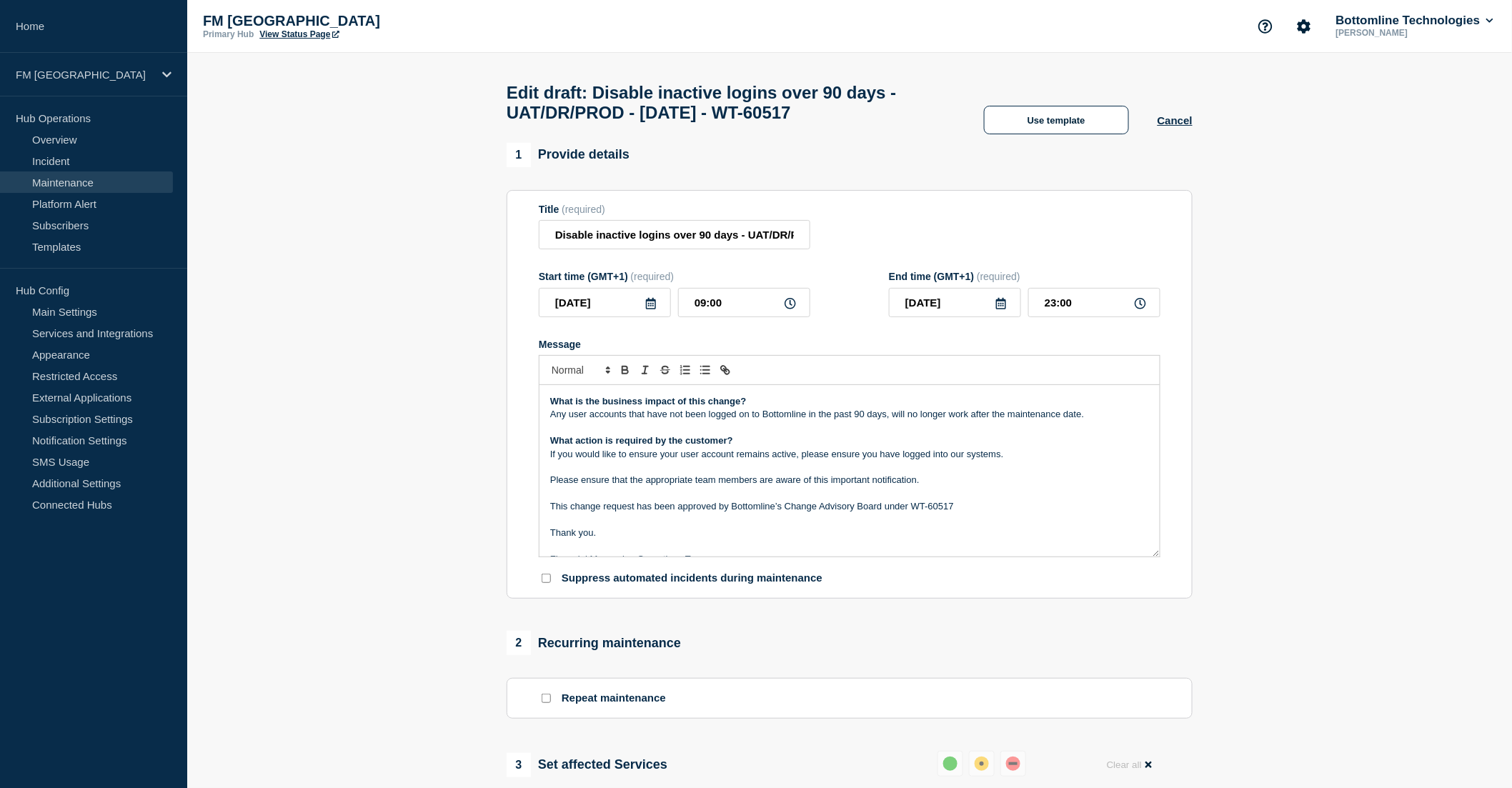
scroll to position [158, 0]
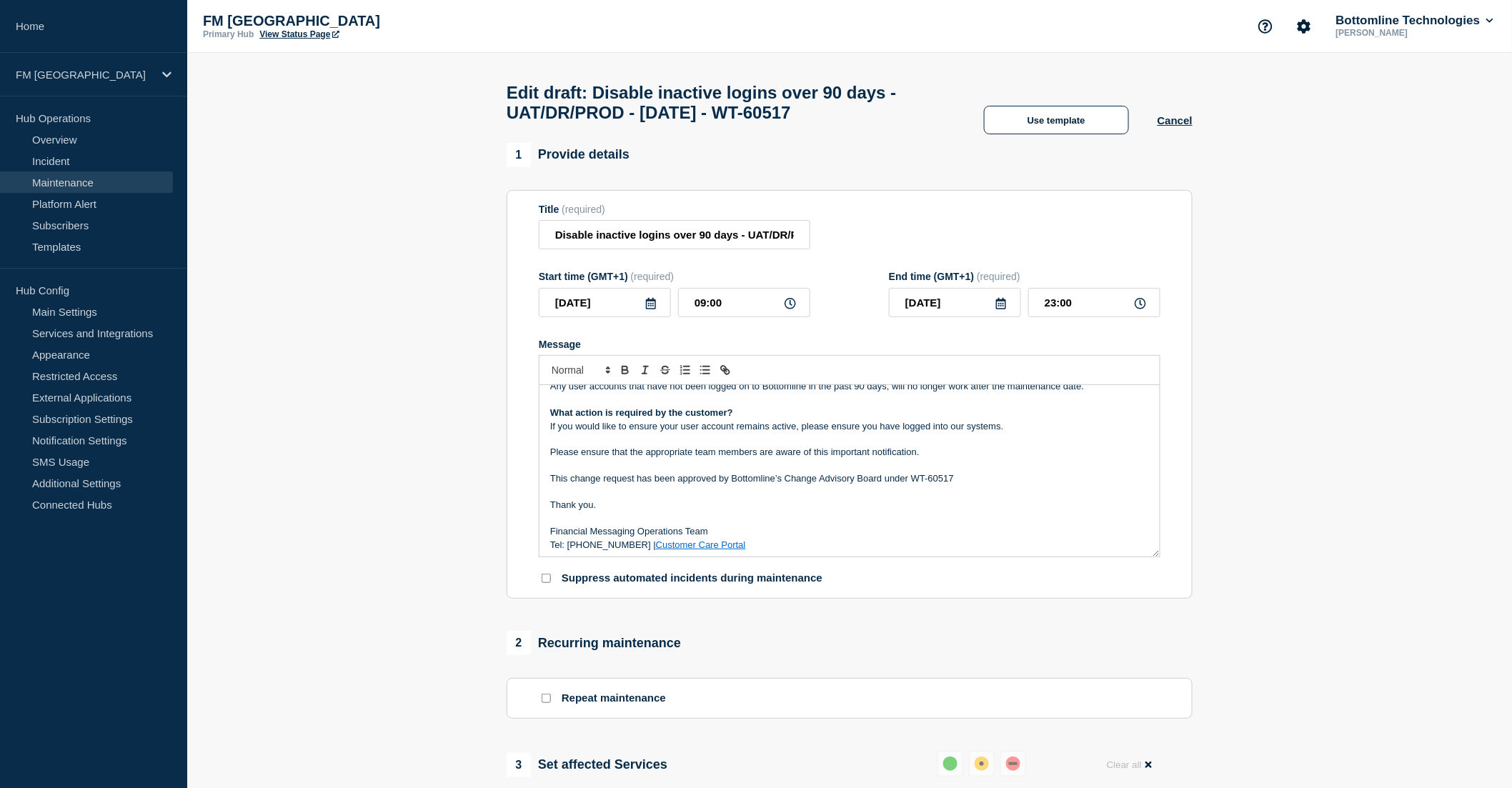
click at [604, 446] on p "Message" at bounding box center [849, 439] width 599 height 13
click at [815, 490] on p "Message" at bounding box center [849, 488] width 599 height 13
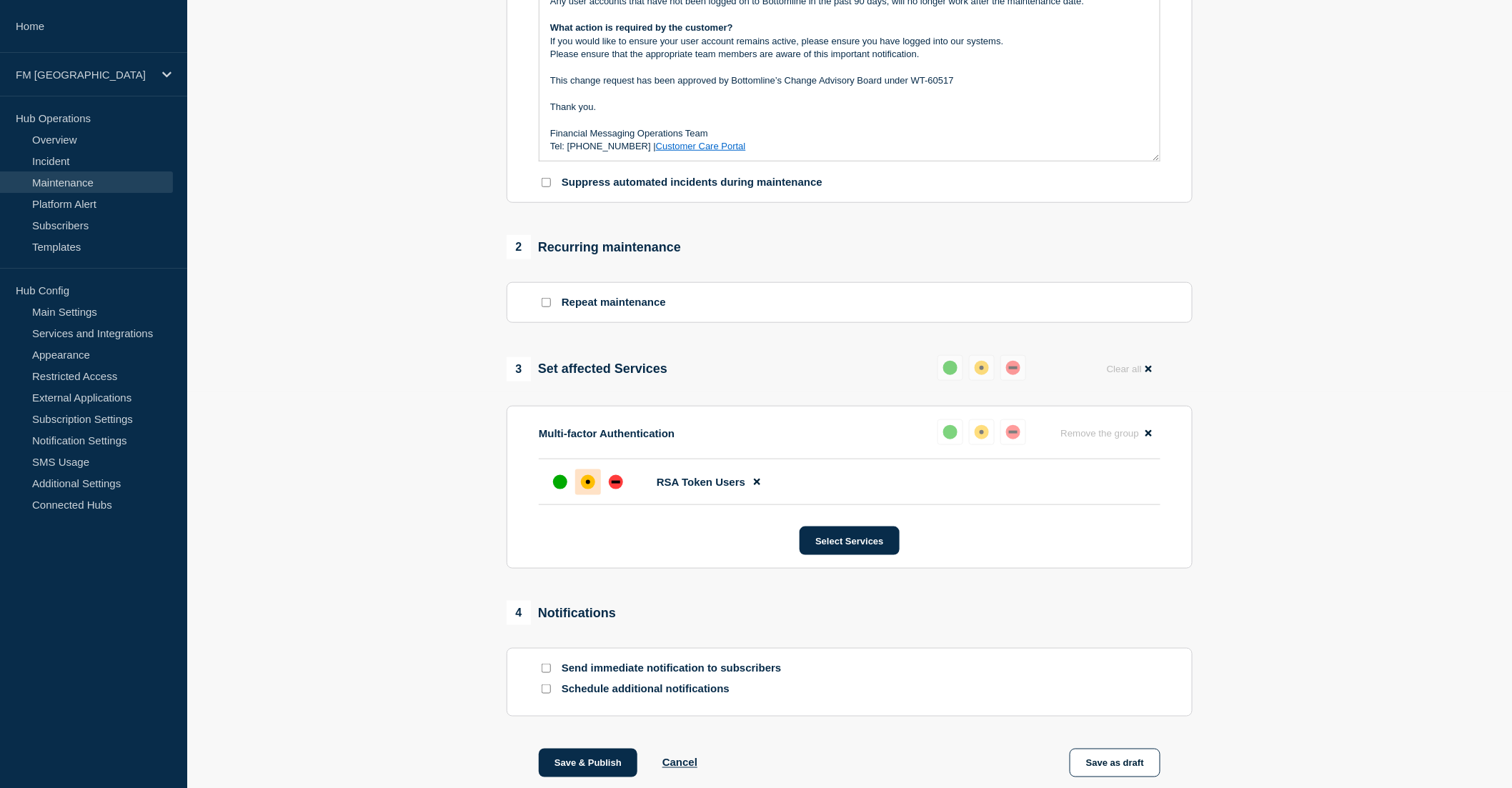
scroll to position [396, 0]
click at [544, 672] on input "Send immediate notification to subscribers" at bounding box center [546, 667] width 9 height 9
checkbox input "true"
click at [603, 772] on button "Save & Publish" at bounding box center [588, 763] width 98 height 29
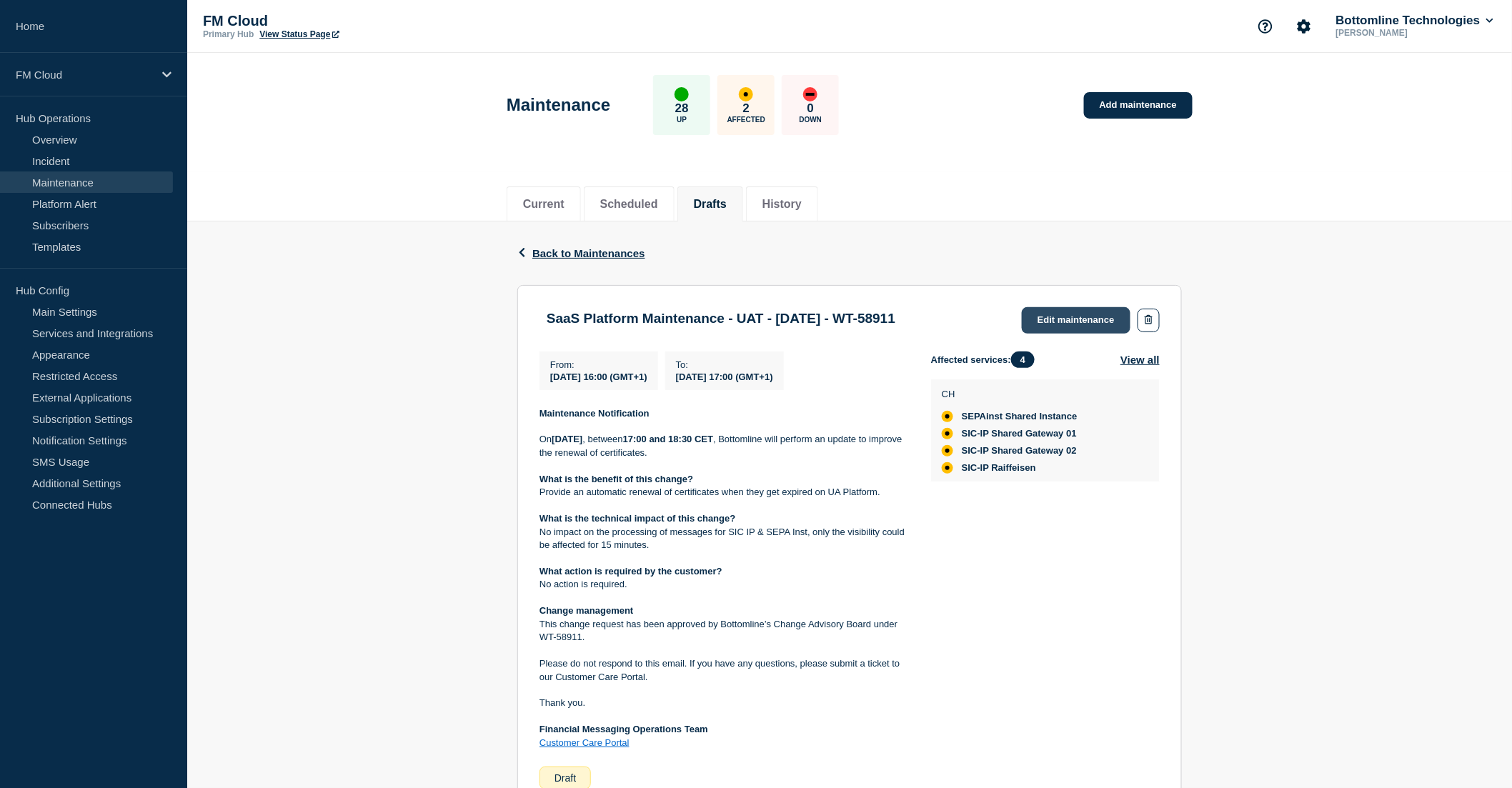
click at [1065, 315] on link "Edit maintenance" at bounding box center [1076, 320] width 108 height 26
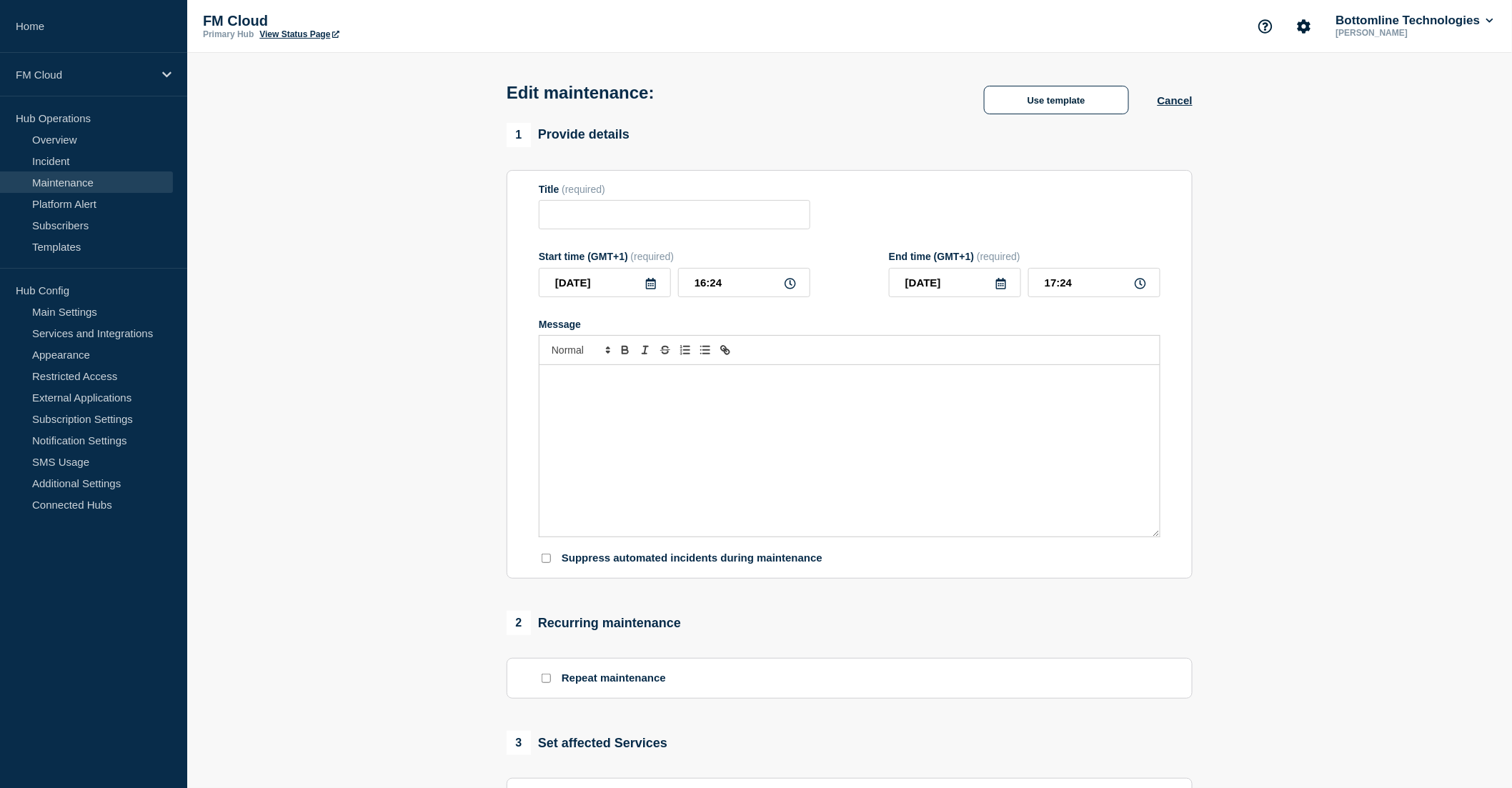
type input "SaaS Platform Maintenance - UAT - [DATE] - WT-58911"
type input "[DATE]"
type input "16:00"
type input "[DATE]"
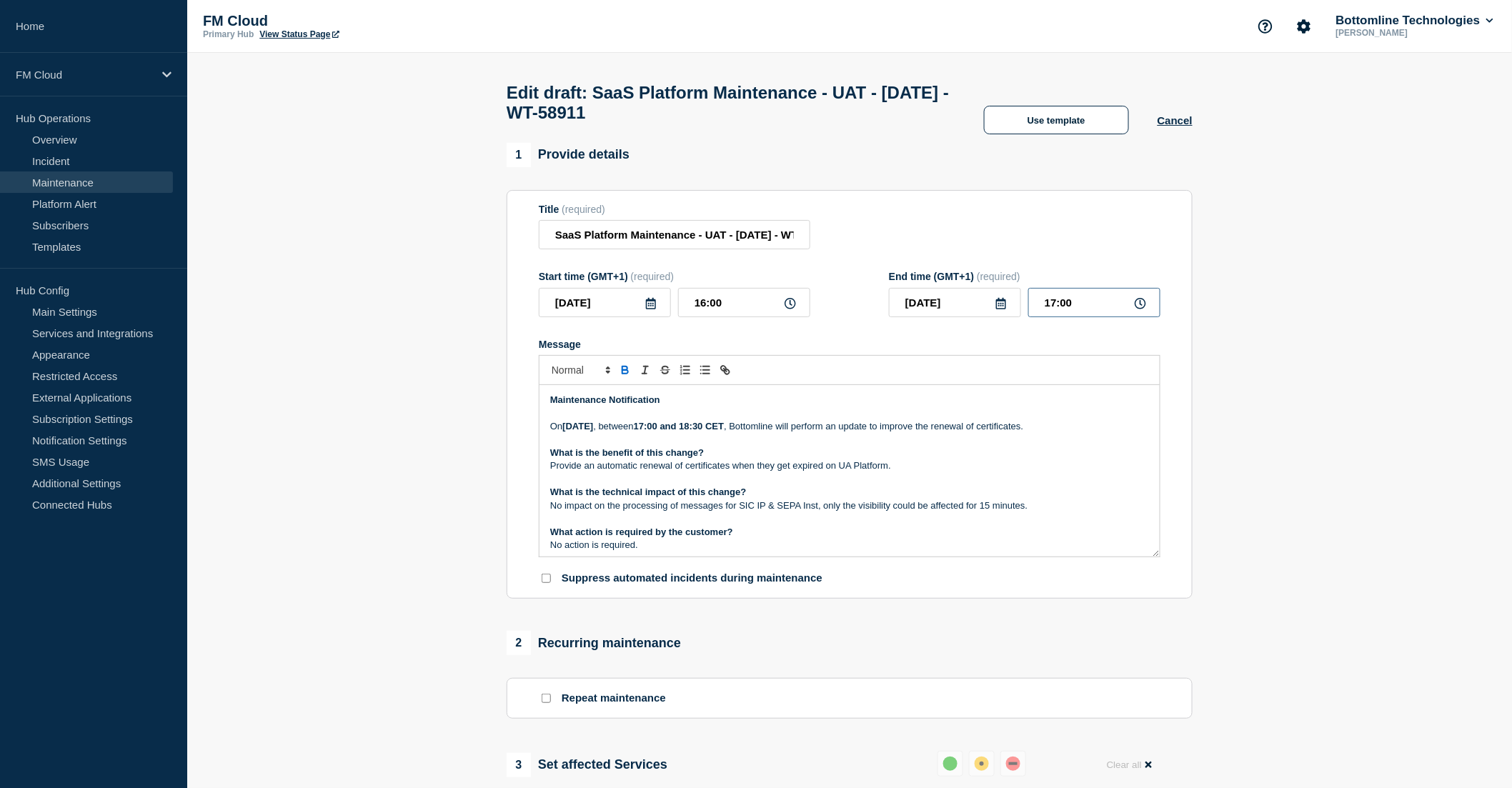
click at [1061, 311] on input "17:00" at bounding box center [1095, 302] width 132 height 30
type input "17:30"
drag, startPoint x: 642, startPoint y: 470, endPoint x: 902, endPoint y: 473, distance: 260.0
click at [902, 472] on p "Provide an automatic renewal of certificates when they get expired on UA Platfo…" at bounding box center [849, 466] width 599 height 13
click at [901, 472] on p "Provide an automatic renewal of certificates when they get expired on UA Platfo…" at bounding box center [849, 466] width 599 height 13
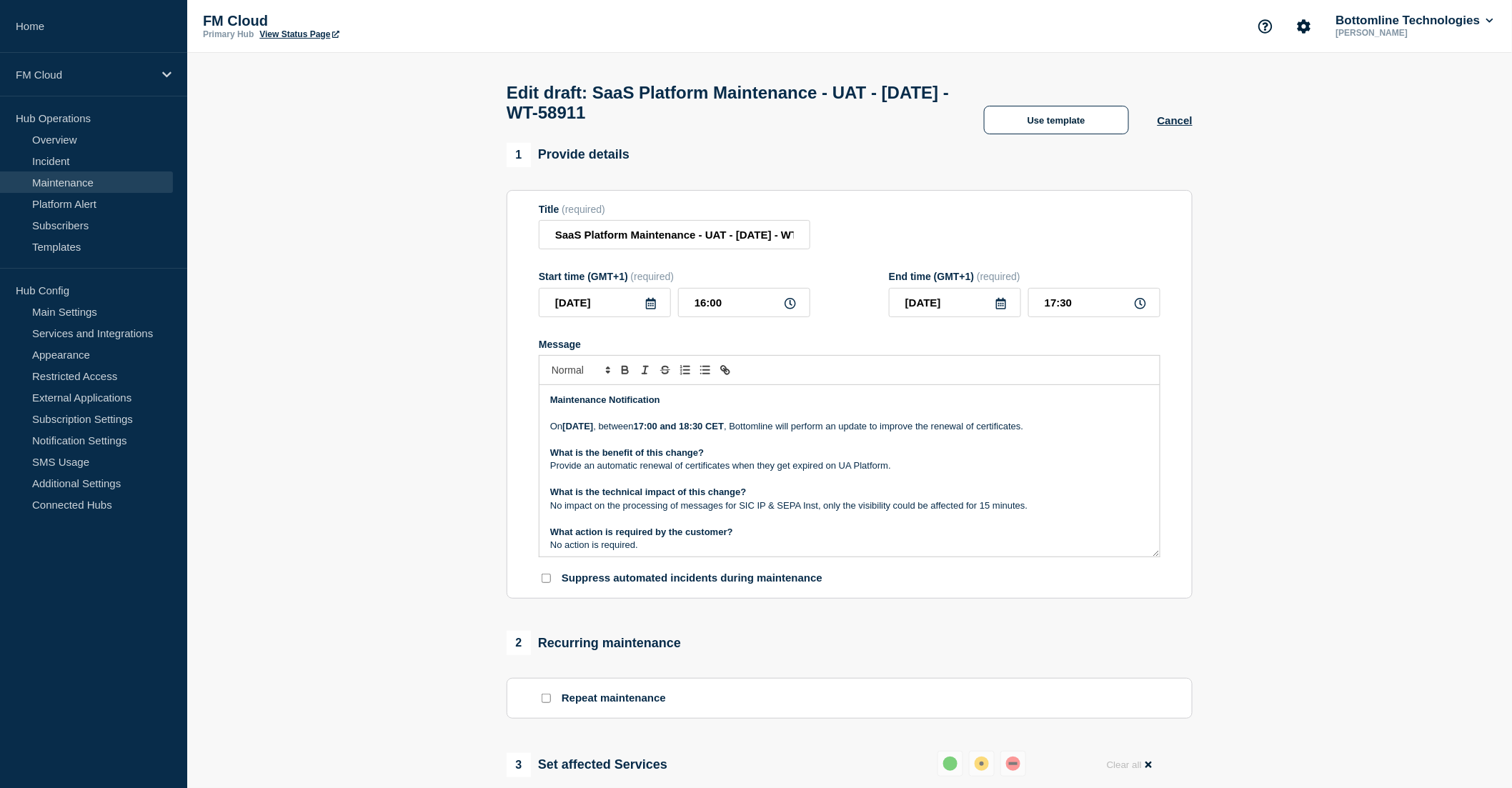
scroll to position [80, 0]
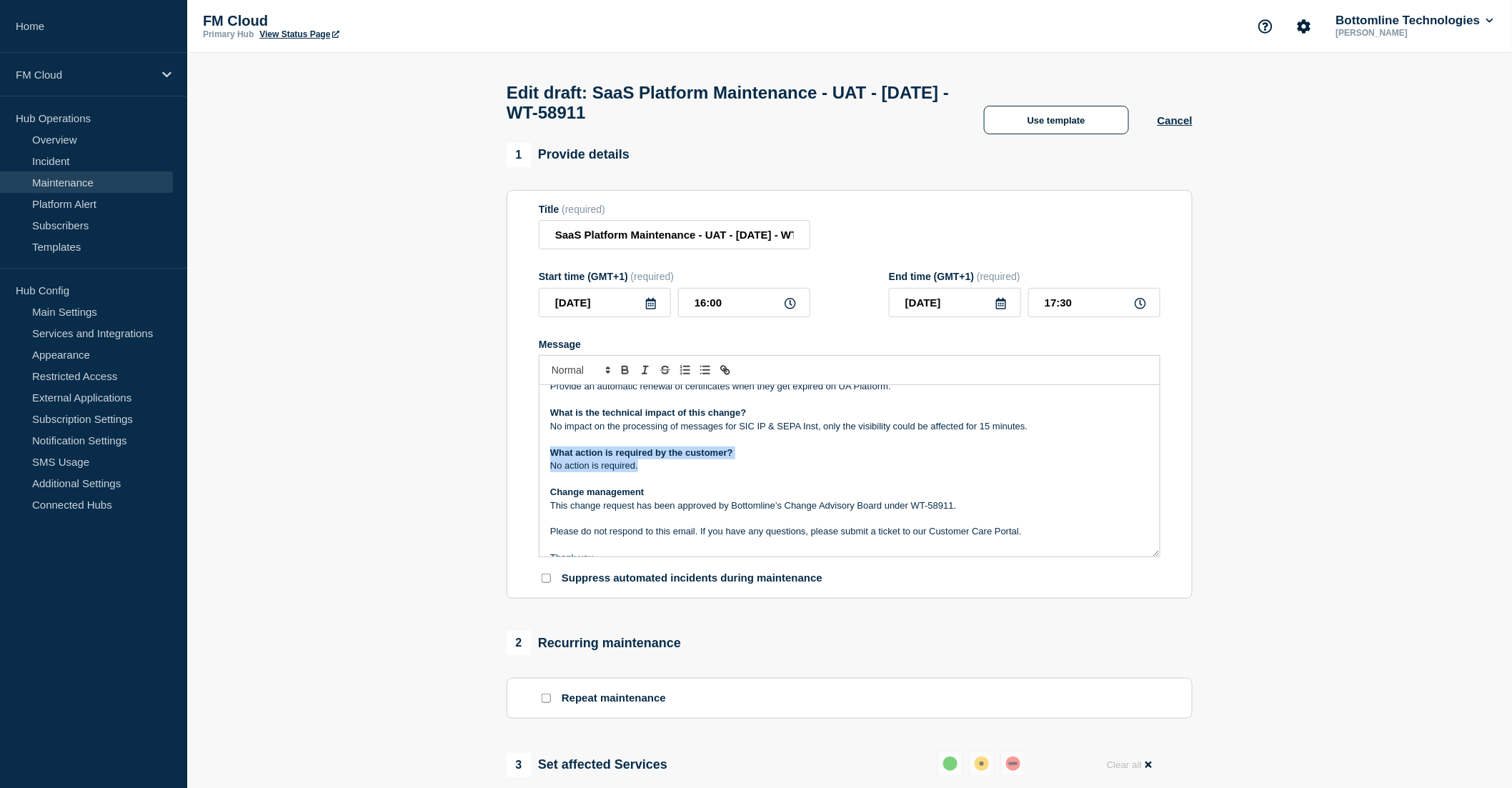
drag, startPoint x: 551, startPoint y: 460, endPoint x: 654, endPoint y: 470, distance: 103.5
click at [654, 470] on div "Maintenance Notification [DATE][DATE] , between 17:00 and 18:30 CET , Bottomlin…" at bounding box center [849, 471] width 621 height 172
click at [654, 472] on p "No action is required." at bounding box center [849, 466] width 599 height 13
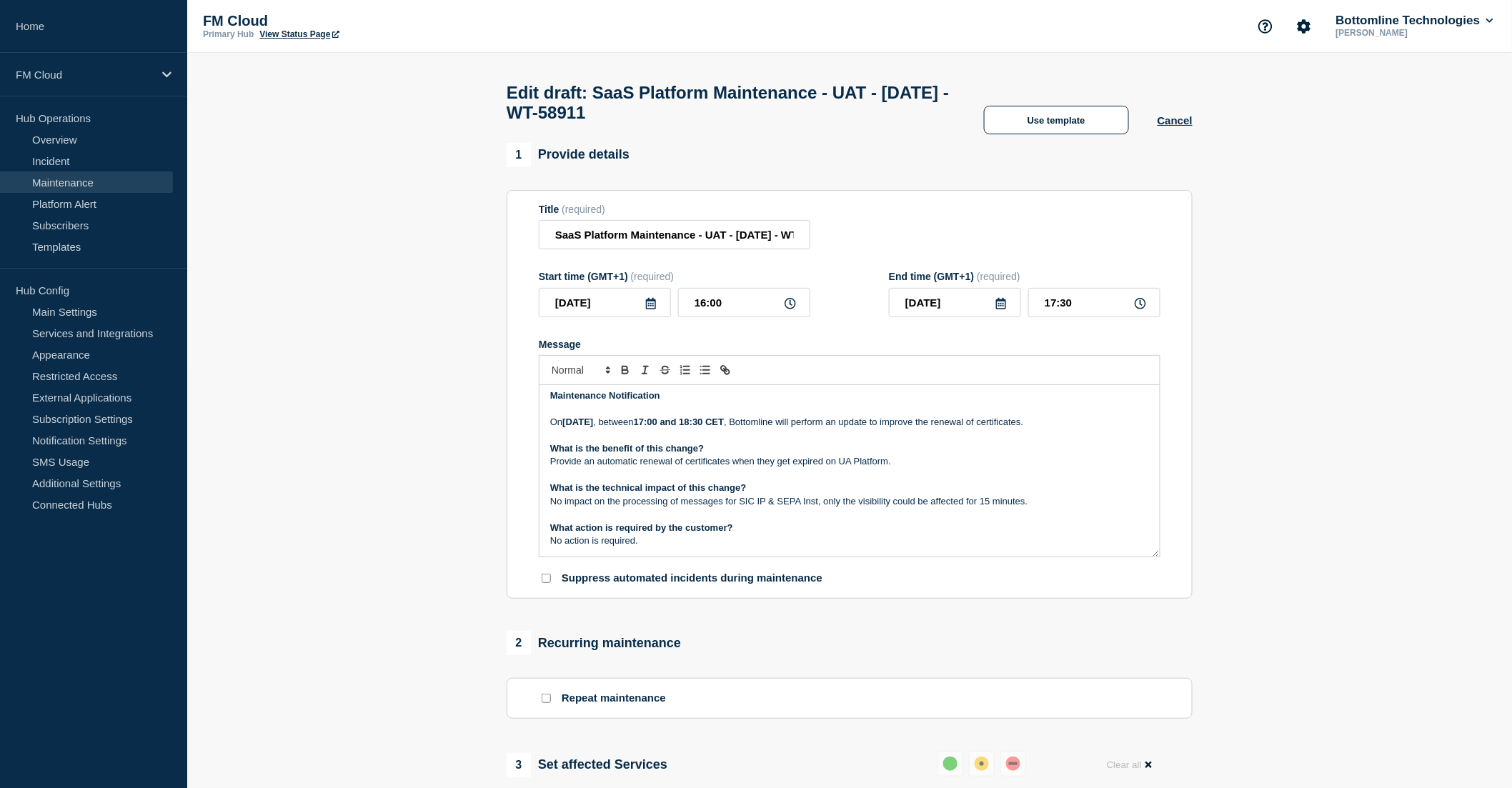
scroll to position [0, 0]
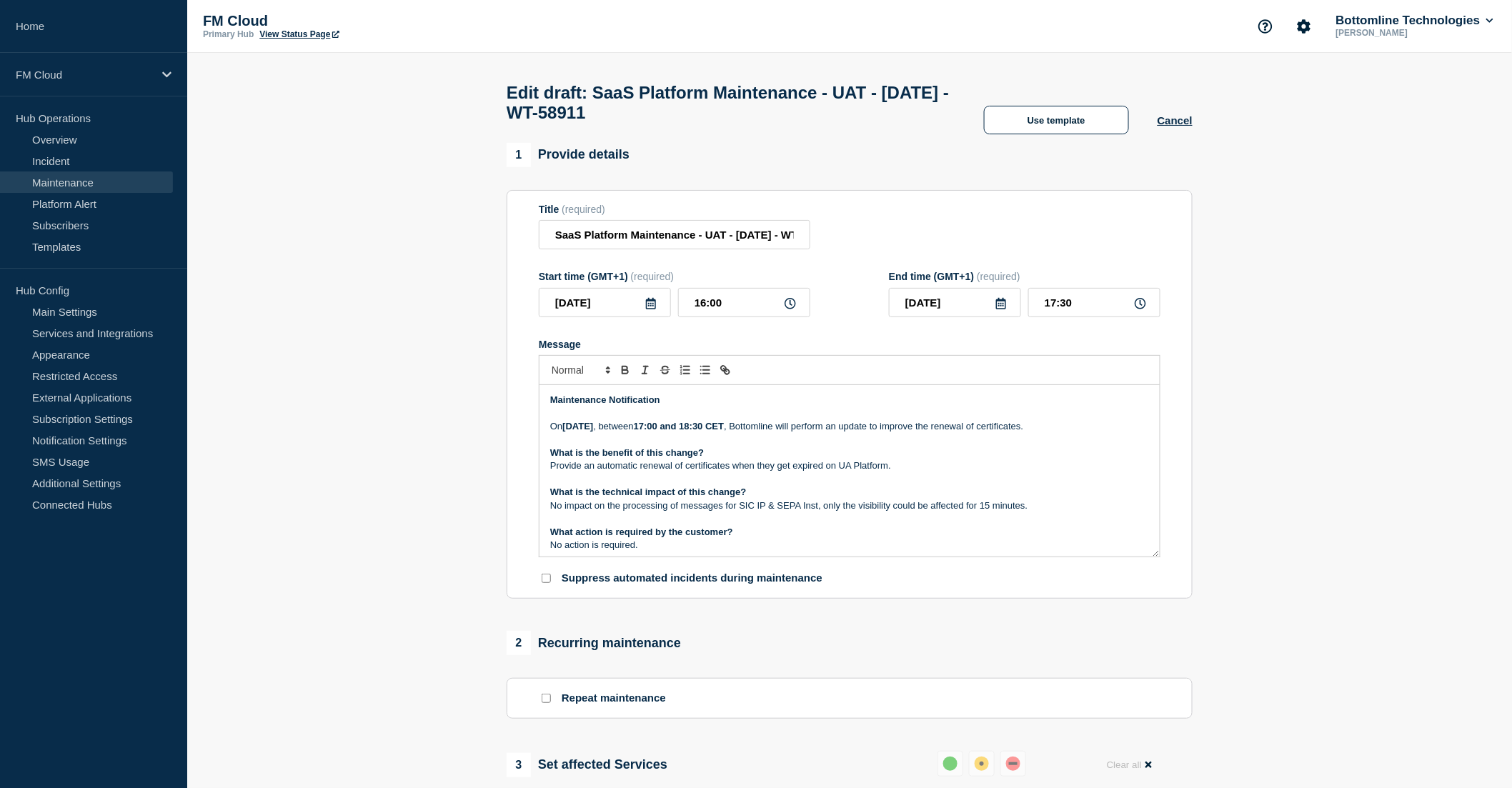
click at [885, 460] on p "What is the benefit of this change?" at bounding box center [849, 453] width 599 height 13
click at [746, 447] on p "Message" at bounding box center [849, 439] width 599 height 13
click at [908, 470] on p "Provide an automatic renewal of certificates when they get expired on UA Platfo…" at bounding box center [849, 466] width 599 height 13
click at [928, 472] on p "Provide an automatic renewal of certificates when they get expired on UA Platfo…" at bounding box center [849, 466] width 599 height 13
click at [632, 245] on input "SaaS Platform Maintenance - UAT - [DATE] - WT-58911" at bounding box center [674, 234] width 272 height 30
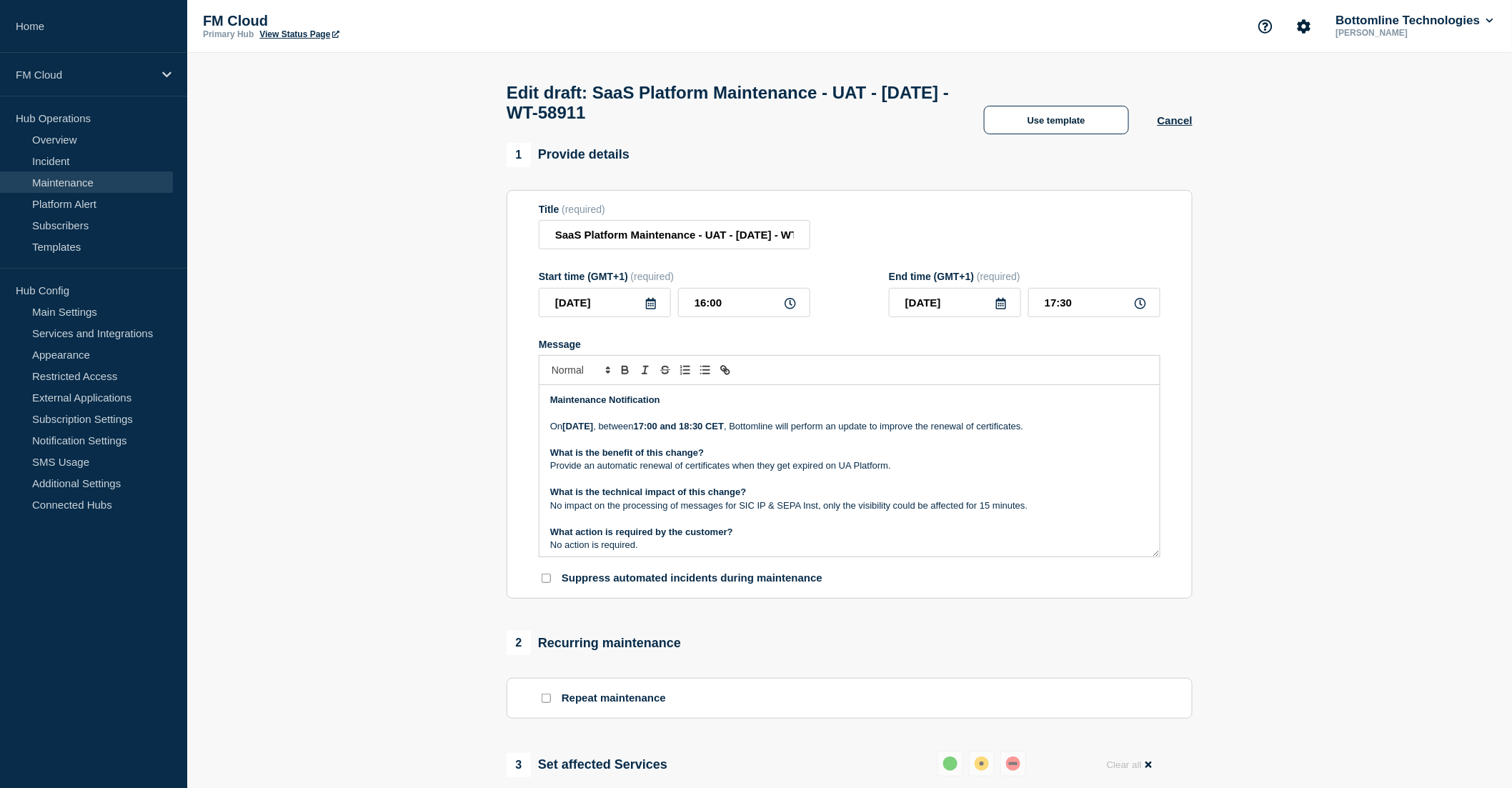
click at [945, 433] on p "[DATE][DATE] , between 17:00 and 18:30 CET , Bottomline will perform an update …" at bounding box center [849, 426] width 599 height 13
drag, startPoint x: 954, startPoint y: 434, endPoint x: 917, endPoint y: 431, distance: 37.1
click at [917, 431] on p "[DATE][DATE] , between 17:00 and 18:30 CET , Bottomline will perform an update …" at bounding box center [849, 426] width 599 height 13
click at [663, 433] on p "[DATE][DATE] , between 17:00 and 18:30 CET , Bottomline will perform a technica…" at bounding box center [849, 426] width 599 height 13
click at [912, 472] on p "Provide an automatic renewal of certificates when they get expired on UA Platfo…" at bounding box center [849, 466] width 599 height 13
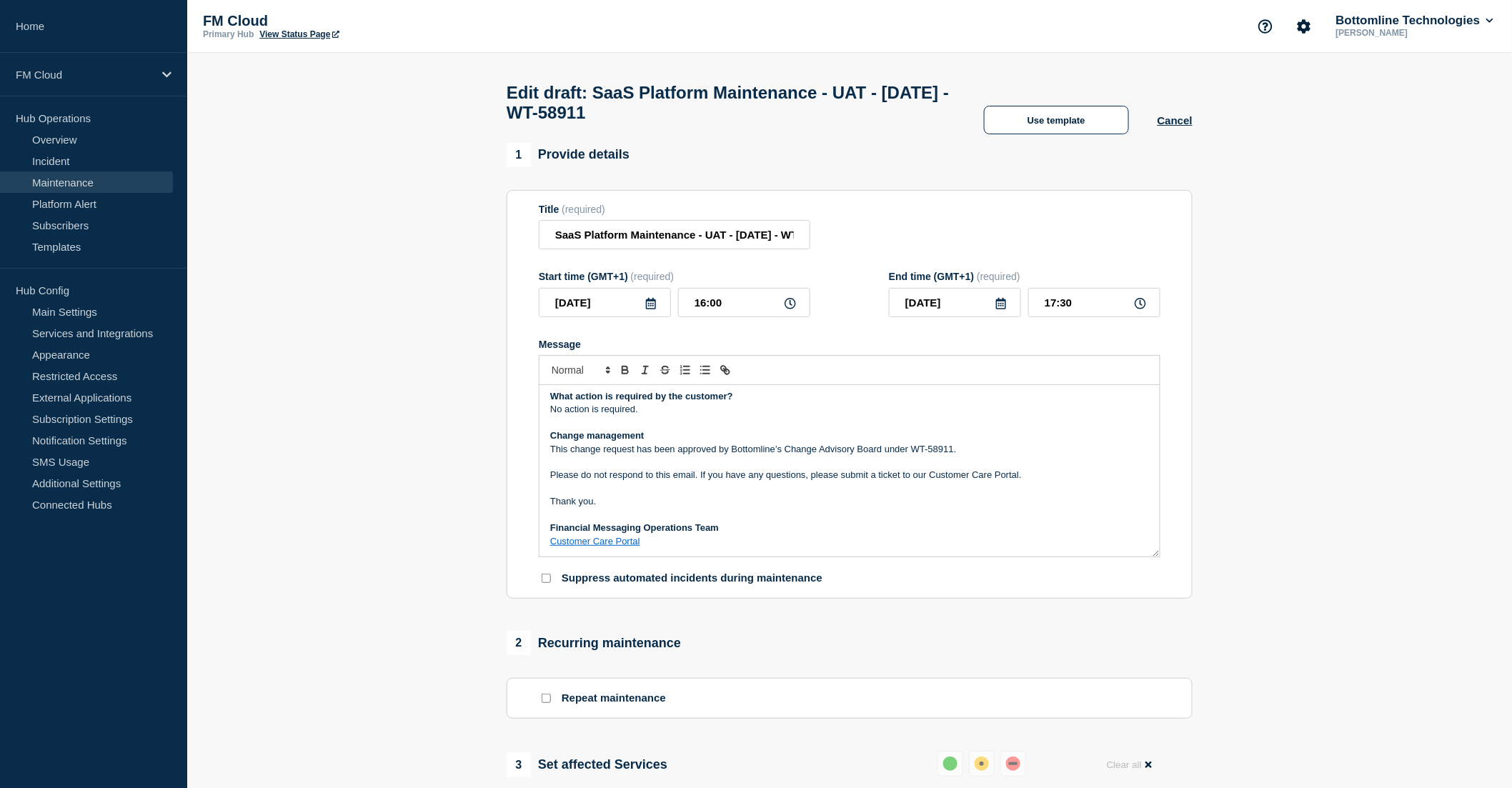
click at [865, 456] on p "This change request has been approved by Bottomline’s Change Advisory Board und…" at bounding box center [849, 449] width 599 height 13
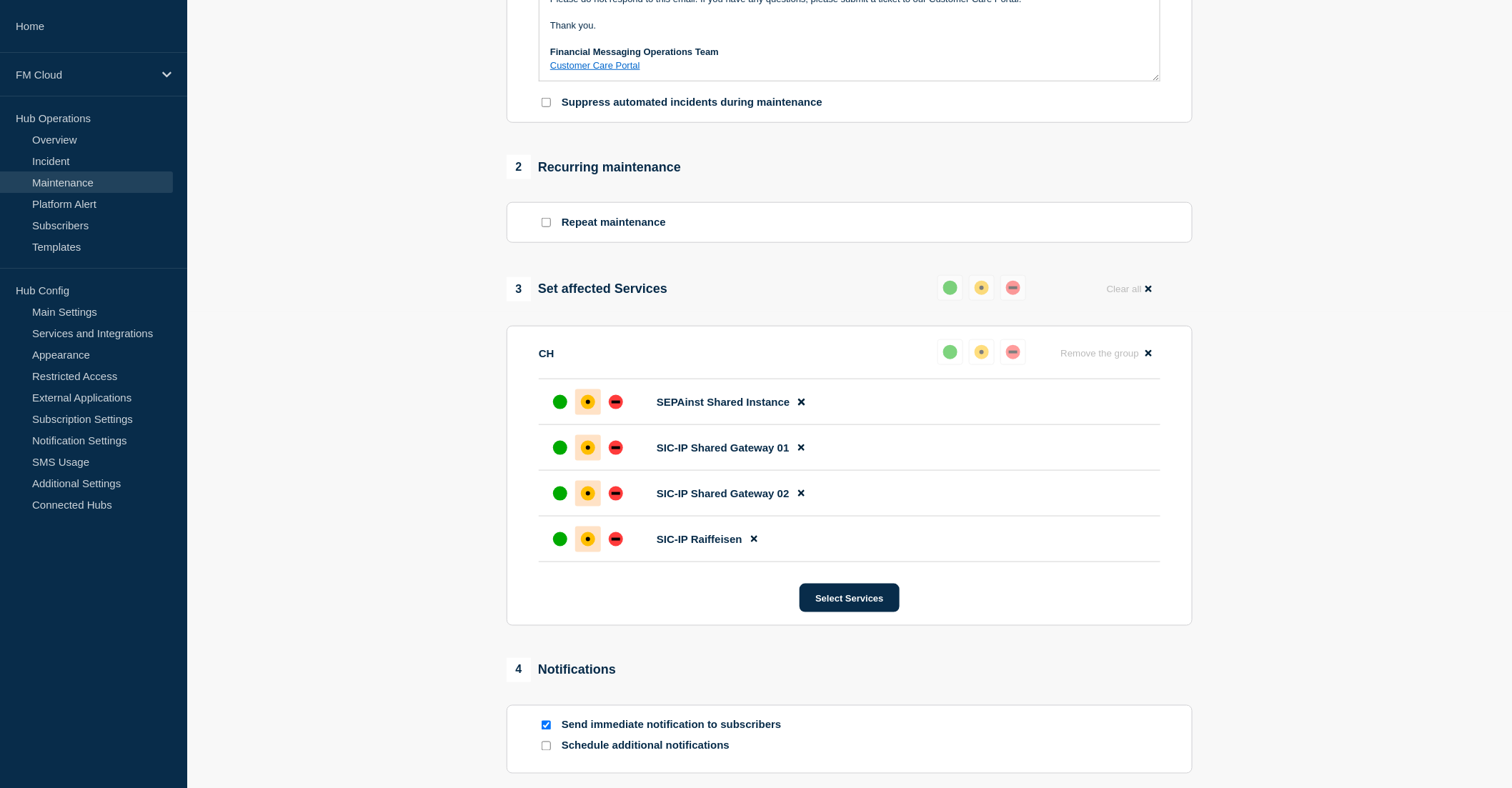
scroll to position [626, 0]
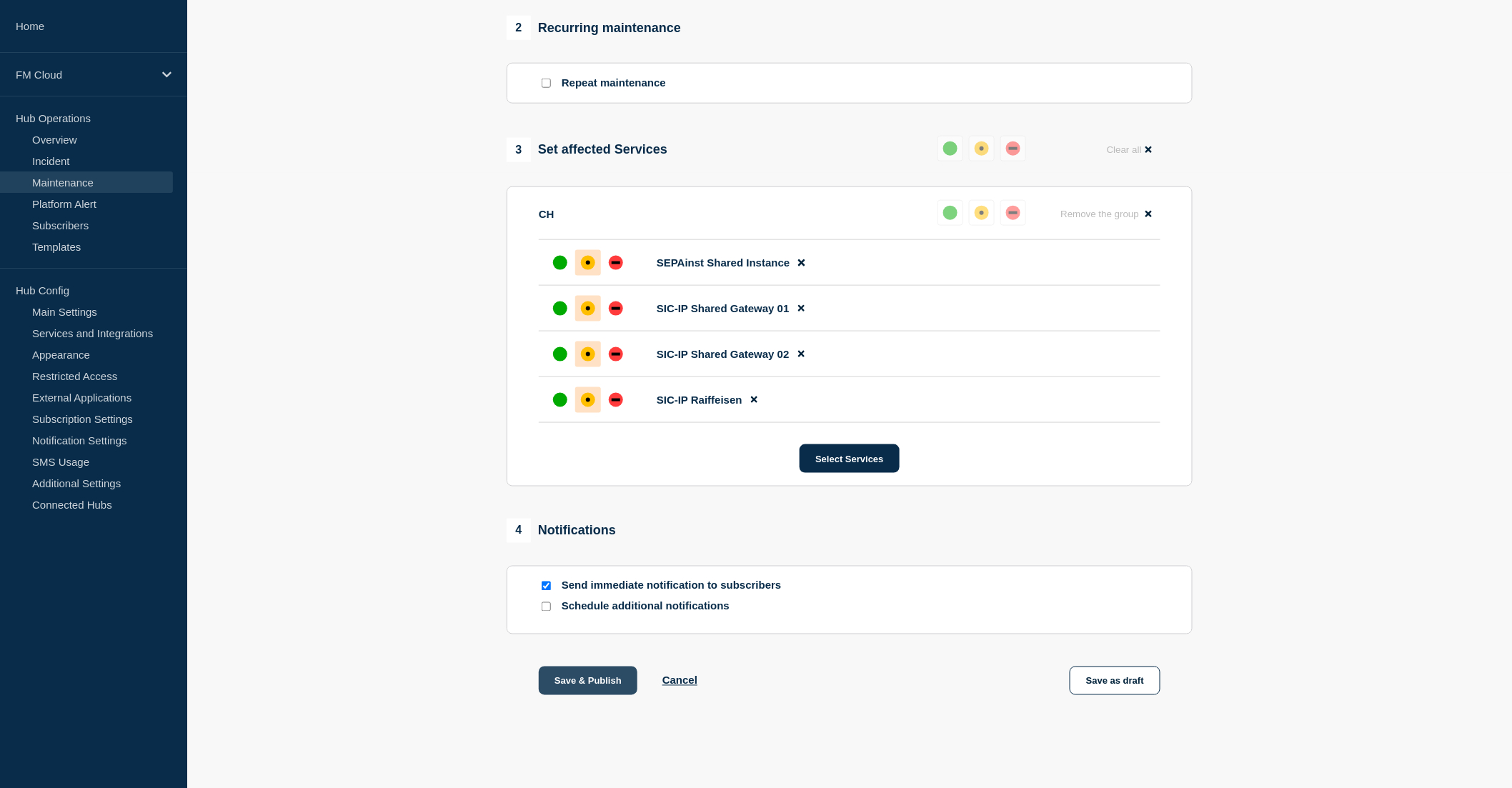
click at [588, 687] on button "Save & Publish" at bounding box center [588, 681] width 98 height 29
